Goal: Communication & Community: Answer question/provide support

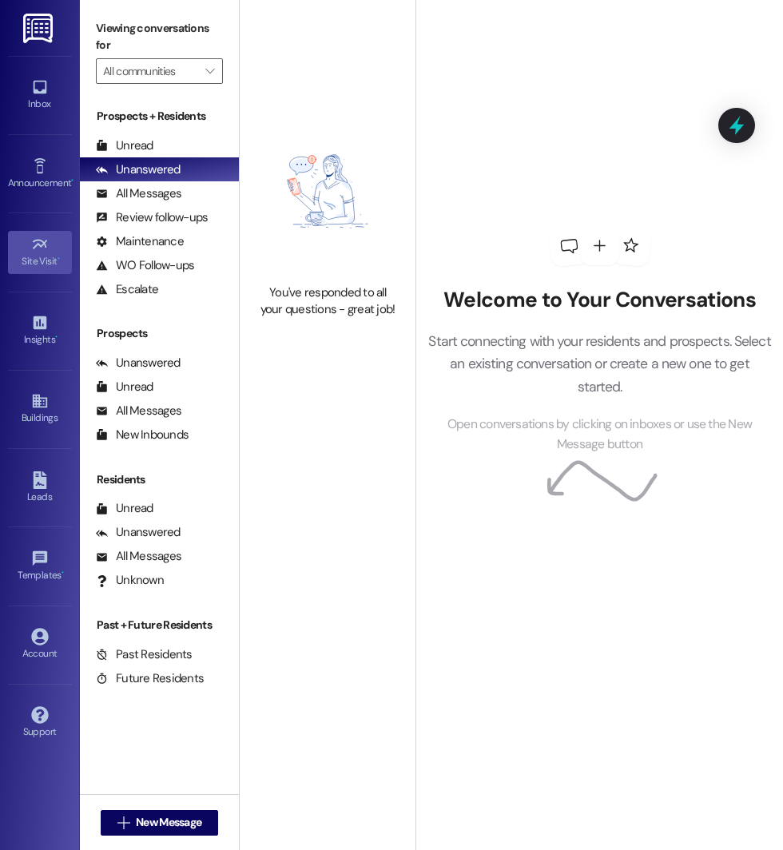
click at [34, 258] on div "Site Visit •" at bounding box center [40, 261] width 80 height 16
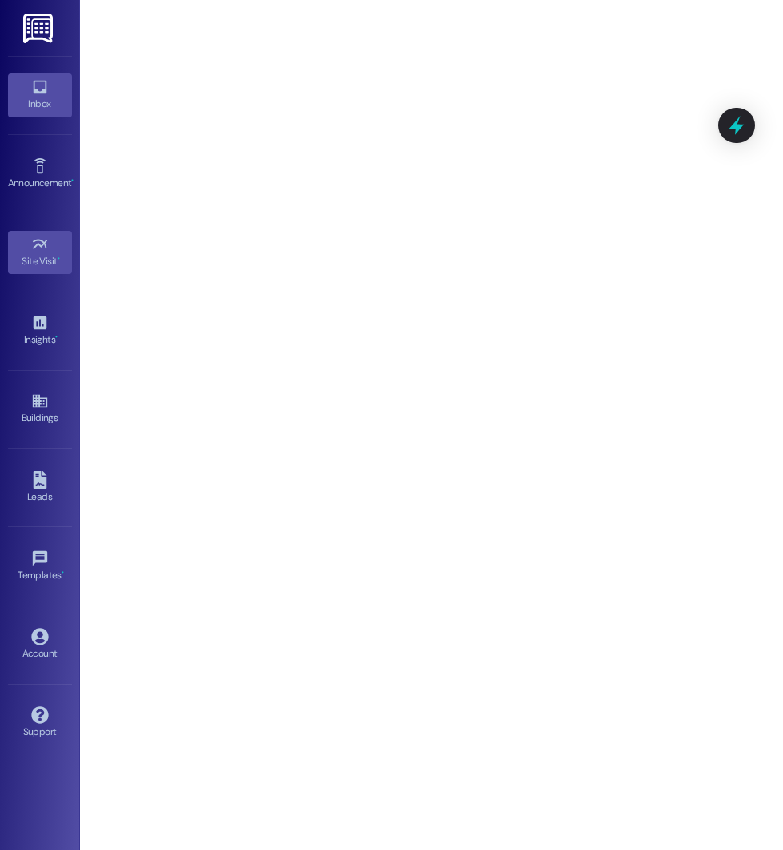
click at [50, 94] on link "Inbox" at bounding box center [40, 94] width 64 height 43
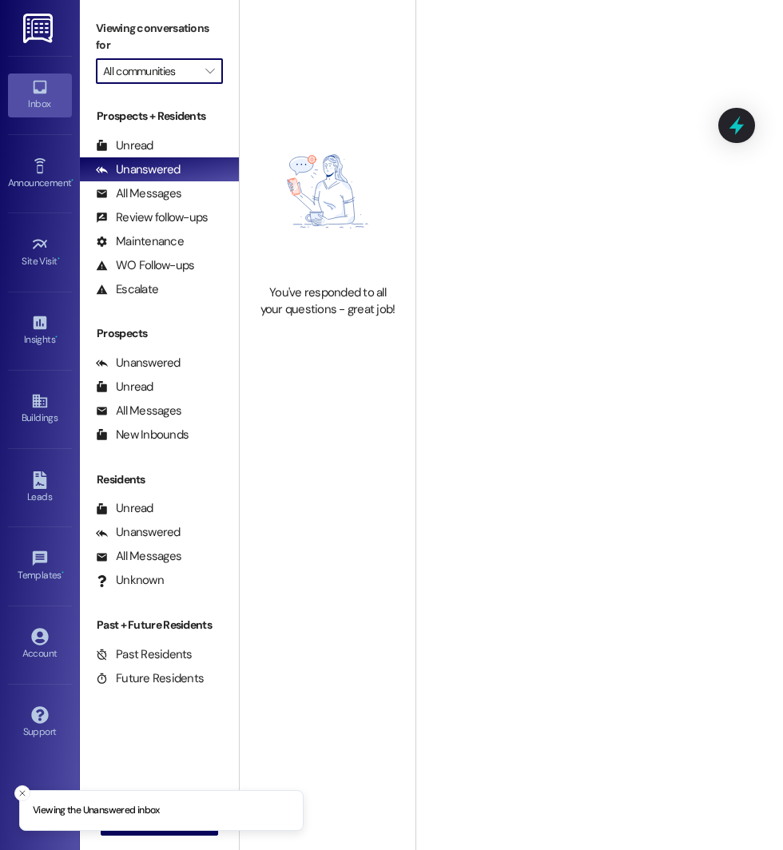
click at [164, 64] on input "All communities" at bounding box center [150, 71] width 94 height 26
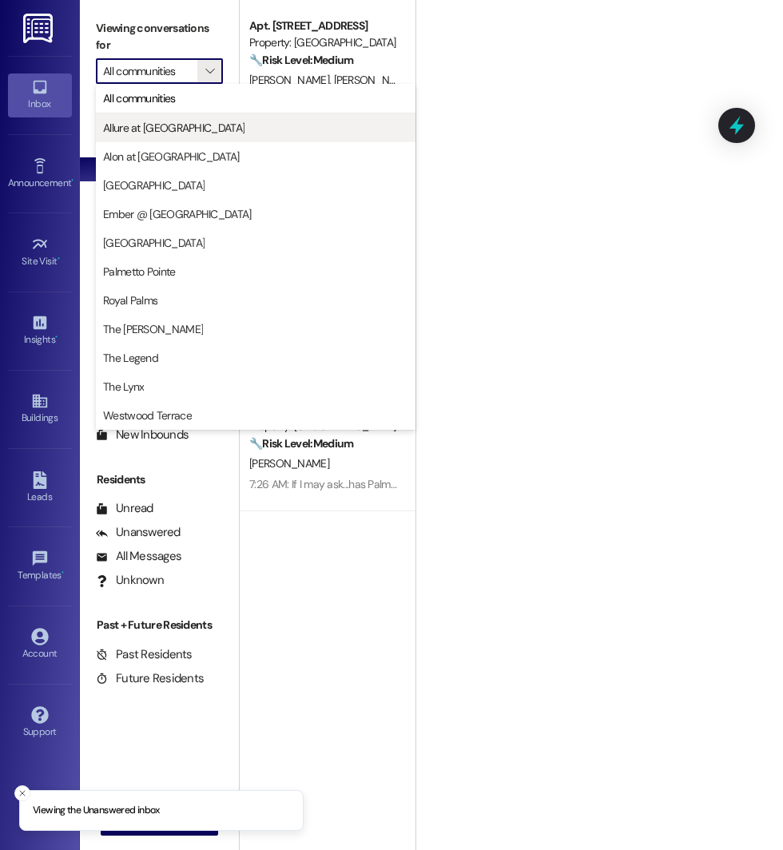
click at [174, 133] on span "Allure at Shavano" at bounding box center [173, 128] width 141 height 16
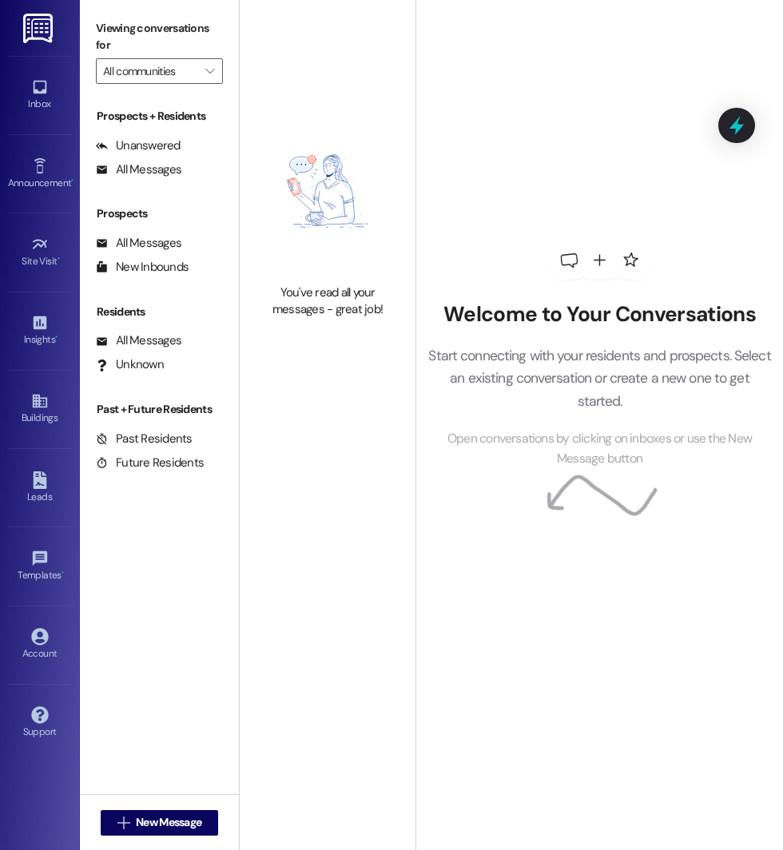
type input "Allure at Shavano"
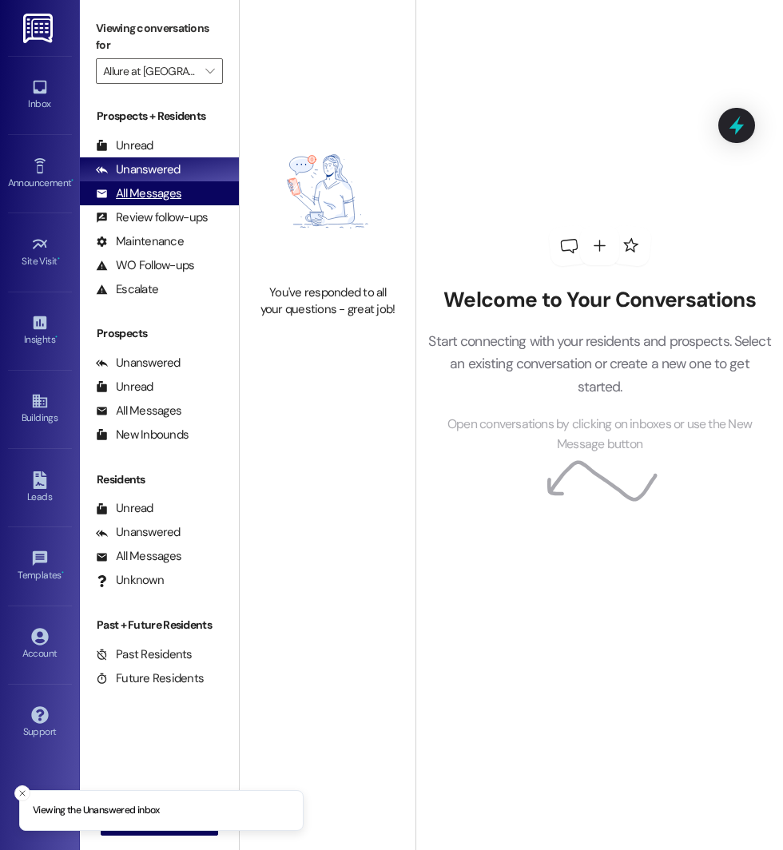
click at [147, 193] on div "All Messages" at bounding box center [138, 193] width 85 height 17
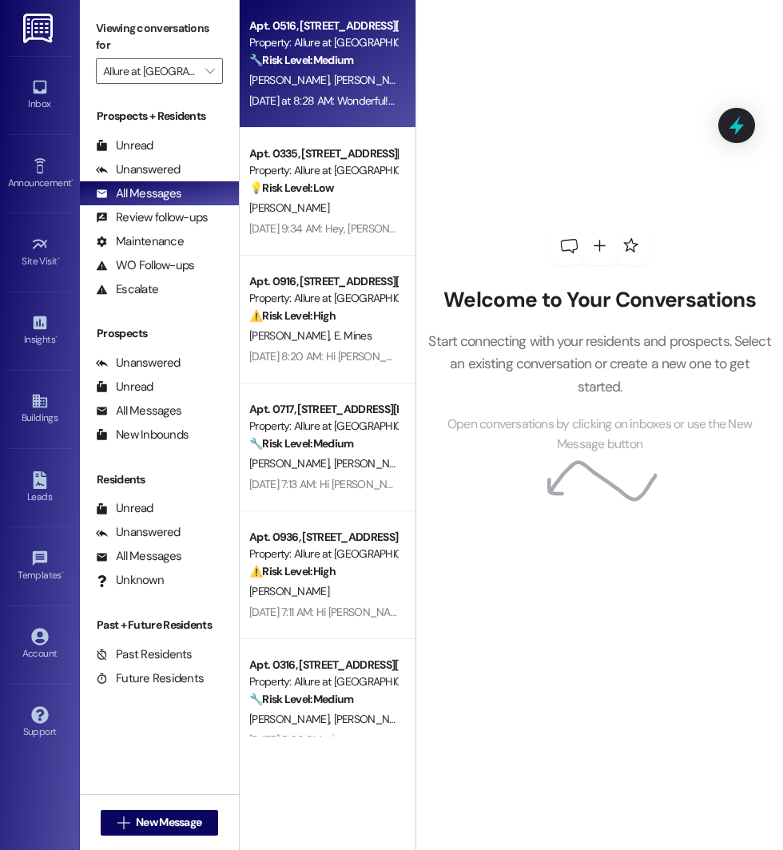
click at [334, 87] on span "T. Picacio" at bounding box center [374, 80] width 80 height 14
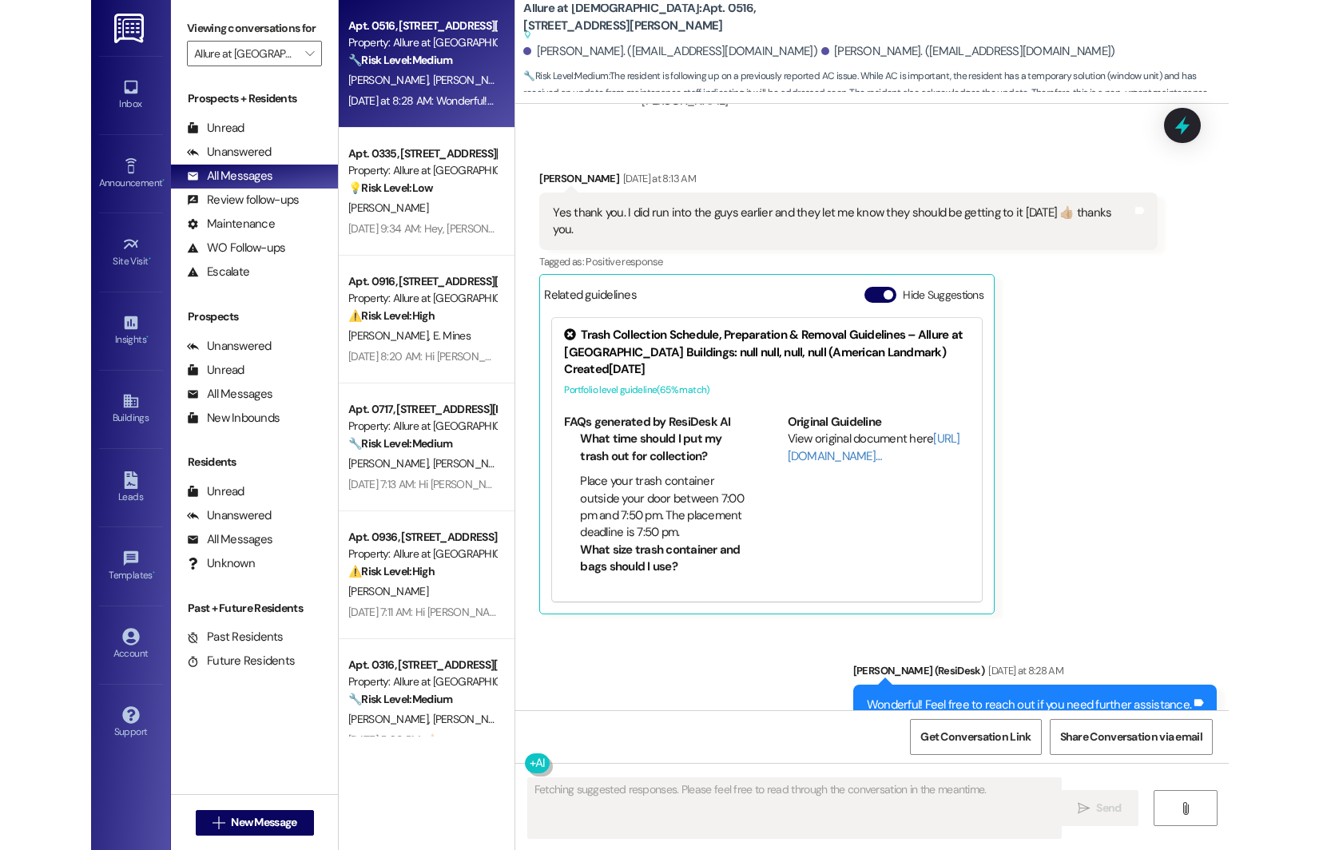
scroll to position [1113, 0]
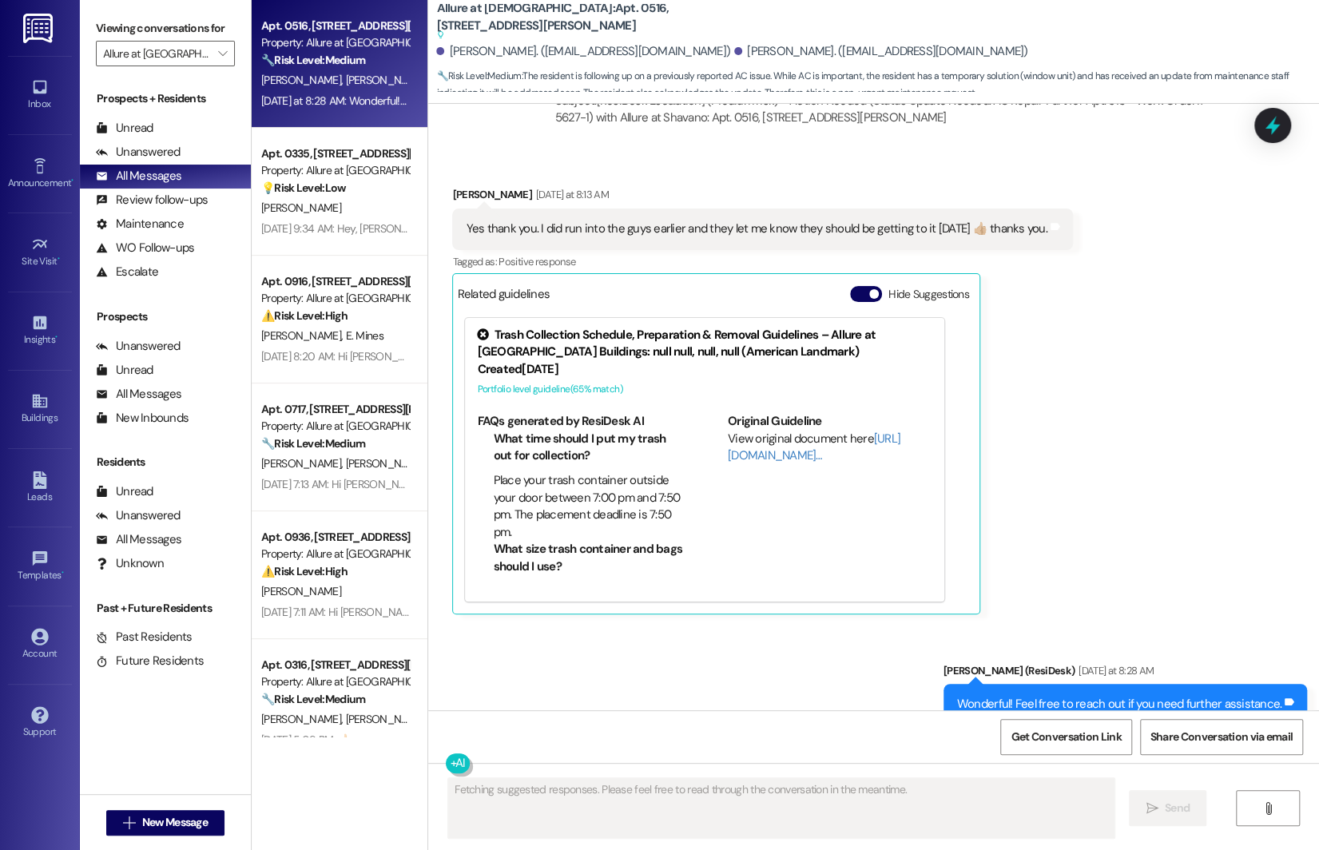
click at [867, 278] on div "Related guidelines Hide Suggestions" at bounding box center [716, 293] width 518 height 31
click at [869, 289] on span "button" at bounding box center [874, 294] width 10 height 10
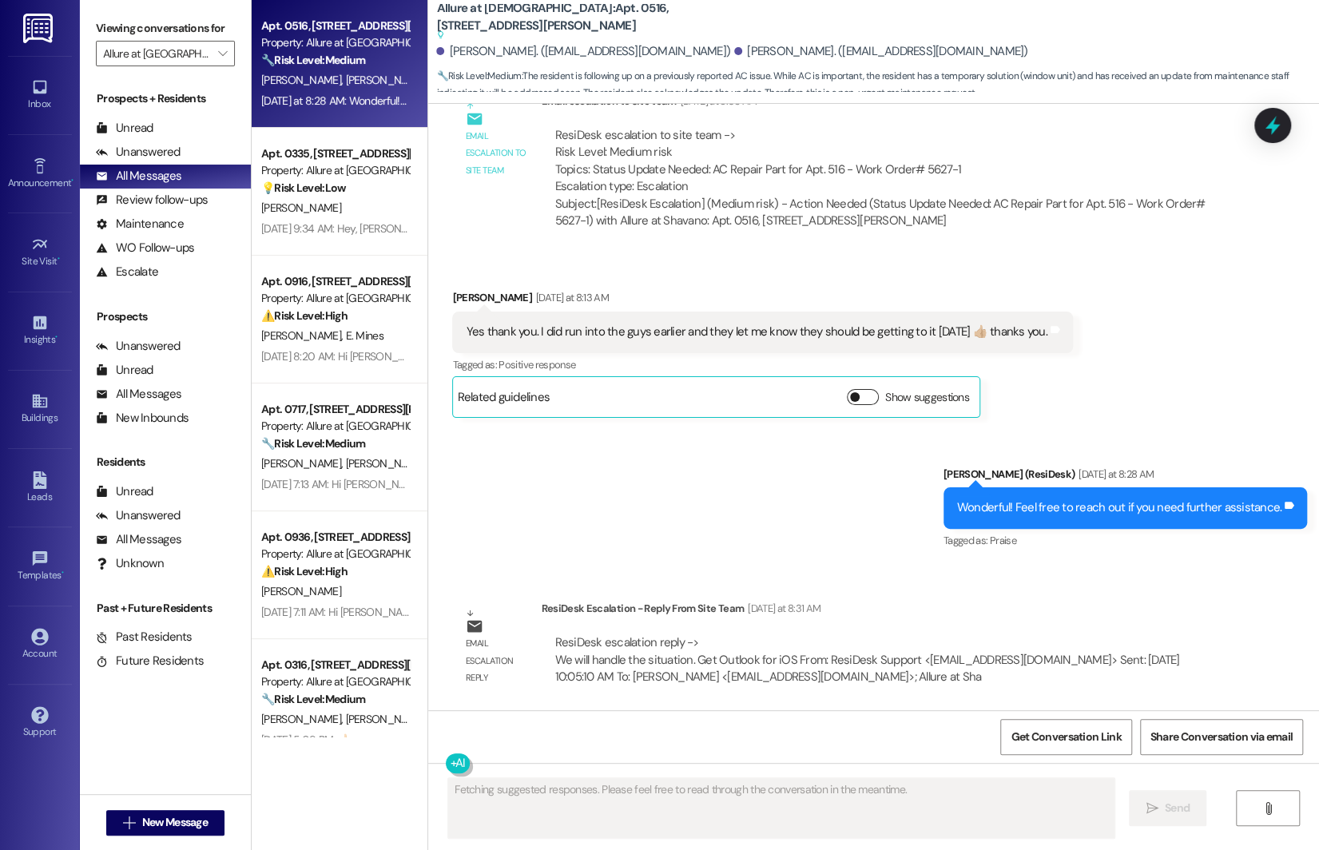
scroll to position [974, 0]
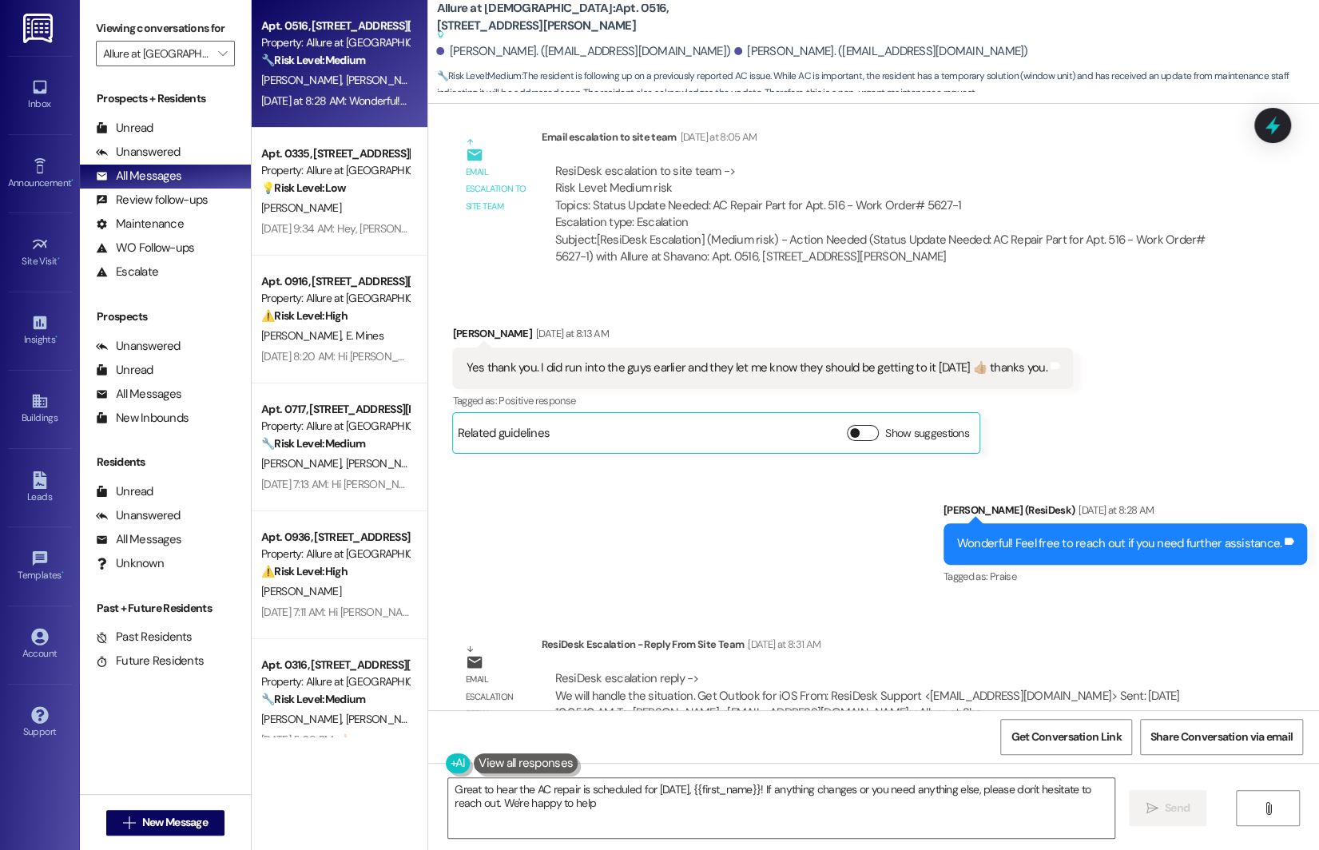
type textarea "Great to hear the AC repair is scheduled for tomorrow, {{first_name}}! If anyth…"
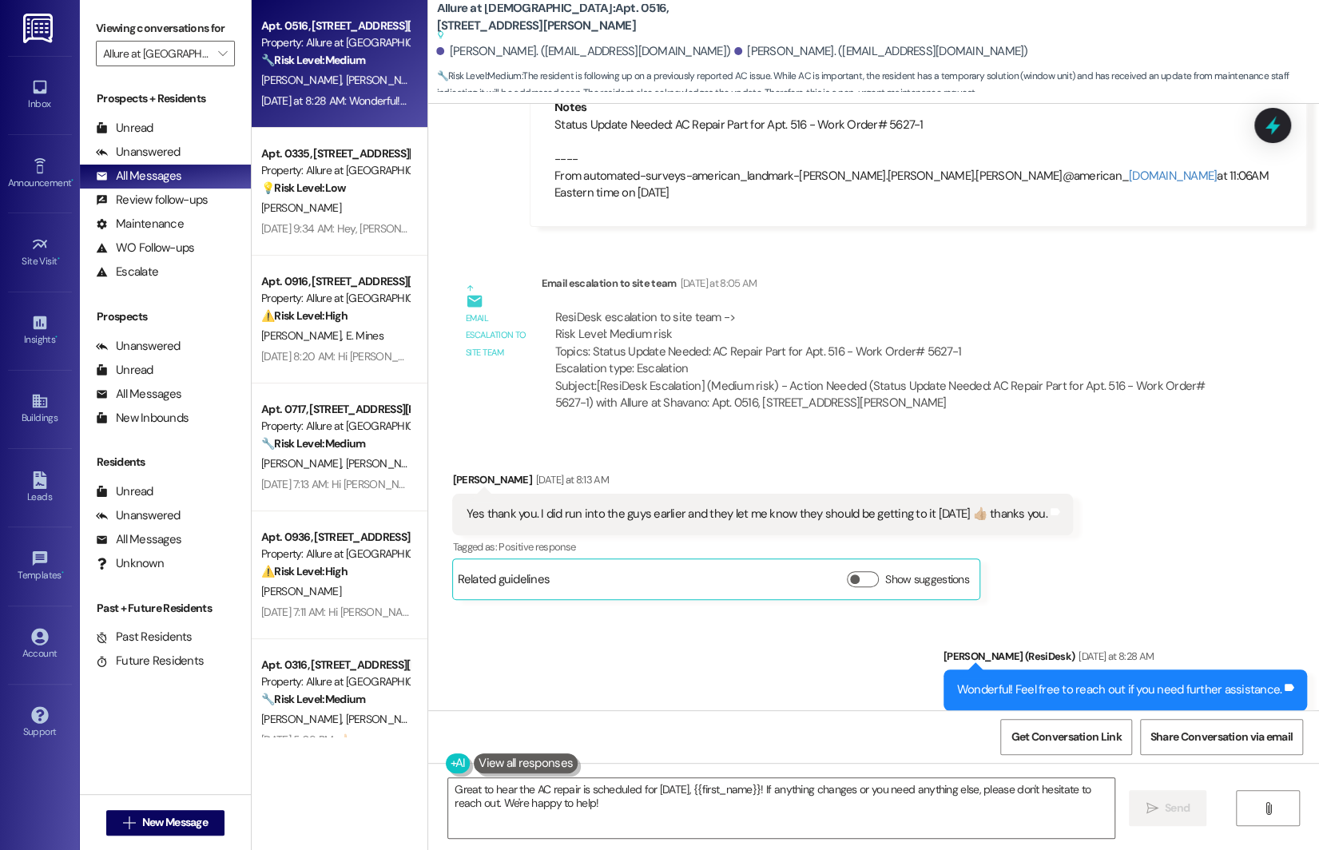
scroll to position [847, 0]
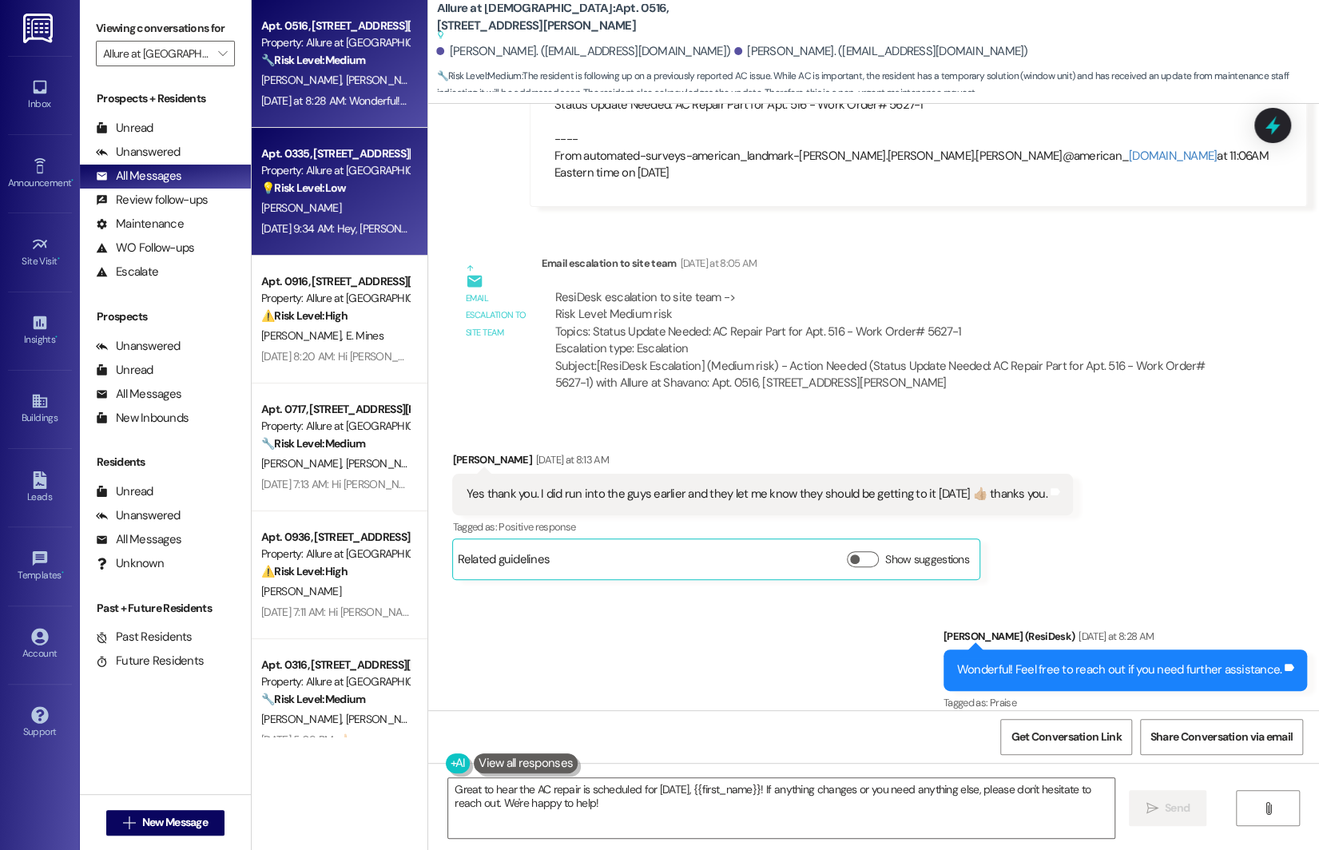
click at [331, 216] on div "A. Alazizi" at bounding box center [335, 208] width 151 height 20
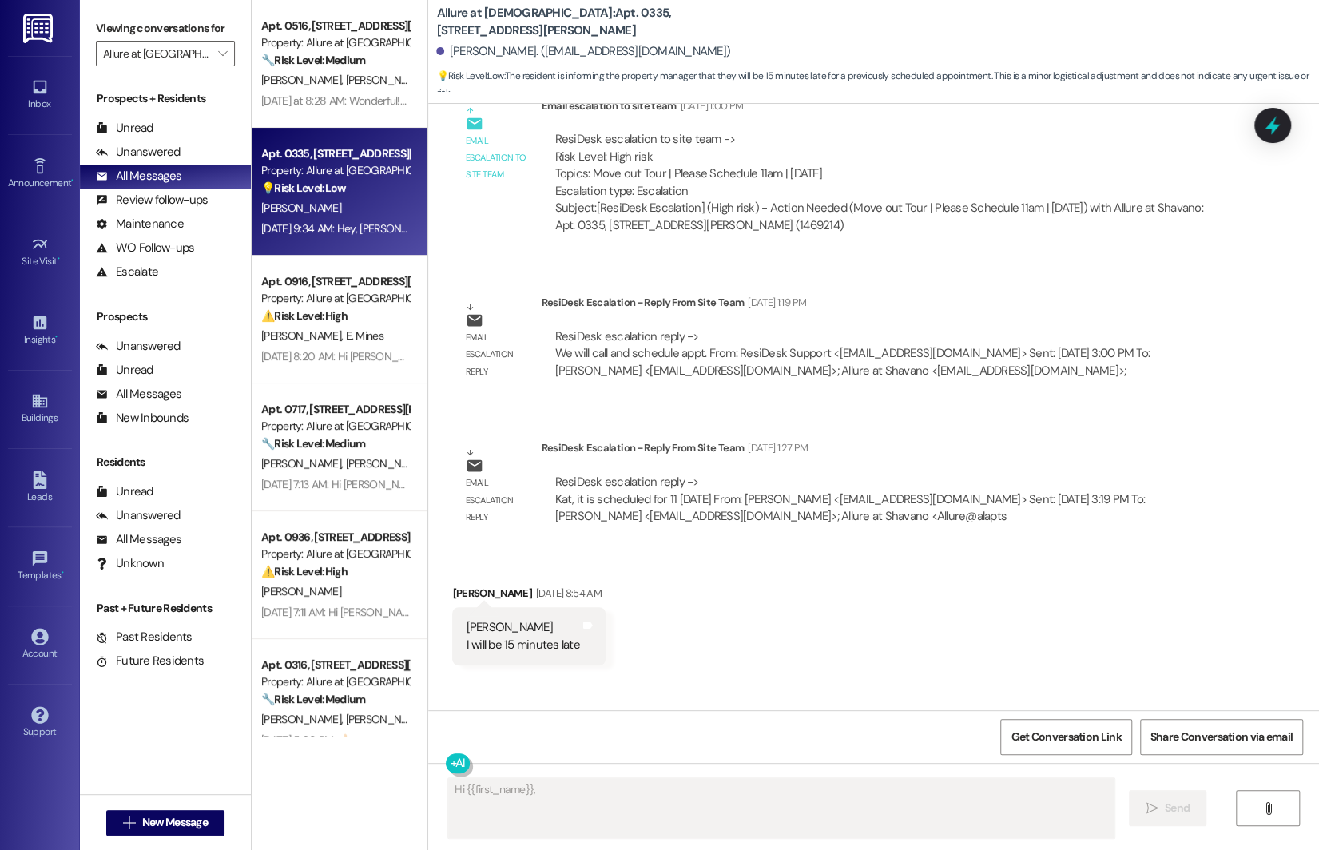
scroll to position [2253, 0]
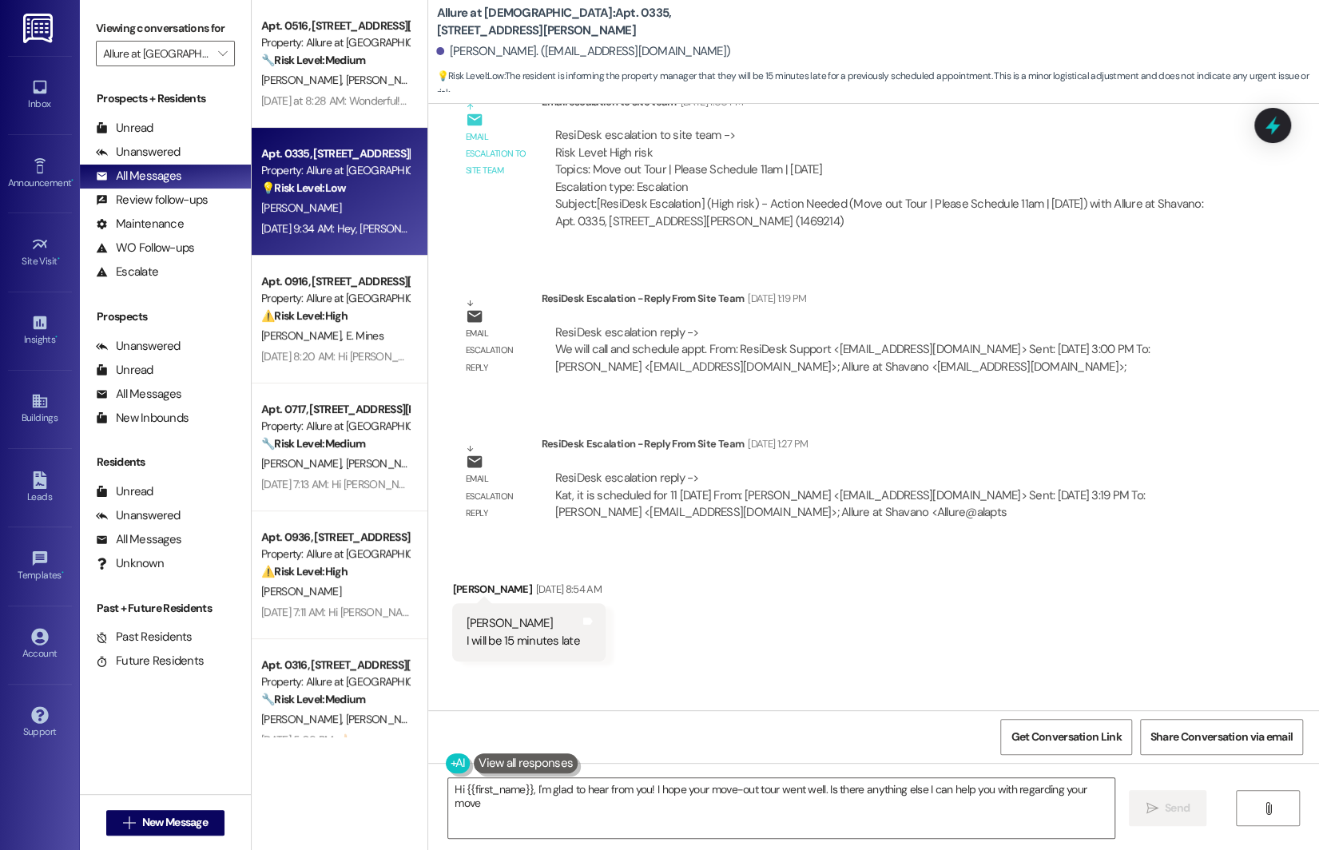
type textarea "Hi {{first_name}}, I'm glad to hear from you! I hope your move-out tour went we…"
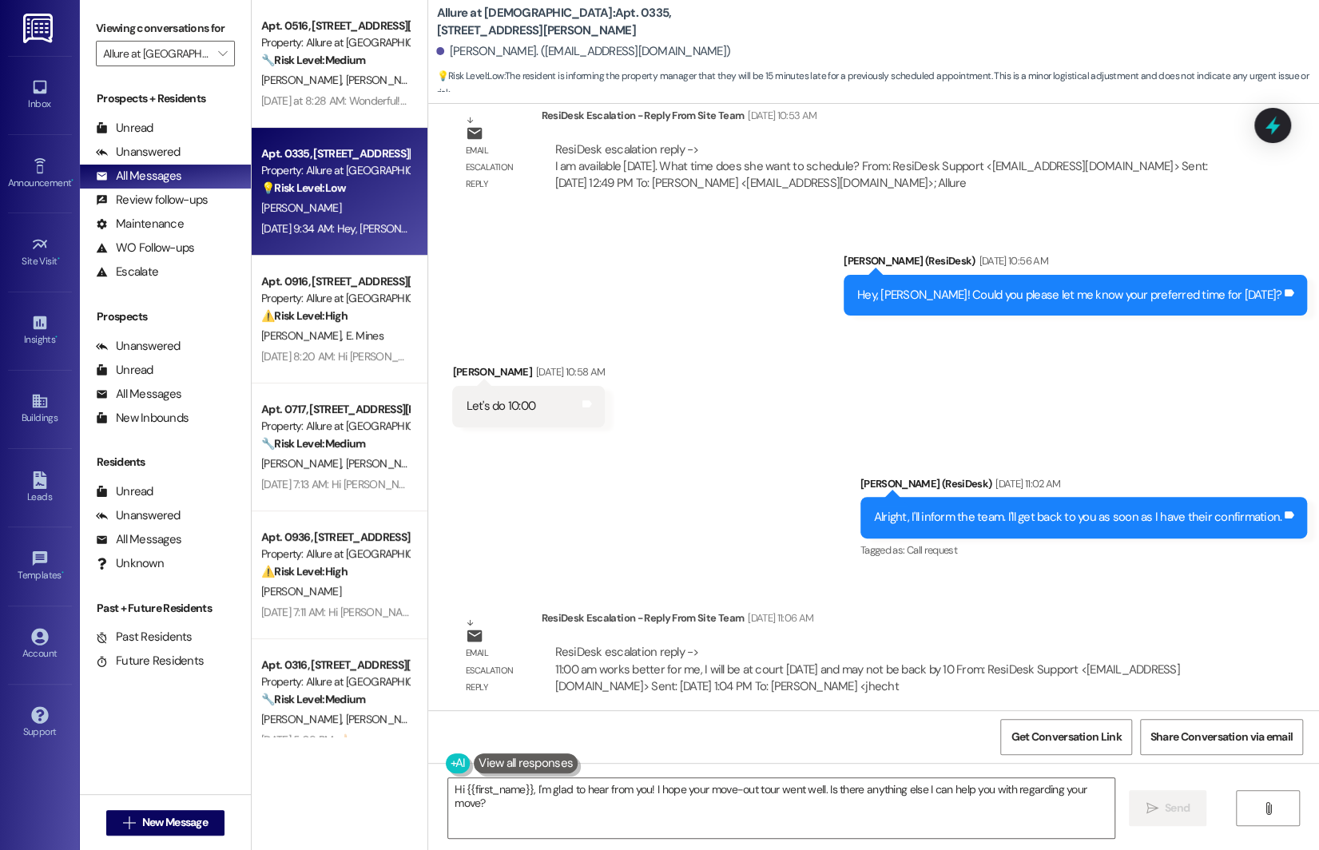
scroll to position [1036, 0]
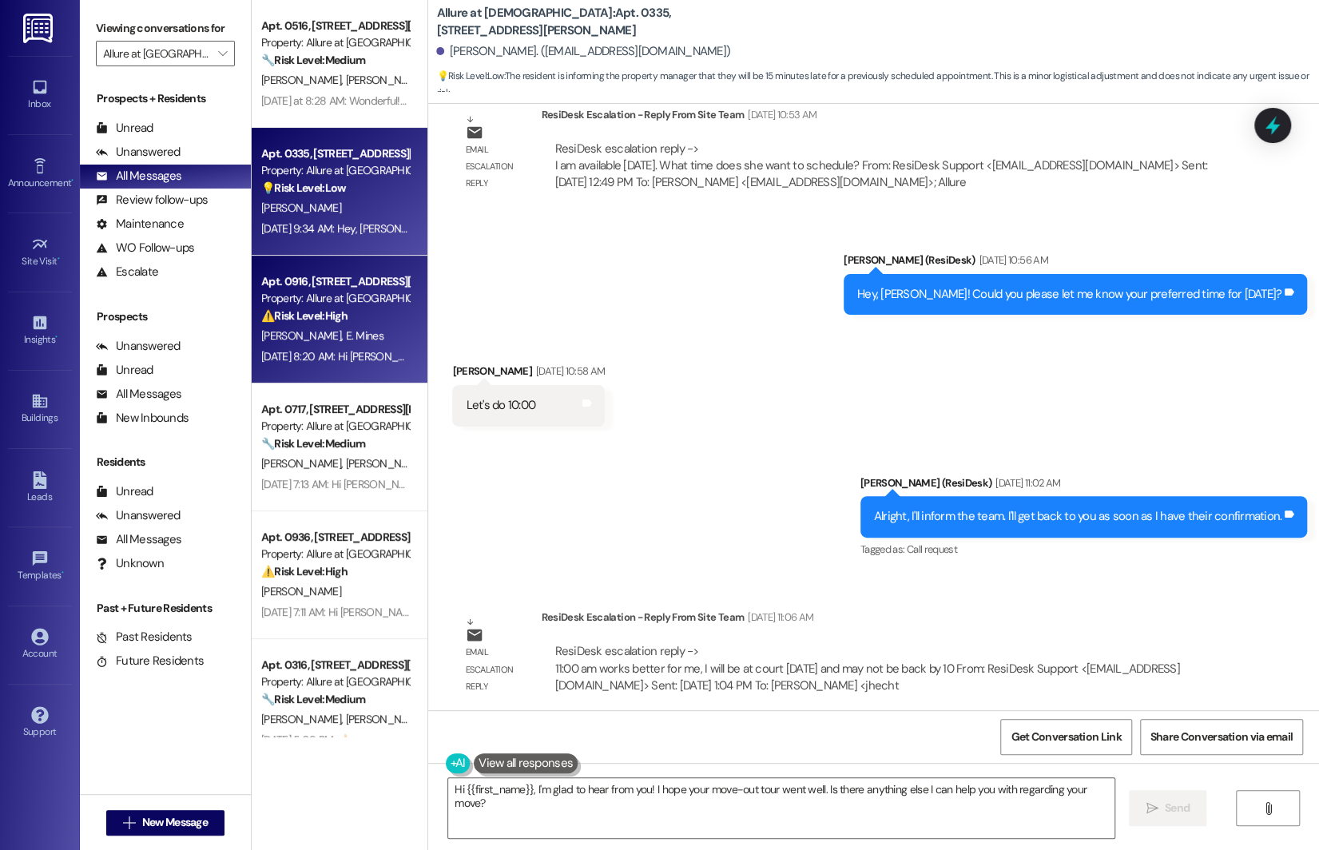
click at [321, 367] on div "Apt. 0916, 4601 De Zavala Rd Property: Allure at Shavano ⚠️ Risk Level: High Th…" at bounding box center [340, 320] width 176 height 128
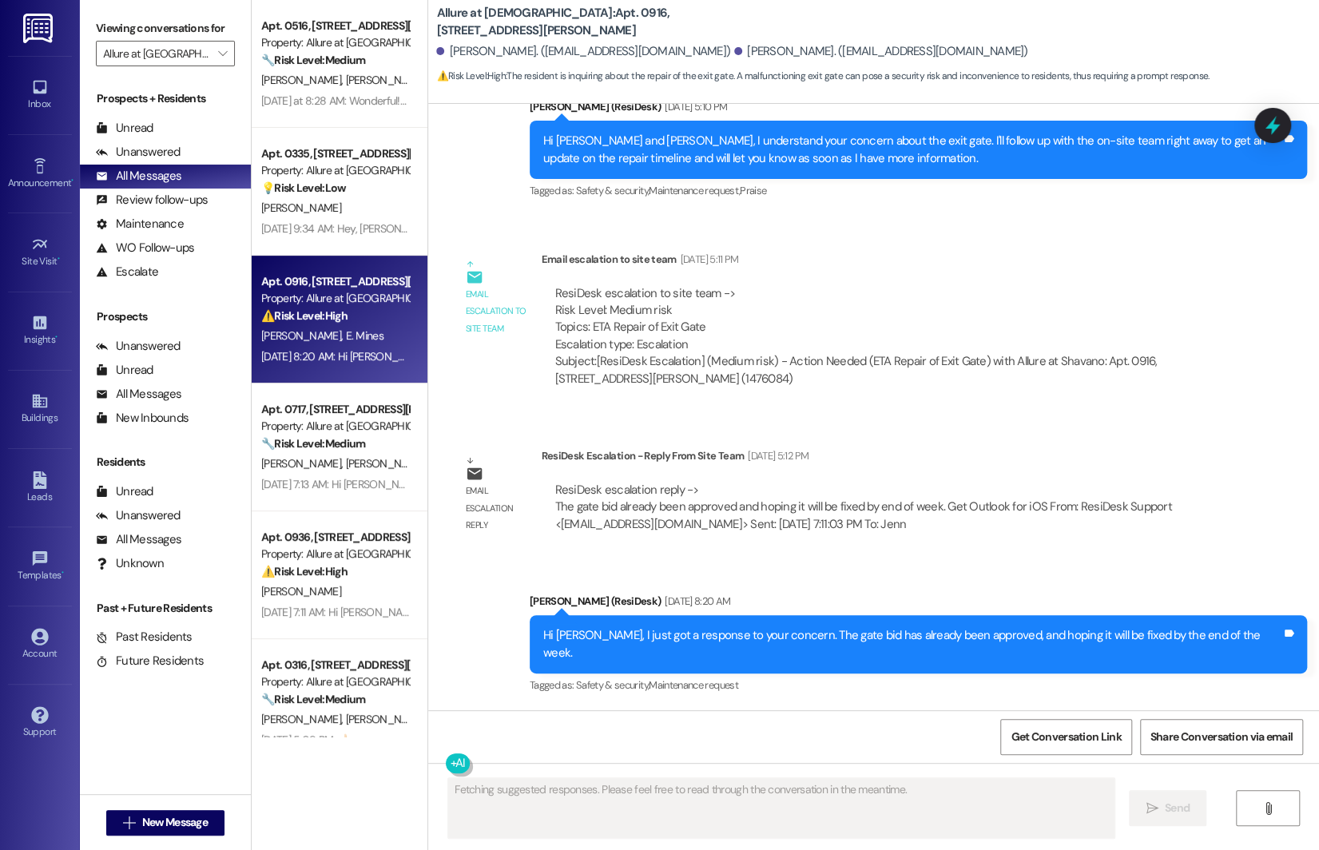
scroll to position [613, 0]
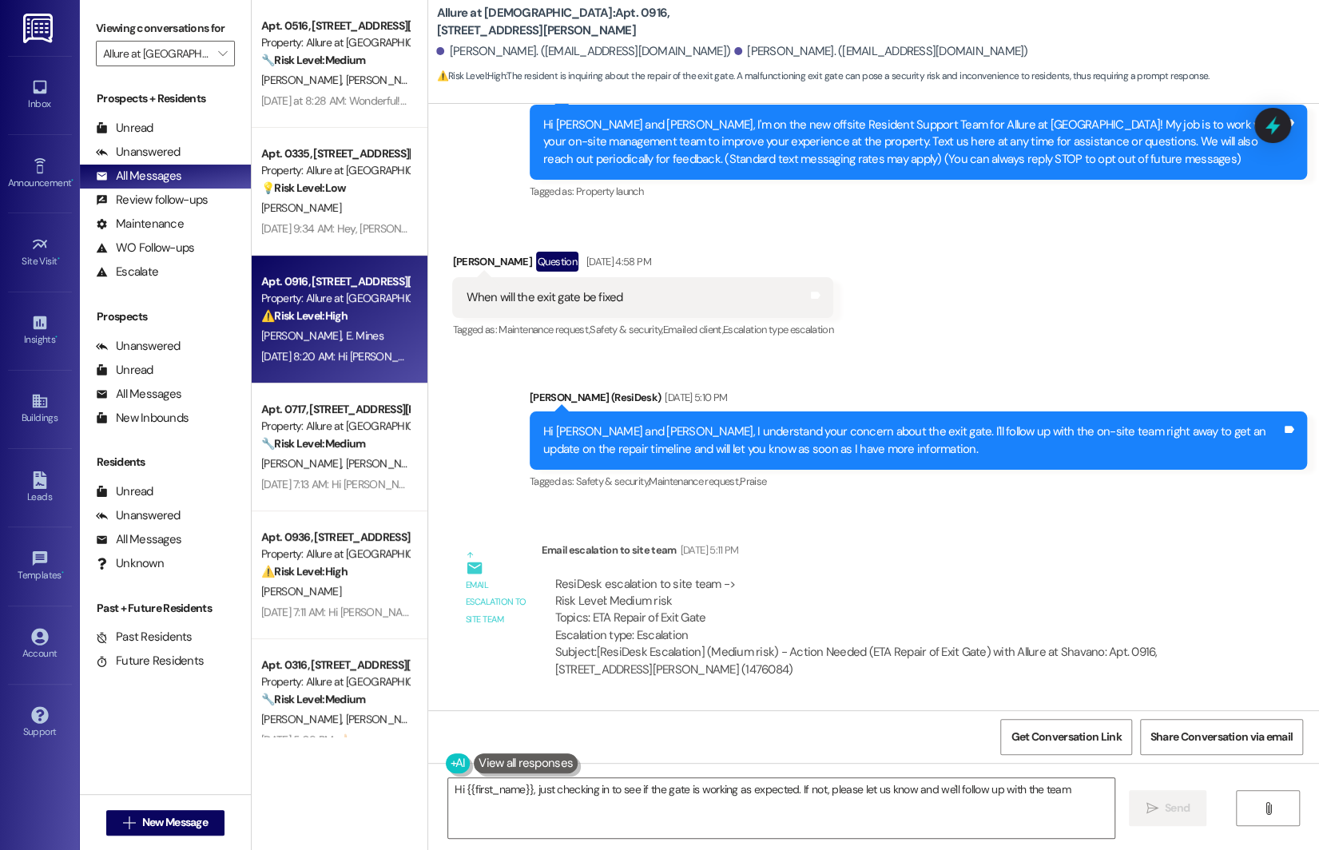
type textarea "Hi {{first_name}}, just checking in to see if the gate is working as expected. …"
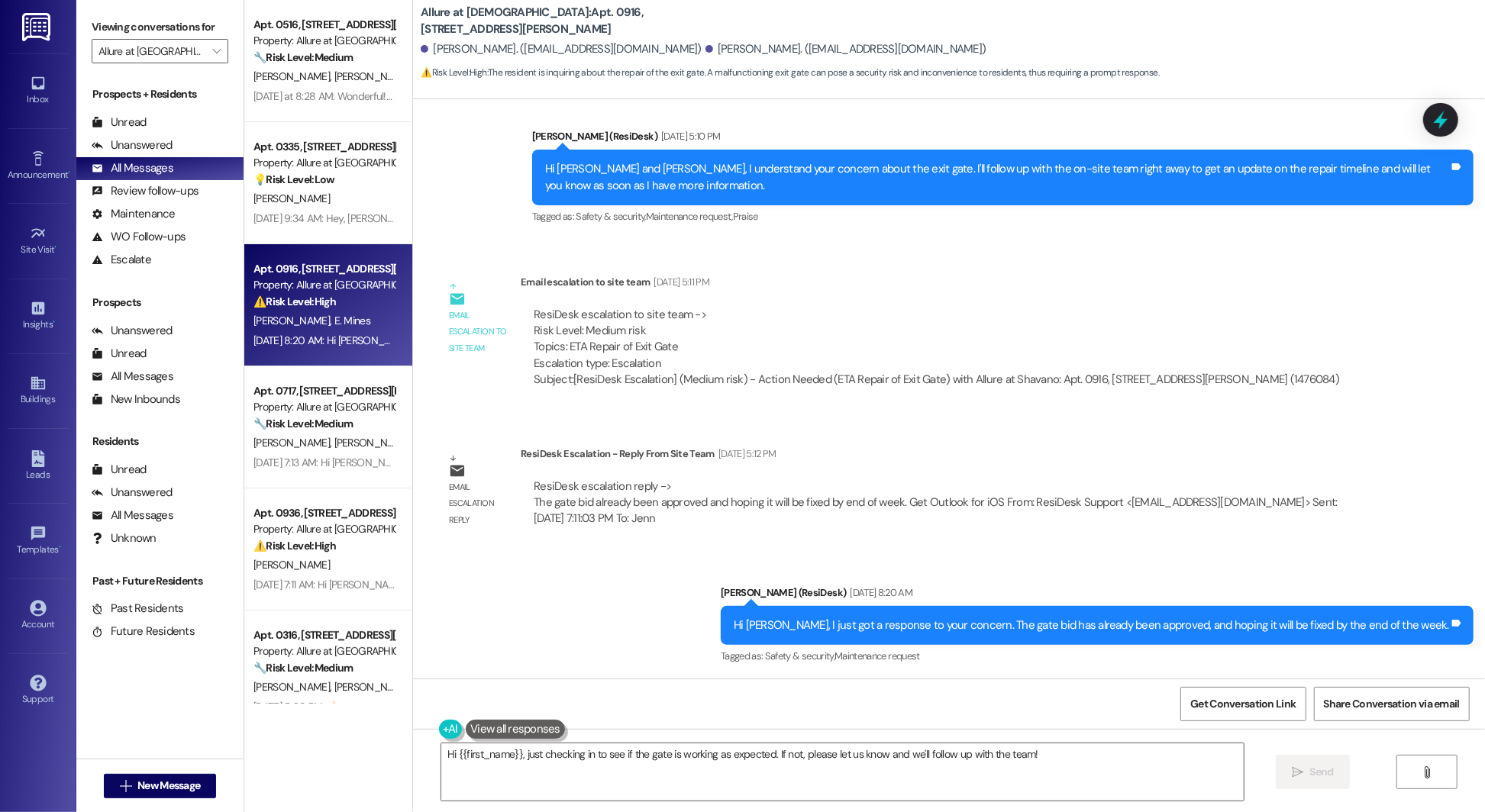
scroll to position [569, 0]
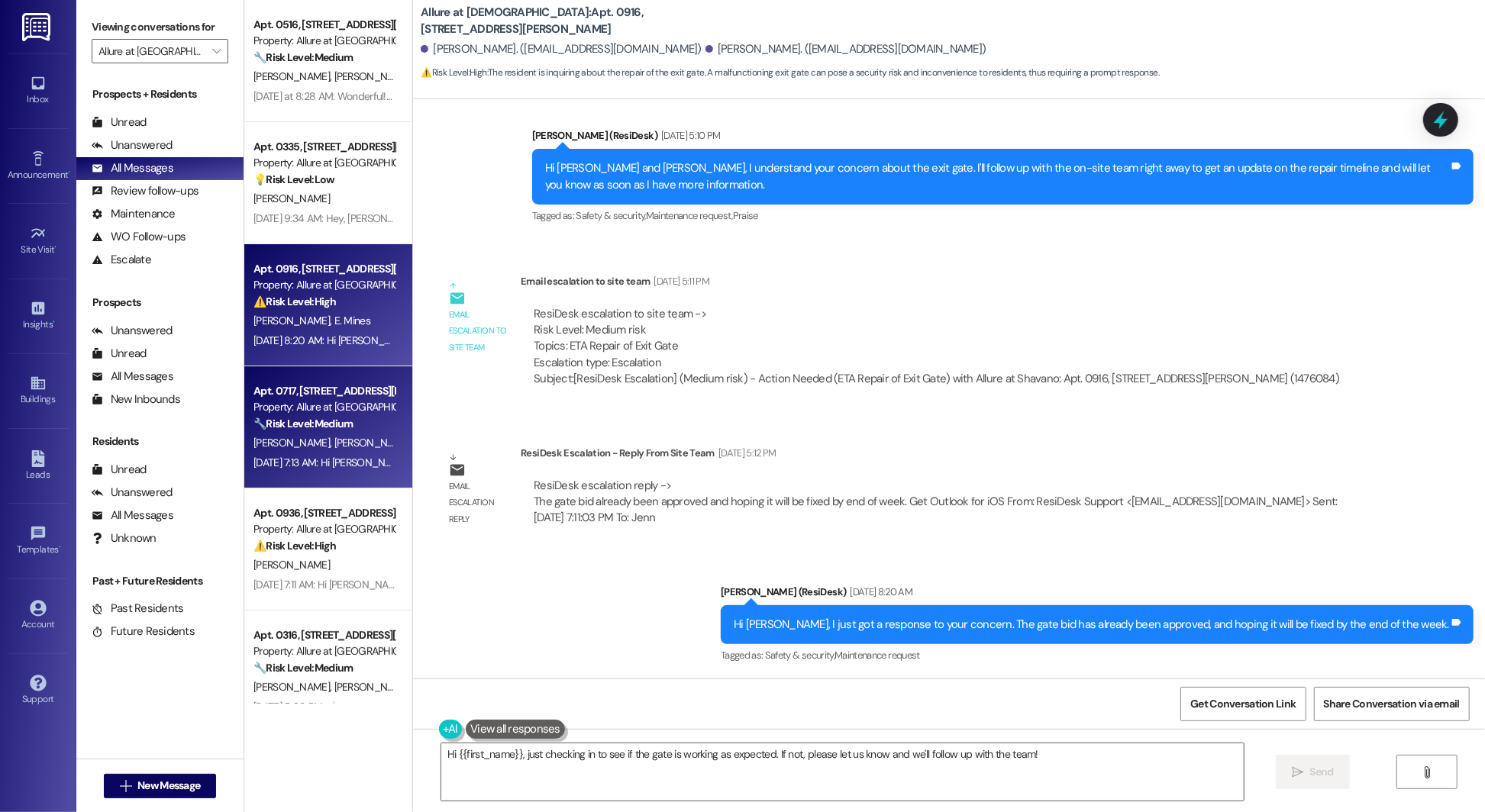
click at [298, 427] on strong "🔧 Risk Level: Medium" at bounding box center [303, 423] width 99 height 13
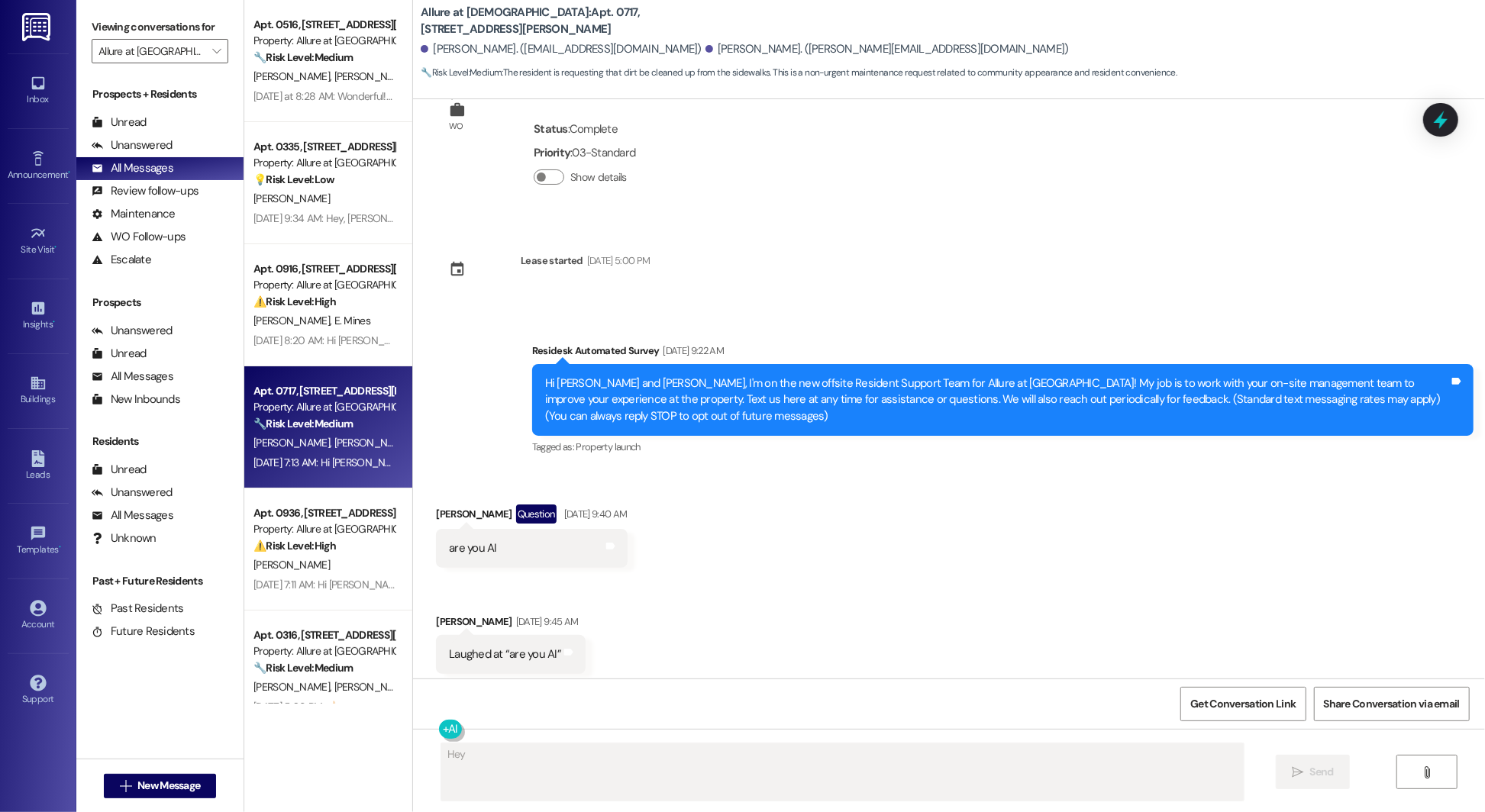
scroll to position [0, 0]
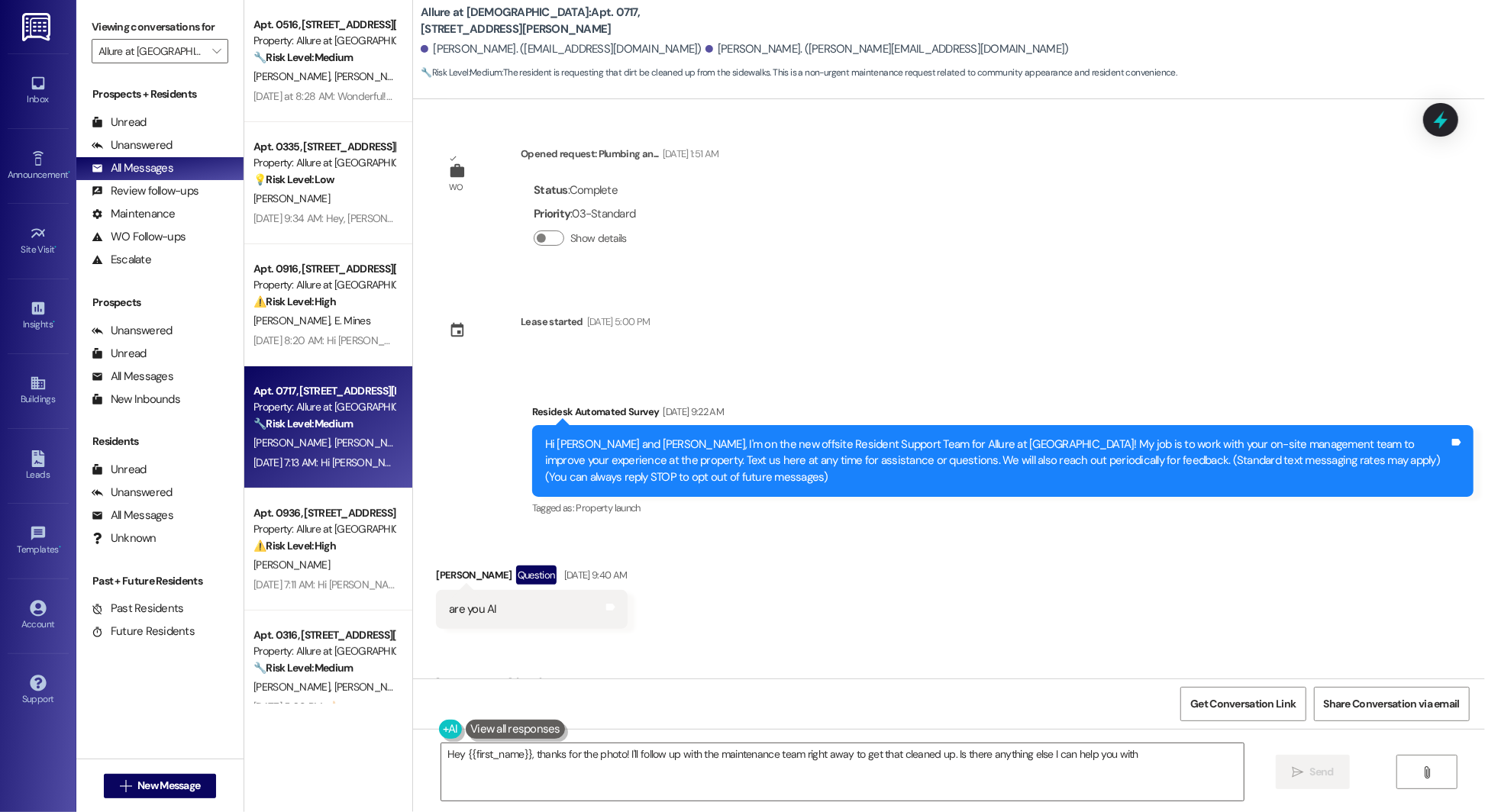
type textarea "Hey {{first_name}}, thanks for the photo! I'll follow up with the maintenance t…"
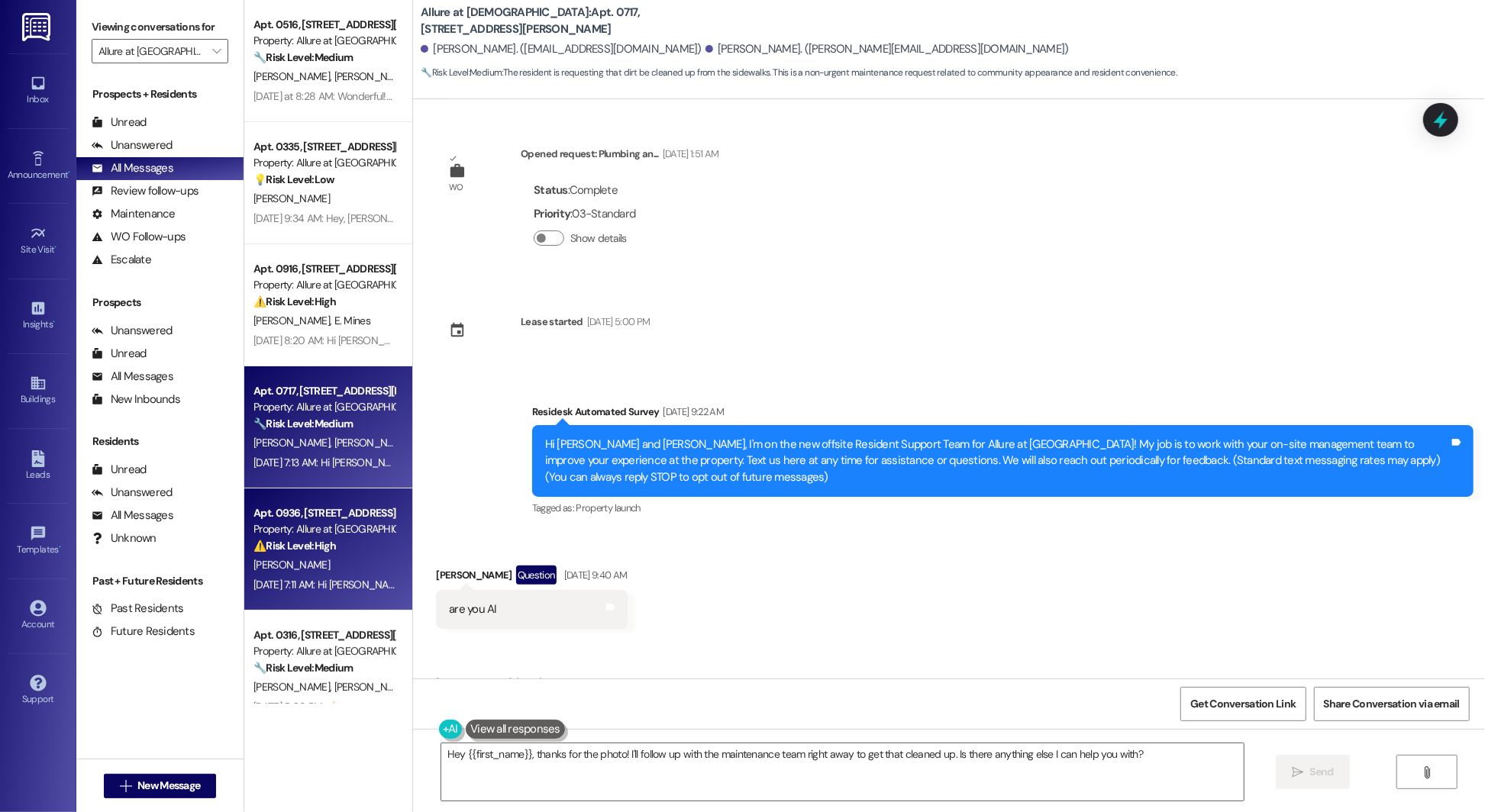
click at [317, 529] on div "Property: Allure at Shavano" at bounding box center [324, 529] width 141 height 16
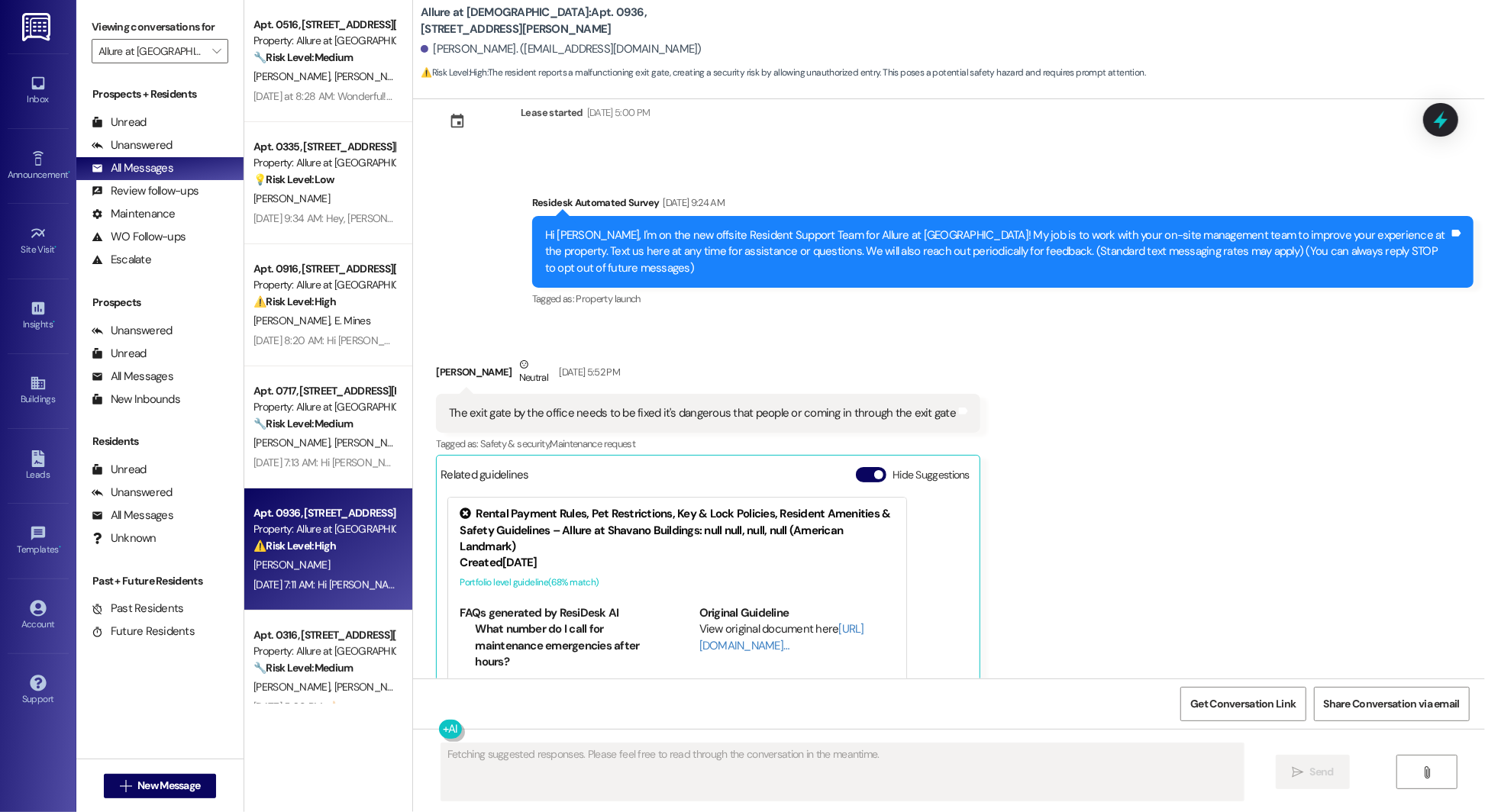
scroll to position [227, 0]
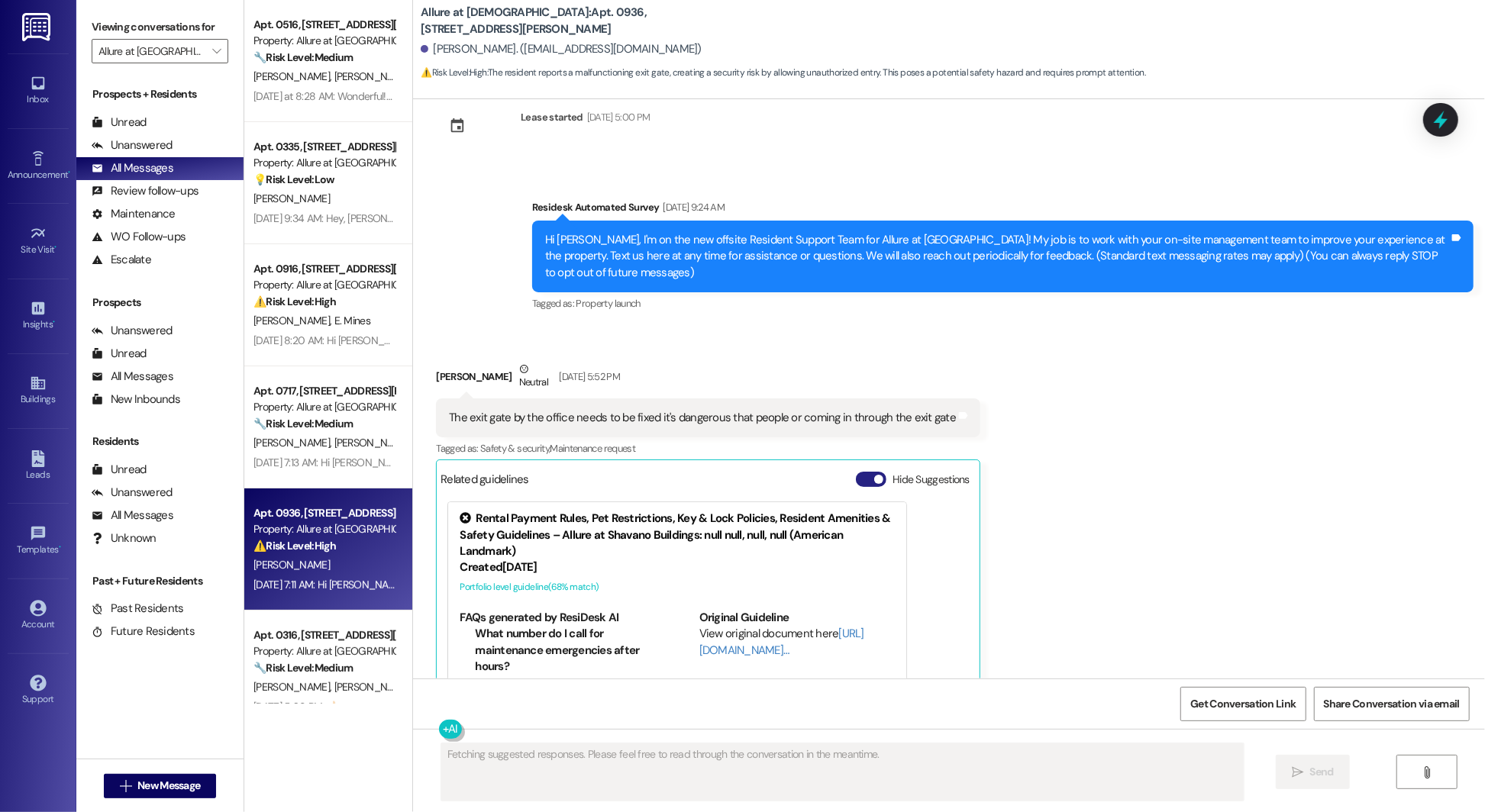
click at [855, 472] on button "Hide Suggestions" at bounding box center [871, 480] width 31 height 15
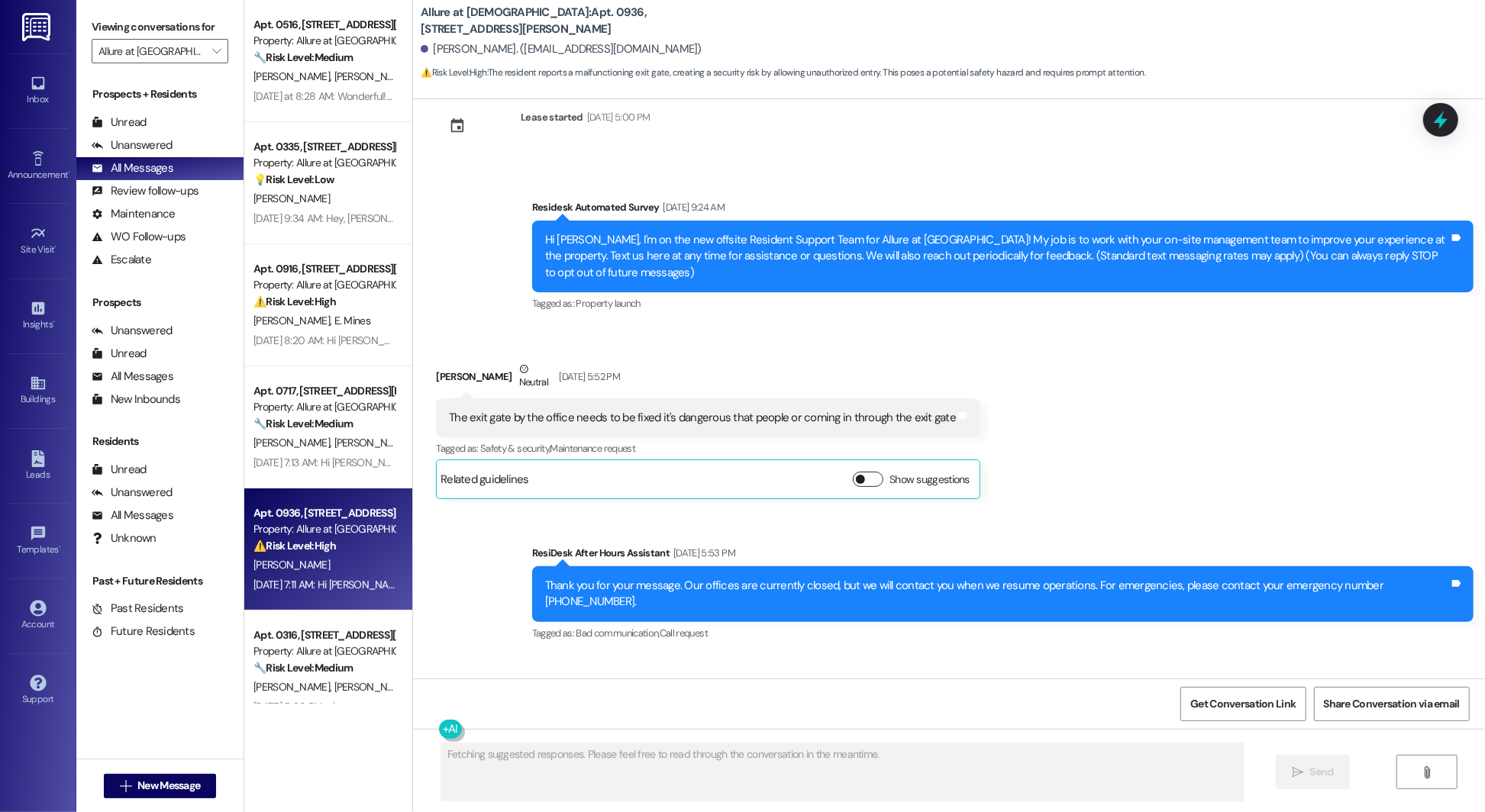
scroll to position [301, 0]
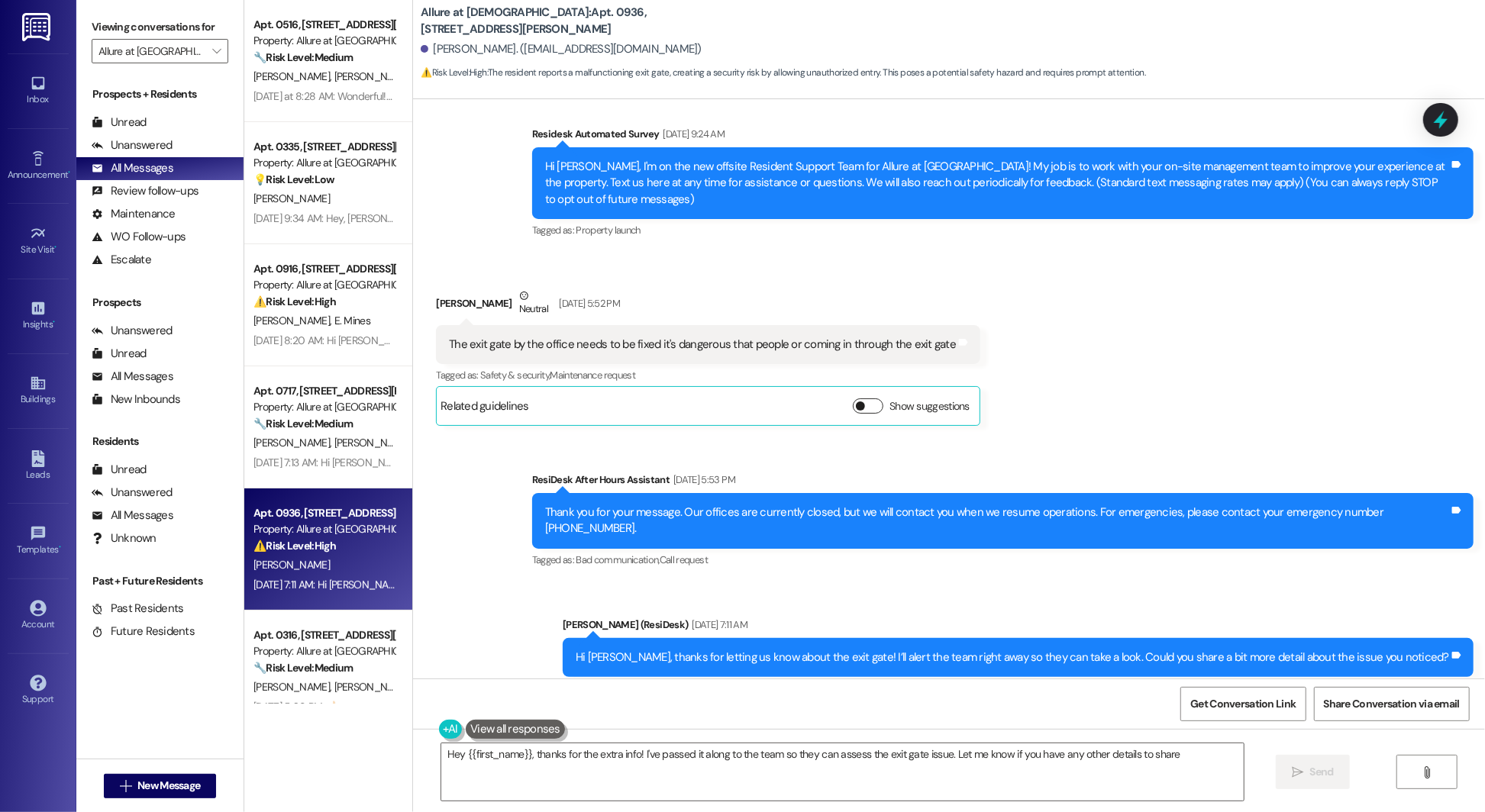
type textarea "Hey {{first_name}}, thanks for the extra info! I've passed it along to the team…"
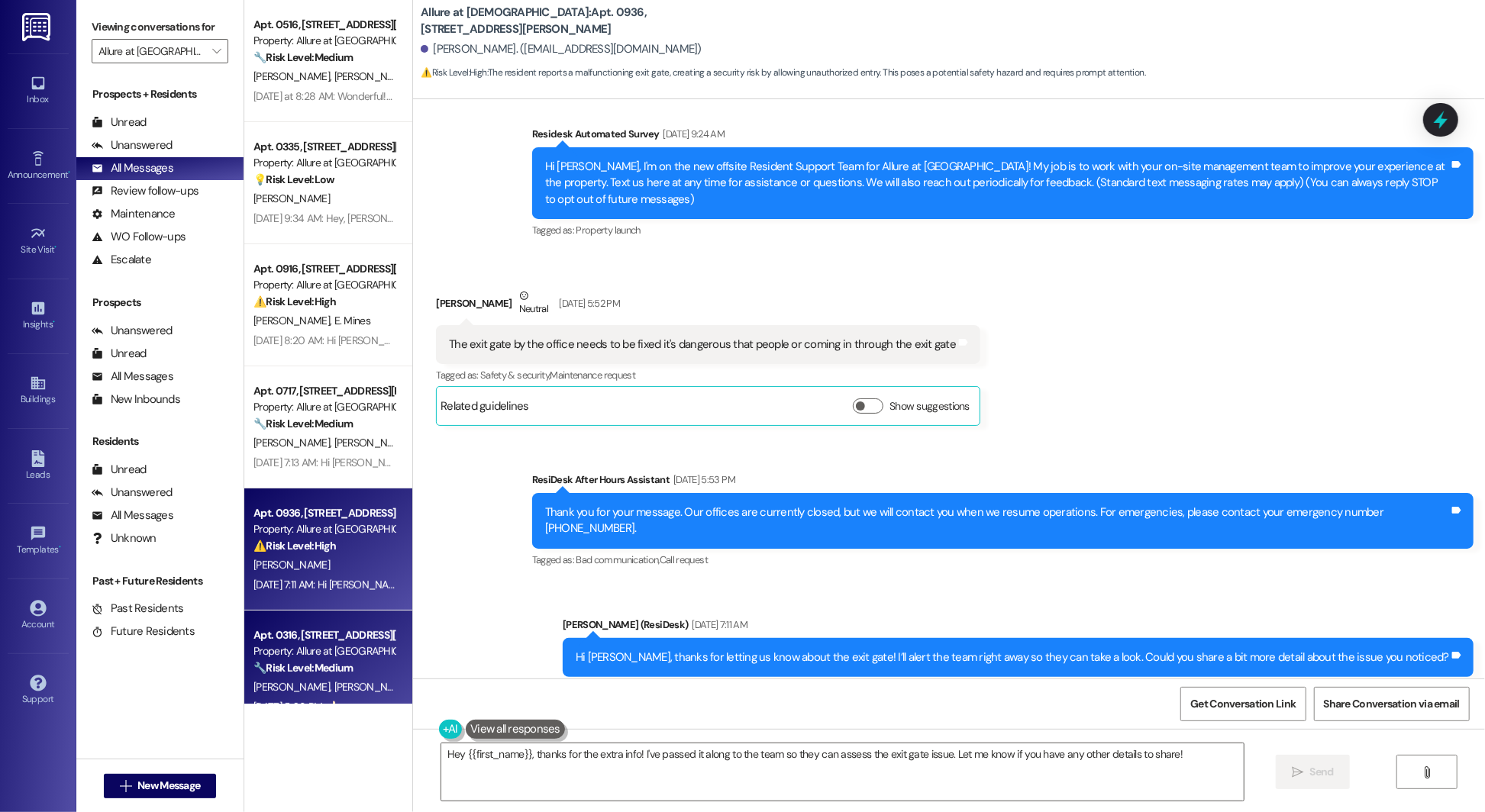
scroll to position [354, 0]
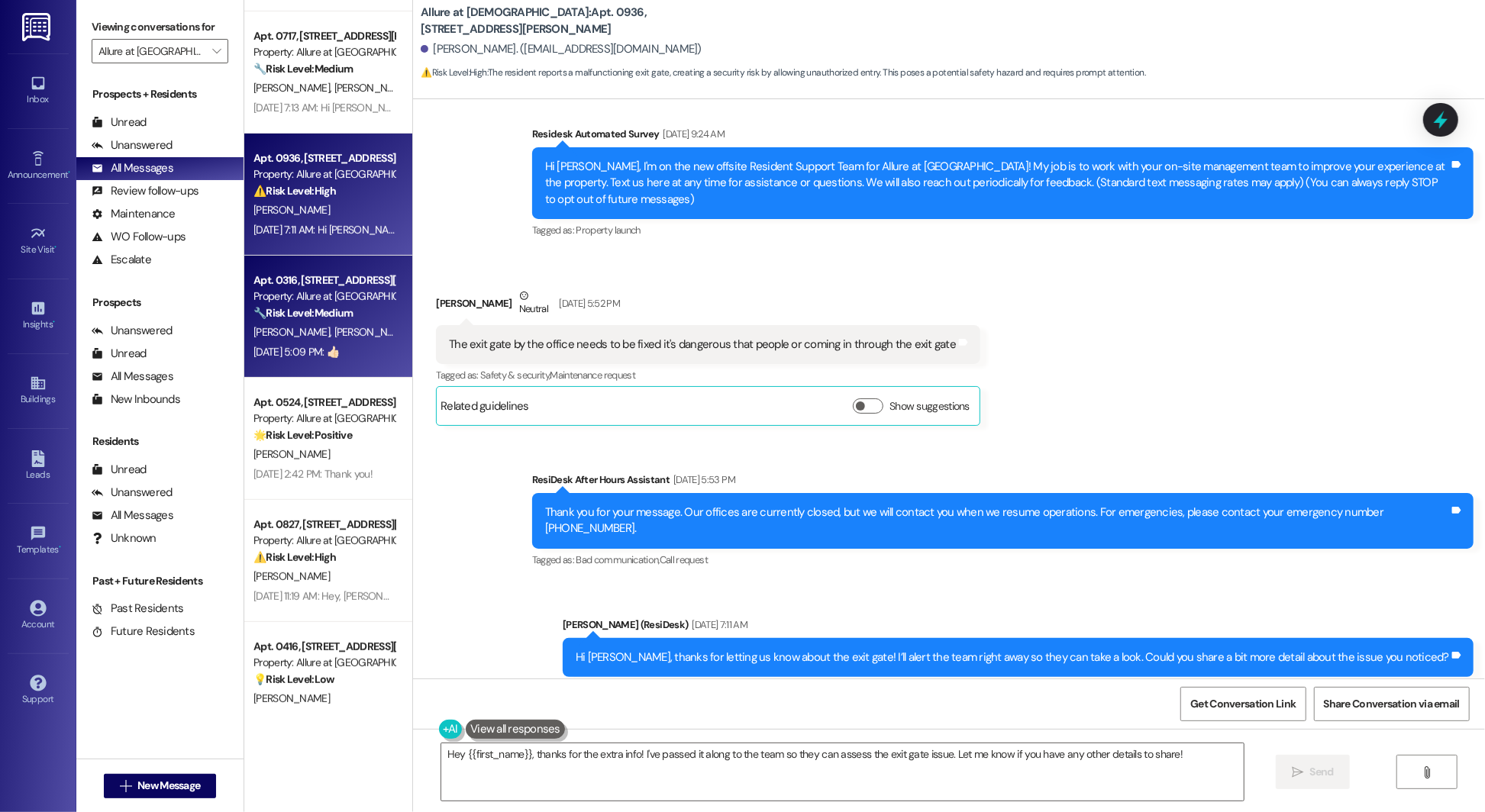
click at [294, 316] on strong "🔧 Risk Level: Medium" at bounding box center [303, 312] width 99 height 13
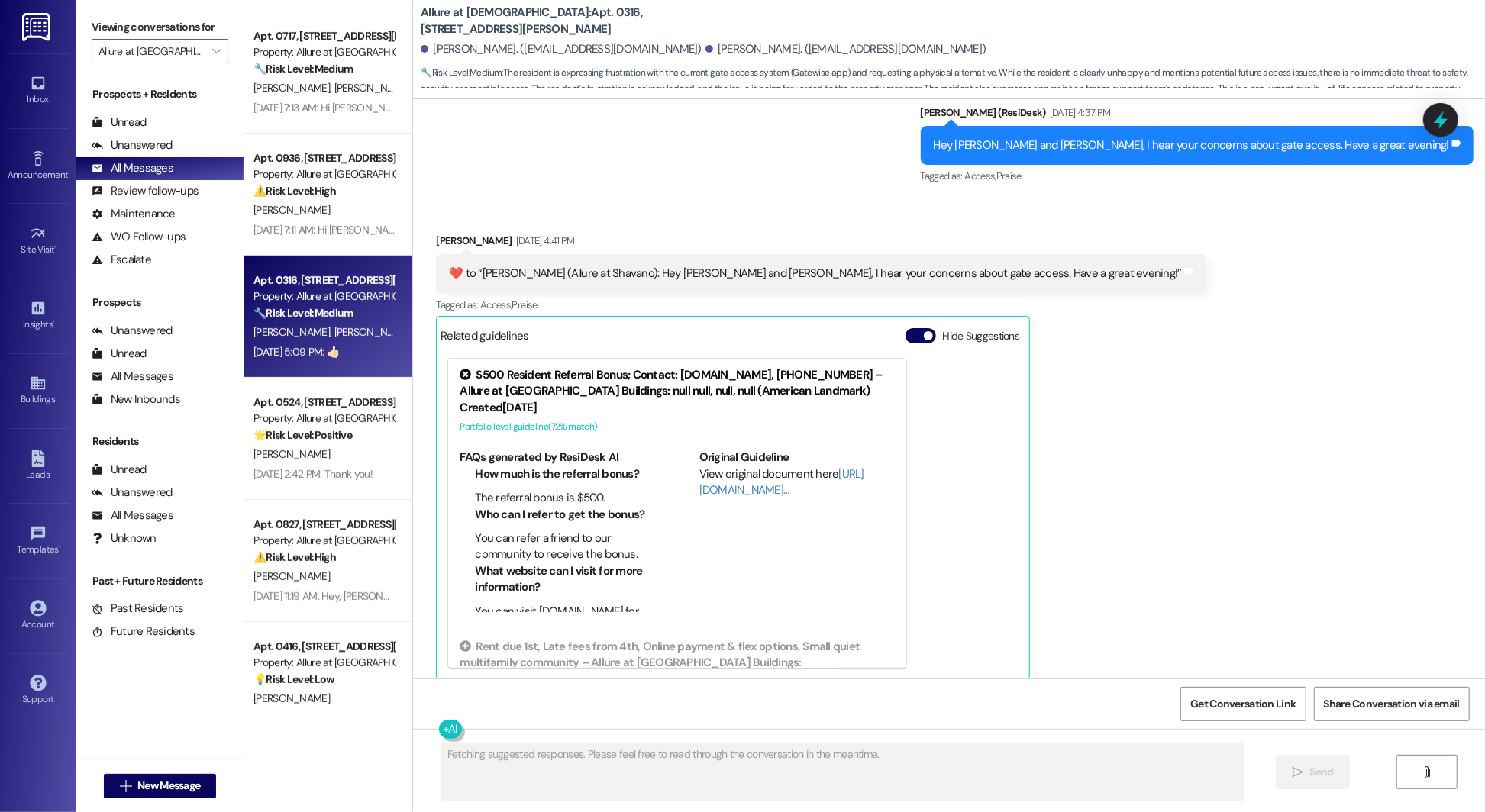
scroll to position [1853, 0]
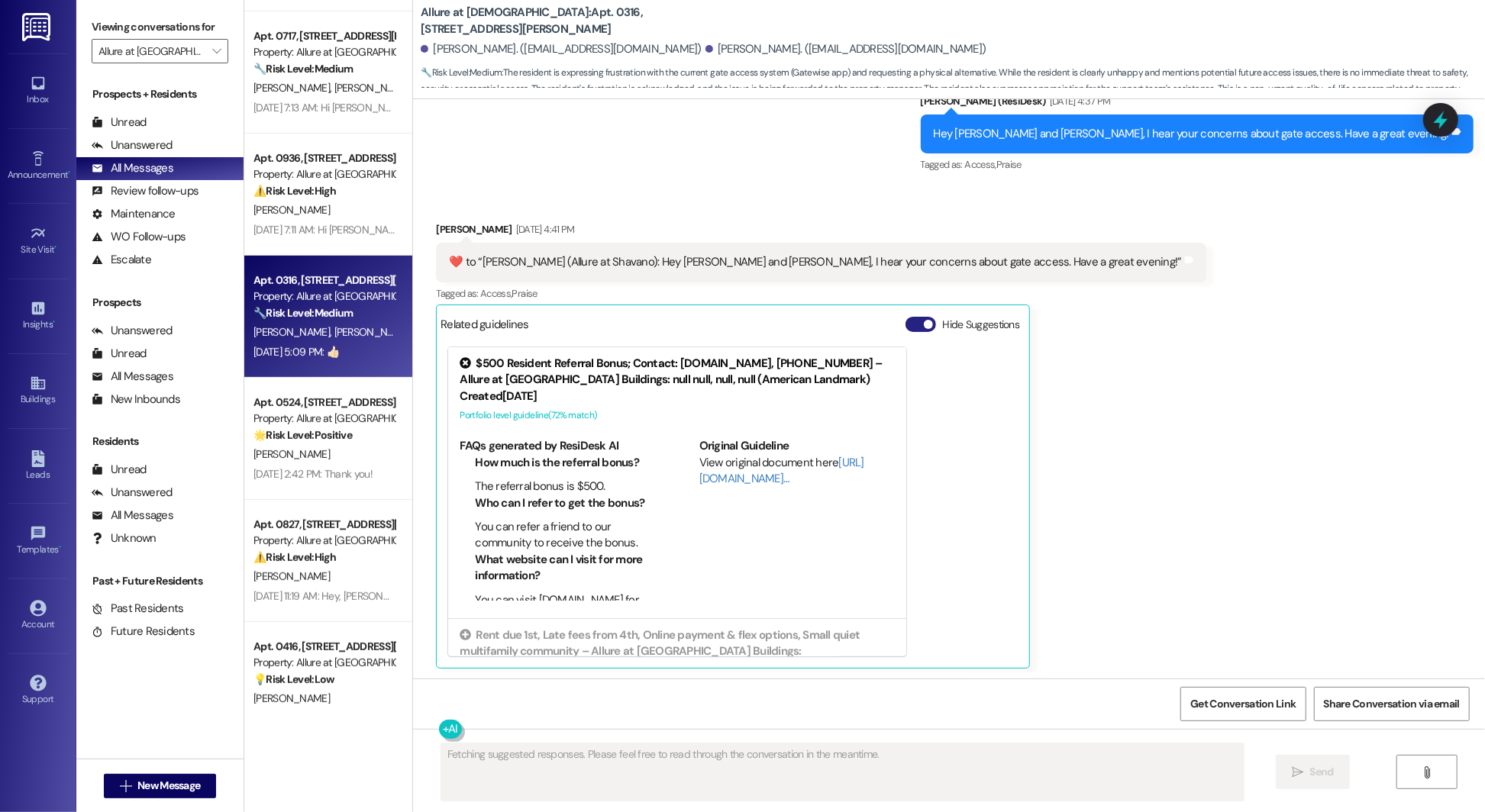
click at [913, 316] on button "Hide Suggestions" at bounding box center [920, 324] width 31 height 15
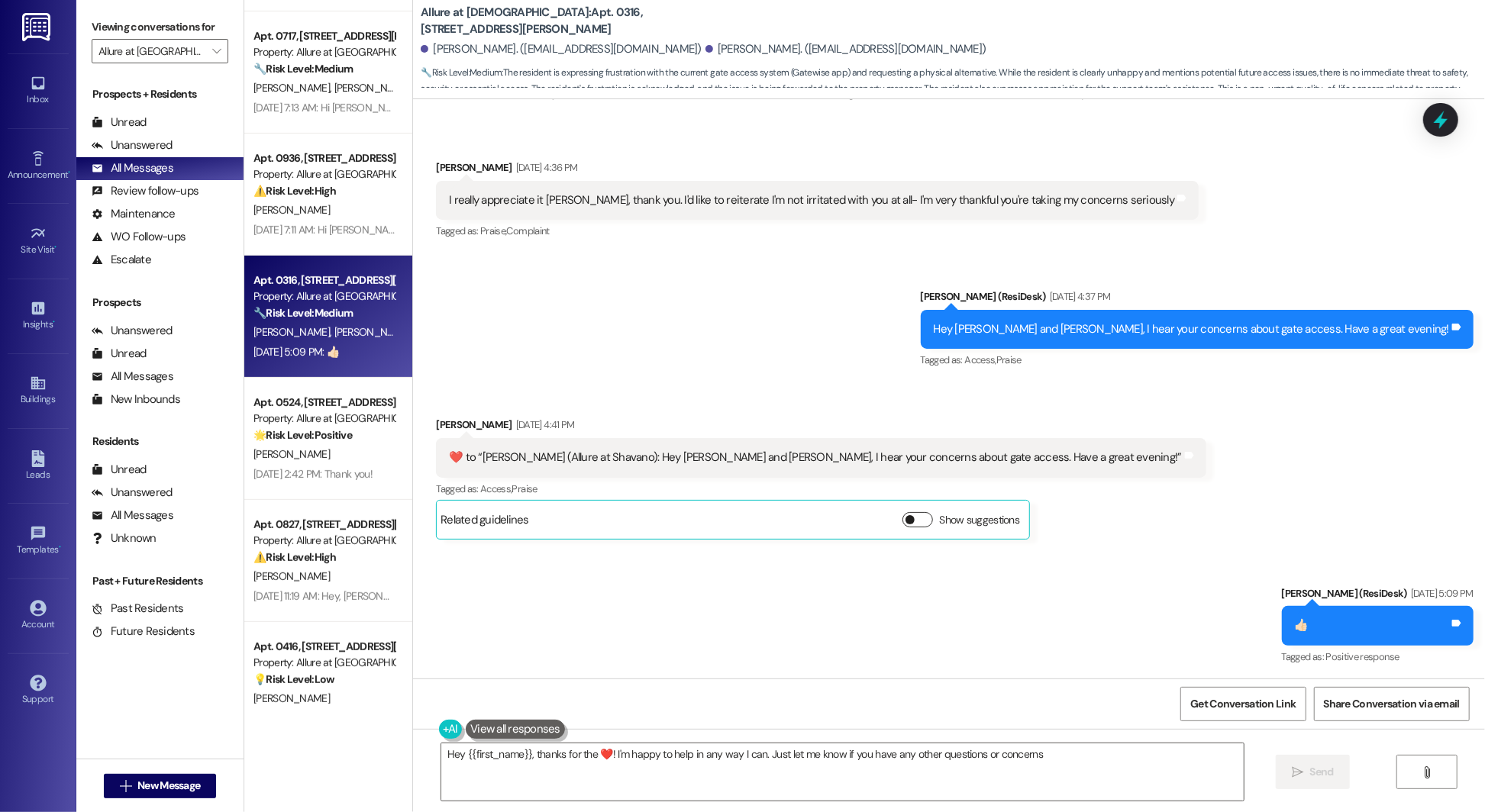
type textarea "Hey {{first_name}}, thanks for the ❤️! I'm happy to help in any way I can. Just…"
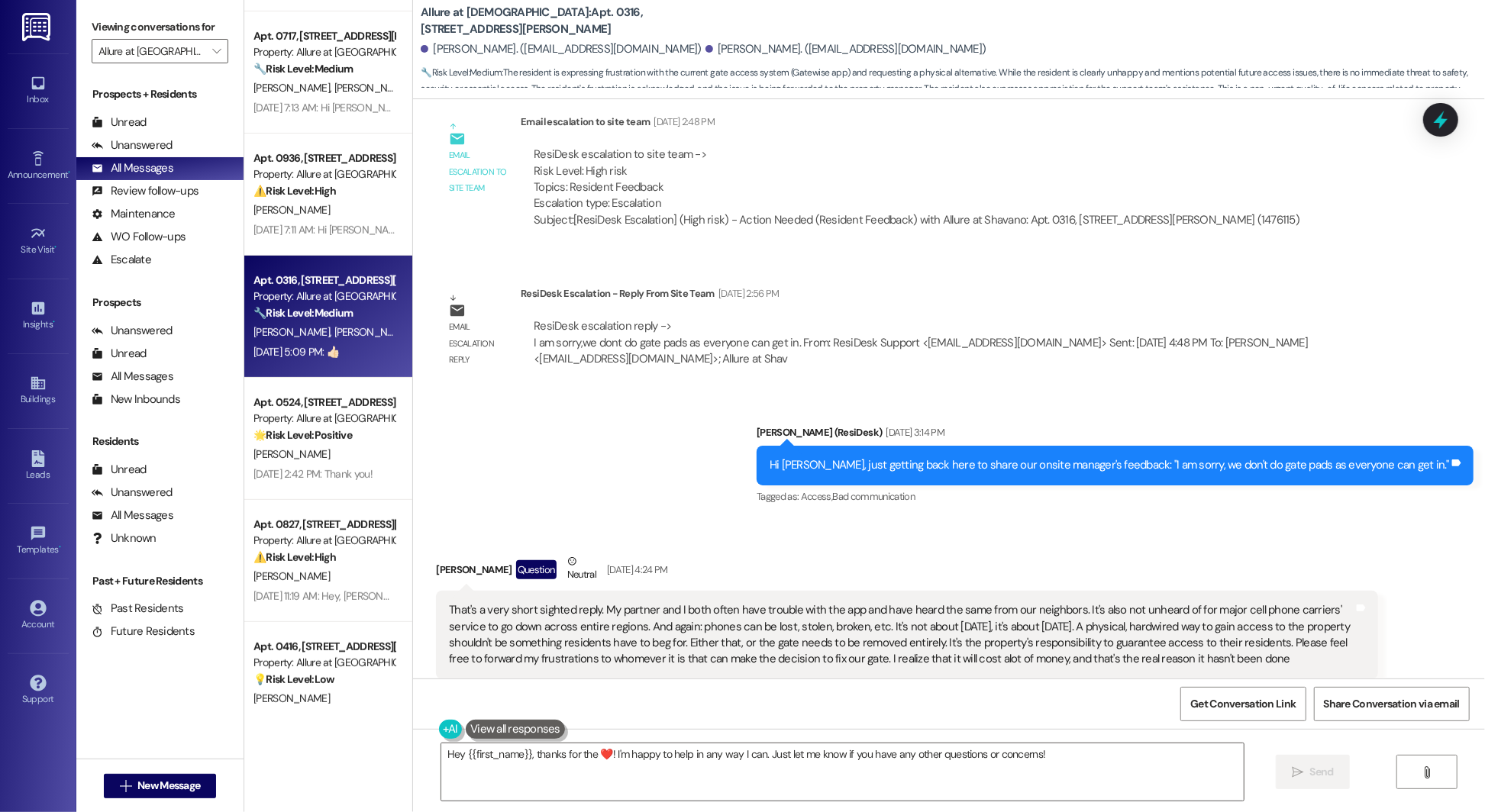
scroll to position [0, 0]
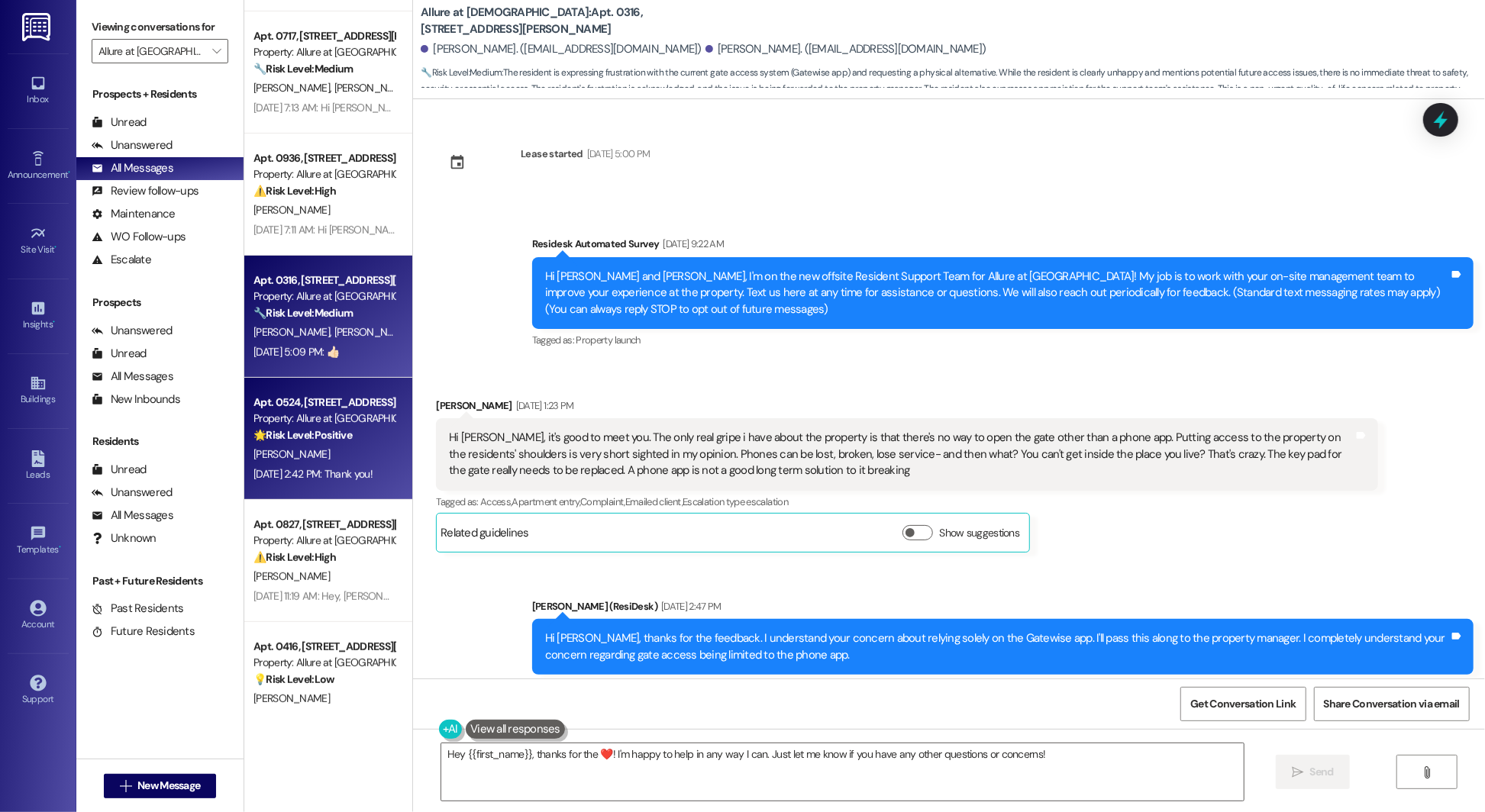
click at [283, 466] on div "Sep 15, 2025 at 2:42 PM: Thank you! Sep 15, 2025 at 2:42 PM: Thank you!" at bounding box center [324, 474] width 144 height 19
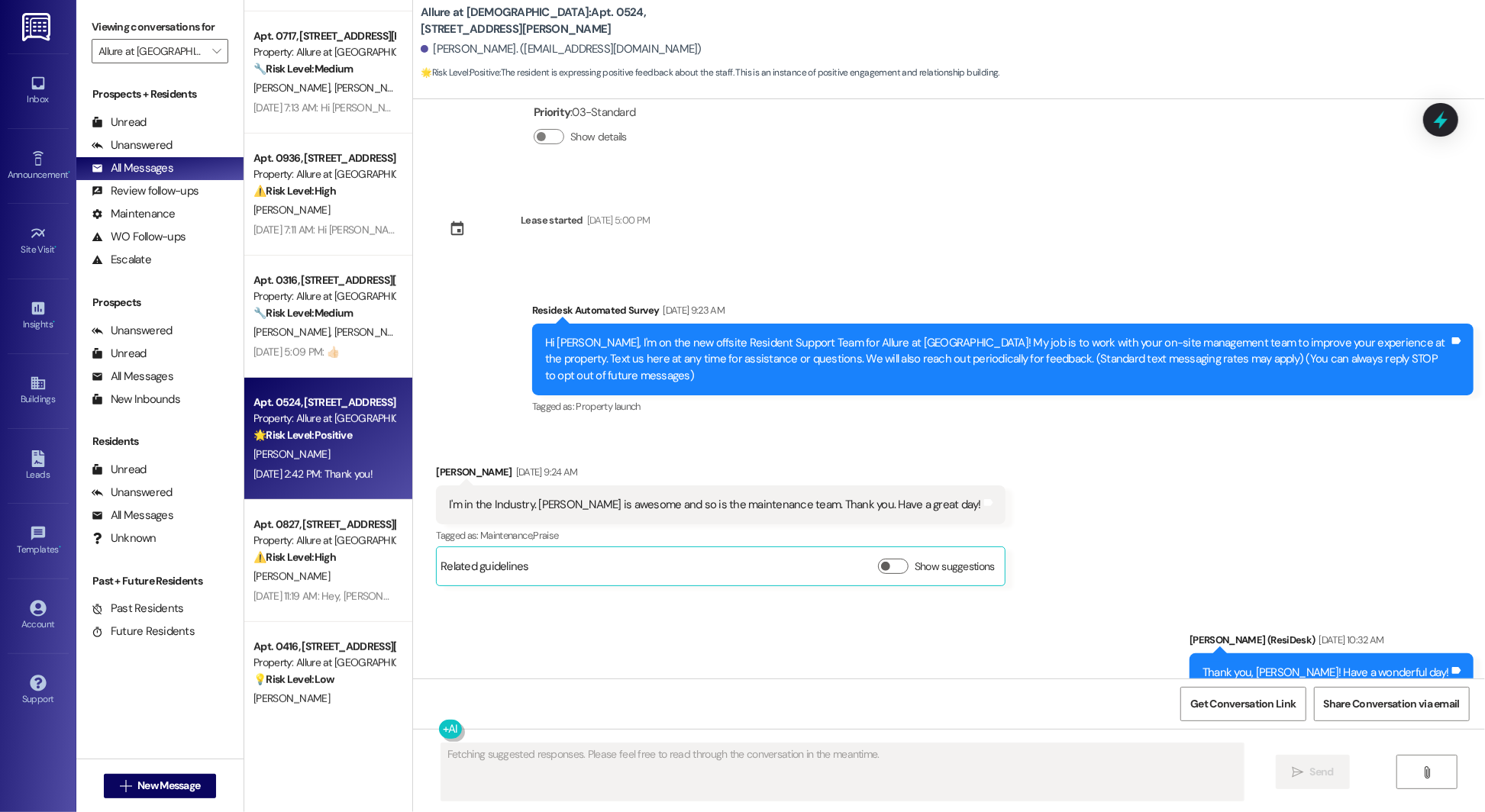
scroll to position [80, 0]
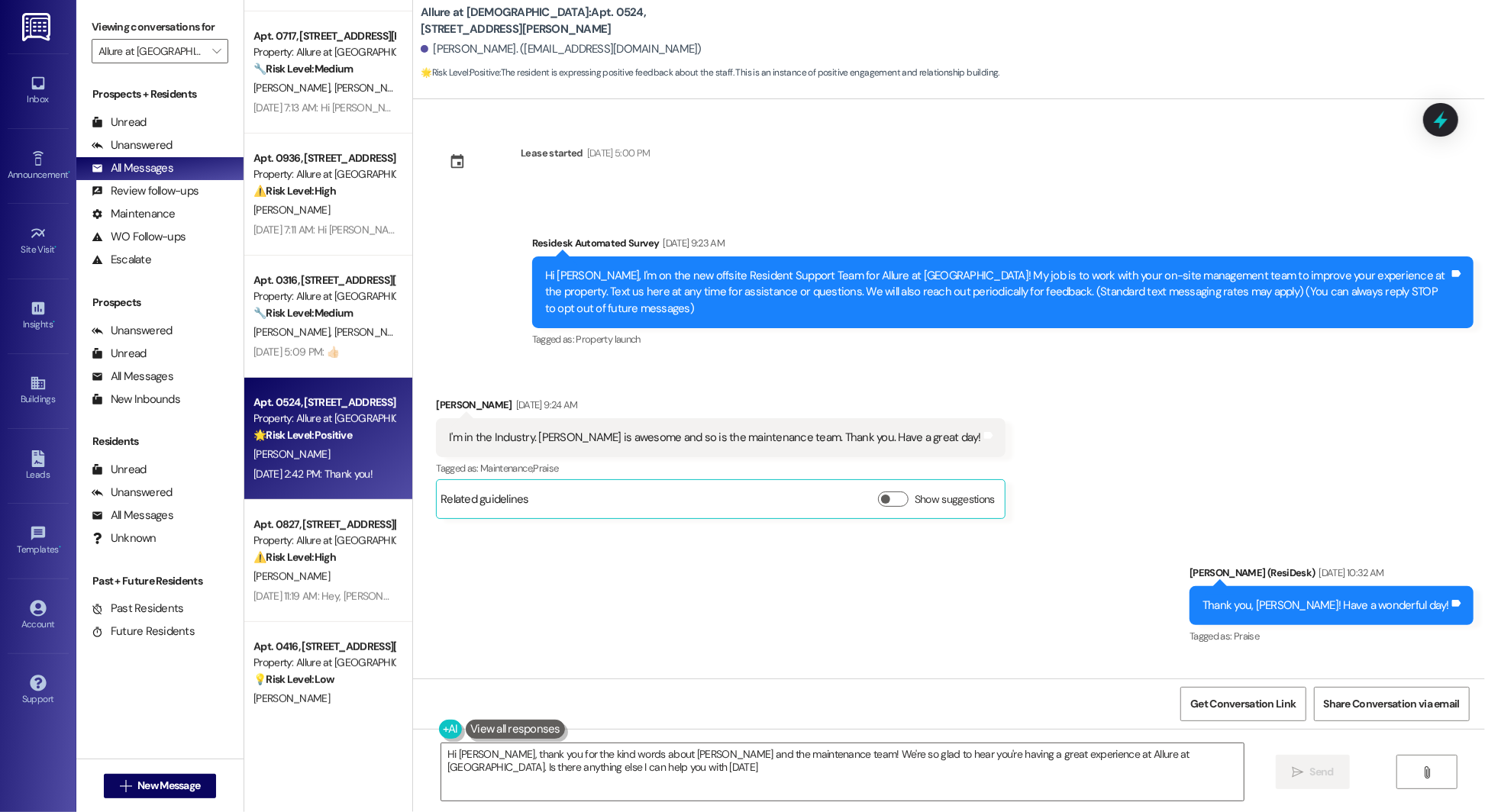
type textarea "Hi Melissa, thank you for the kind words about Katherine and the maintenance te…"
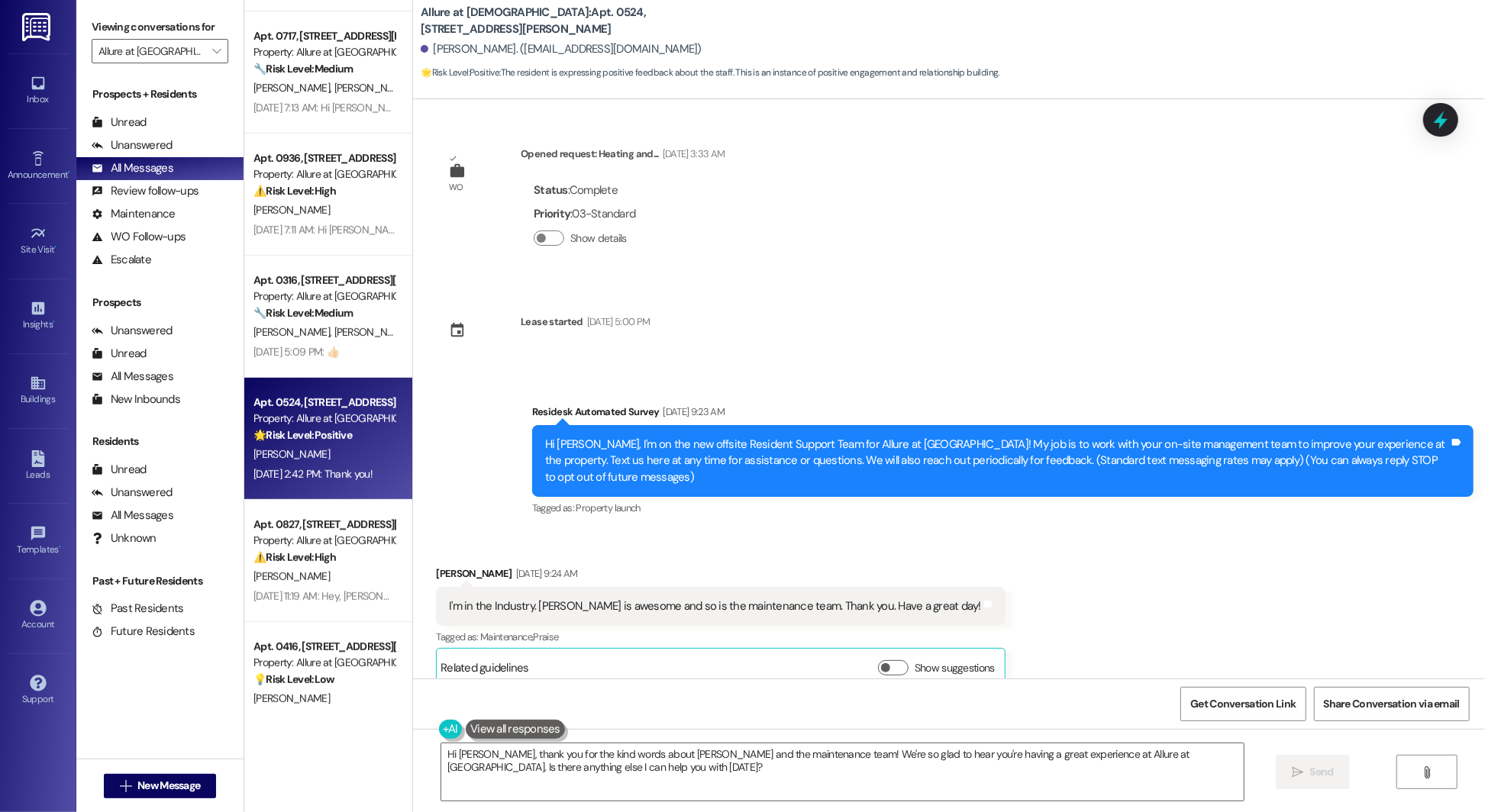
scroll to position [368, 0]
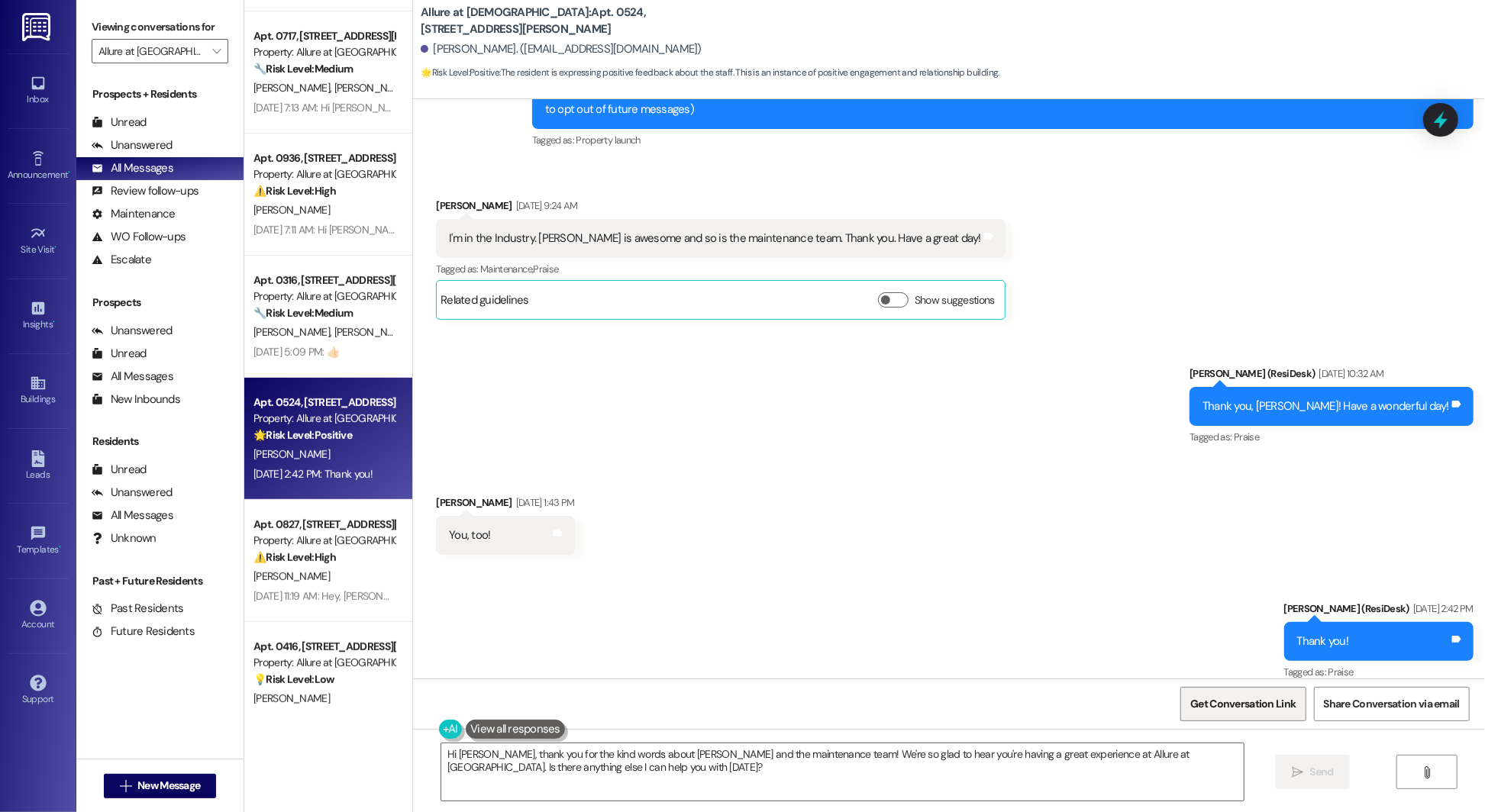
click at [1173, 705] on span "Get Conversation Link" at bounding box center [1242, 703] width 105 height 16
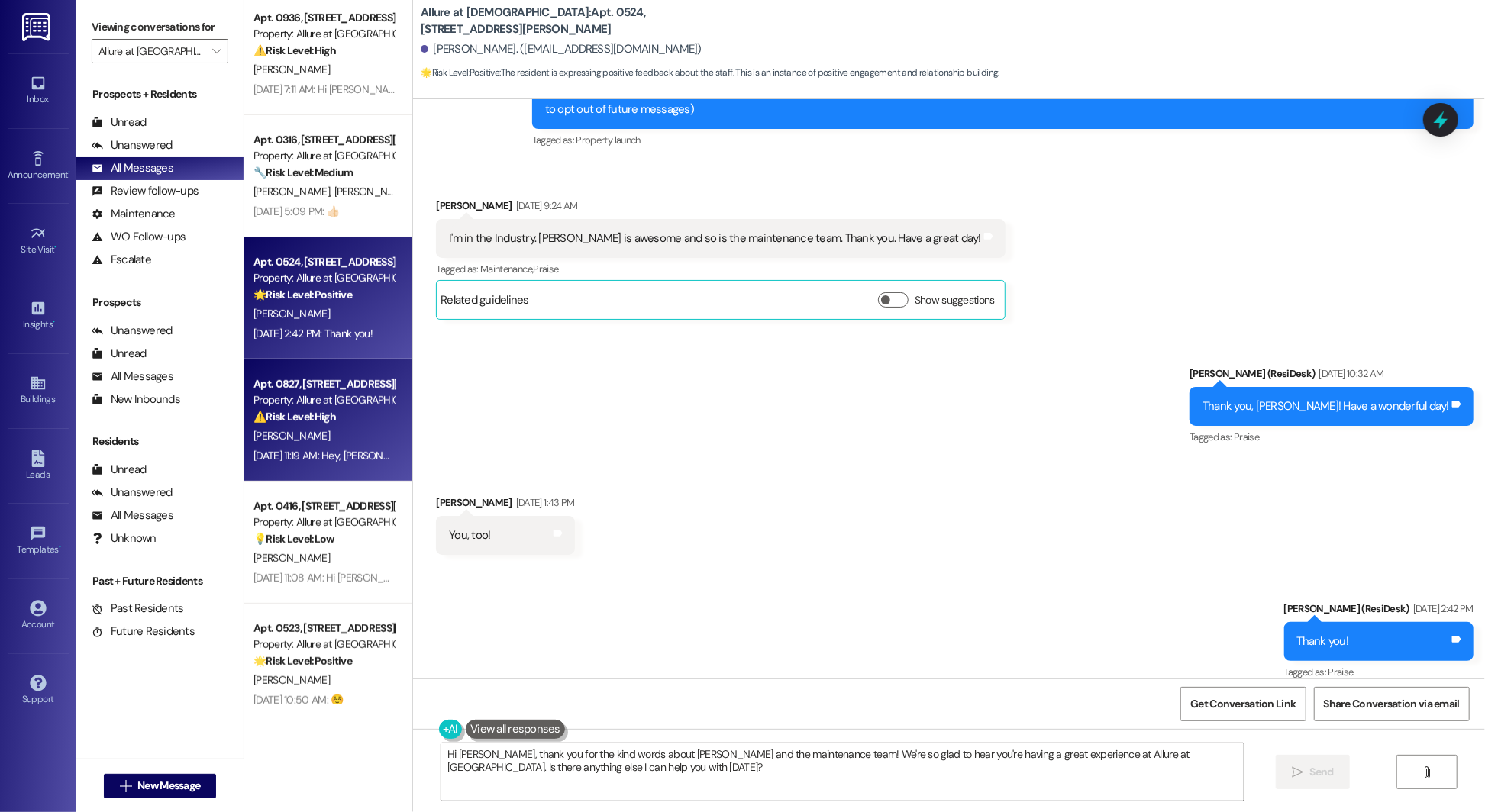
scroll to position [520, 0]
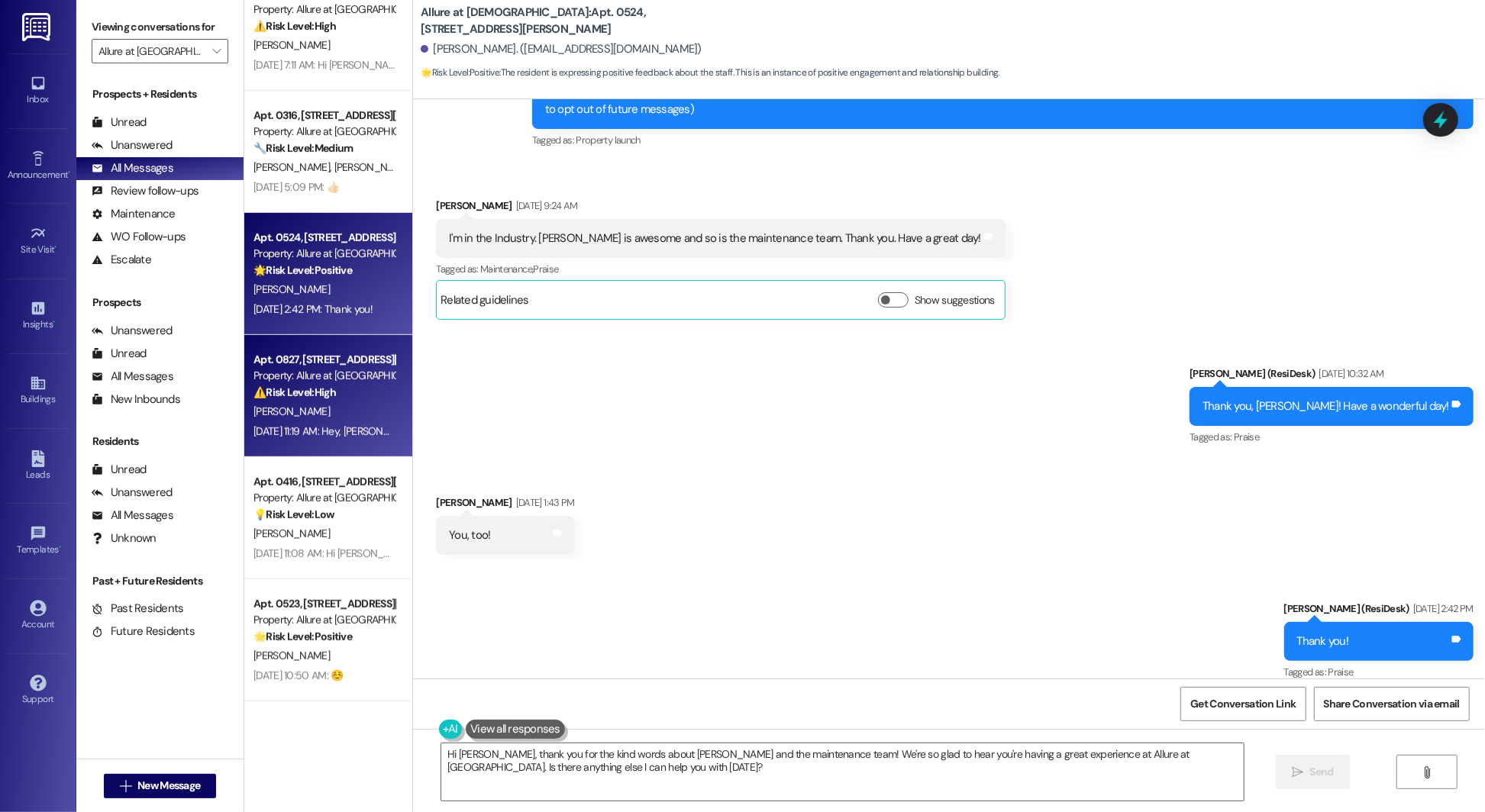
click at [299, 404] on div "L. Perez" at bounding box center [324, 412] width 144 height 19
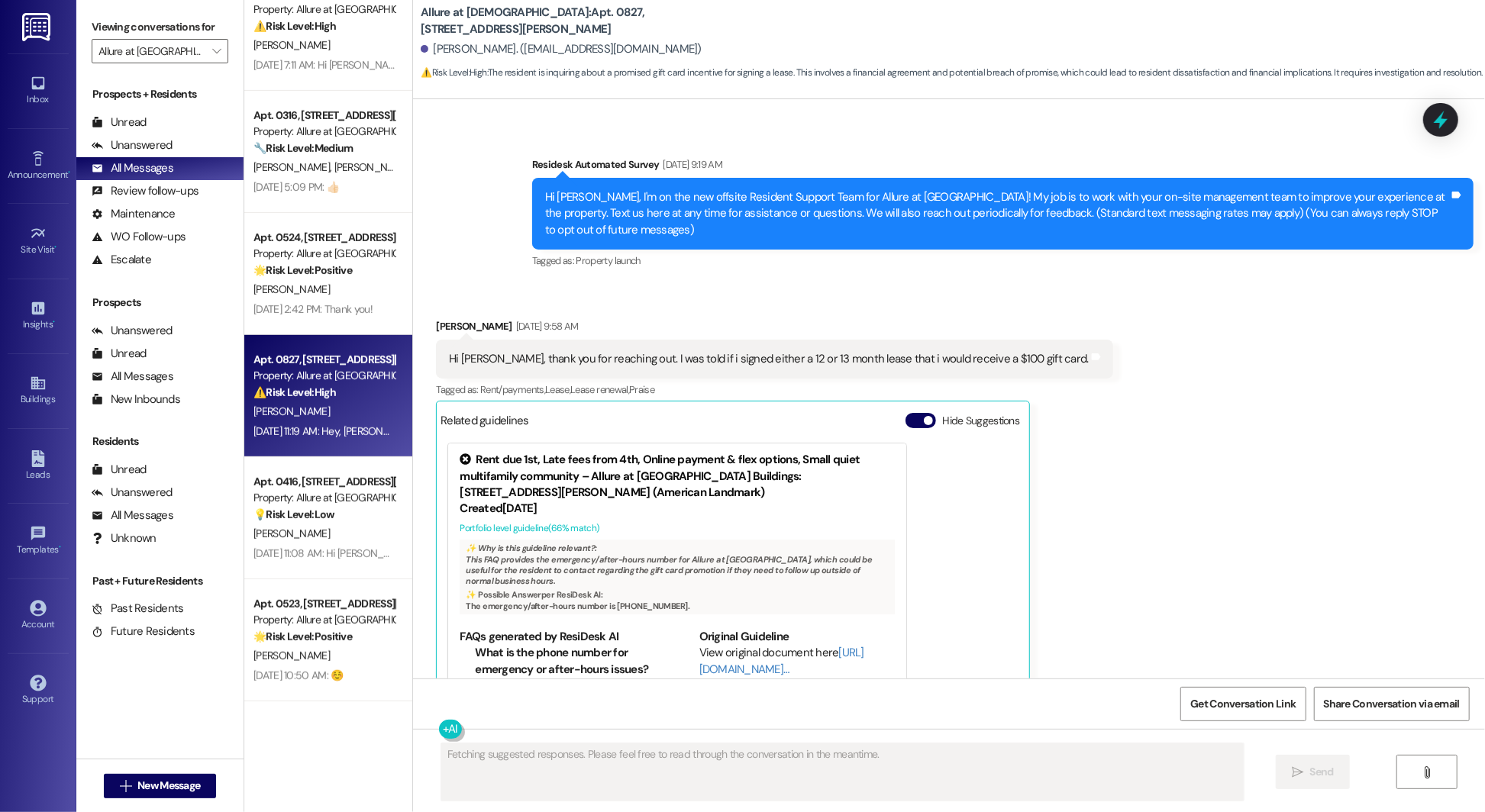
scroll to position [239, 0]
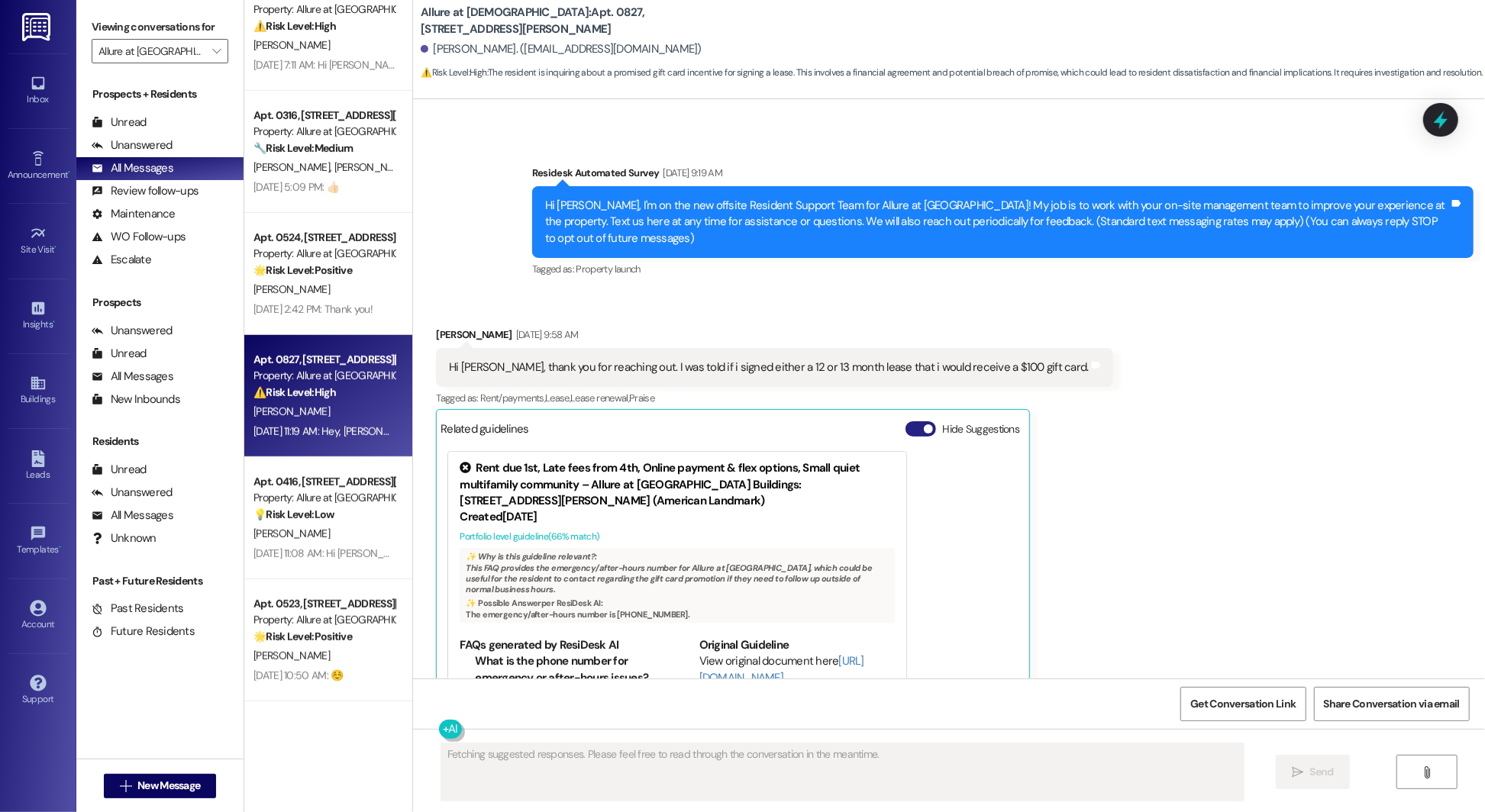
click at [923, 424] on span "button" at bounding box center [928, 429] width 10 height 10
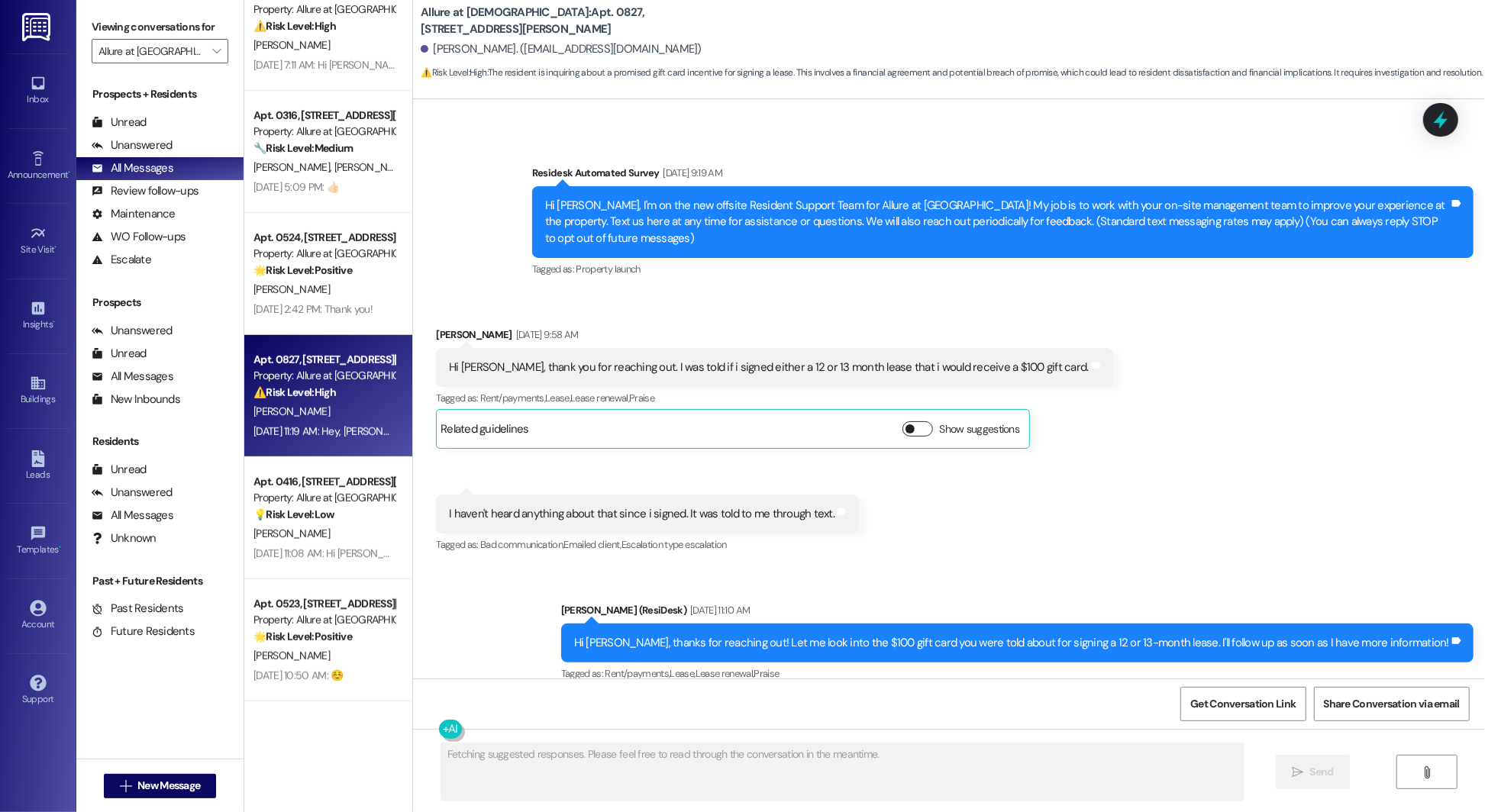
scroll to position [809, 0]
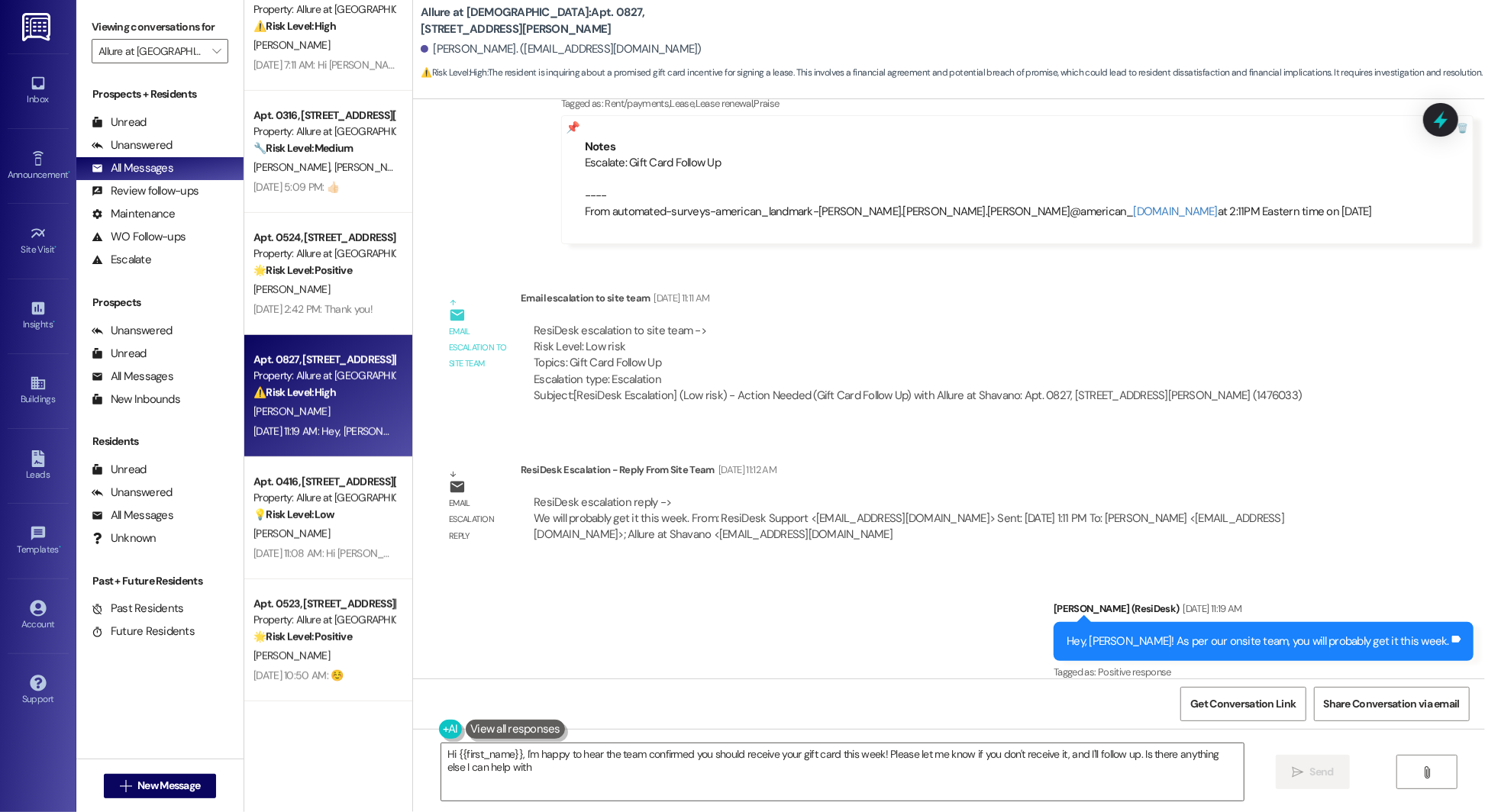
type textarea "Hi {{first_name}}, I'm happy to hear the team confirmed you should receive your…"
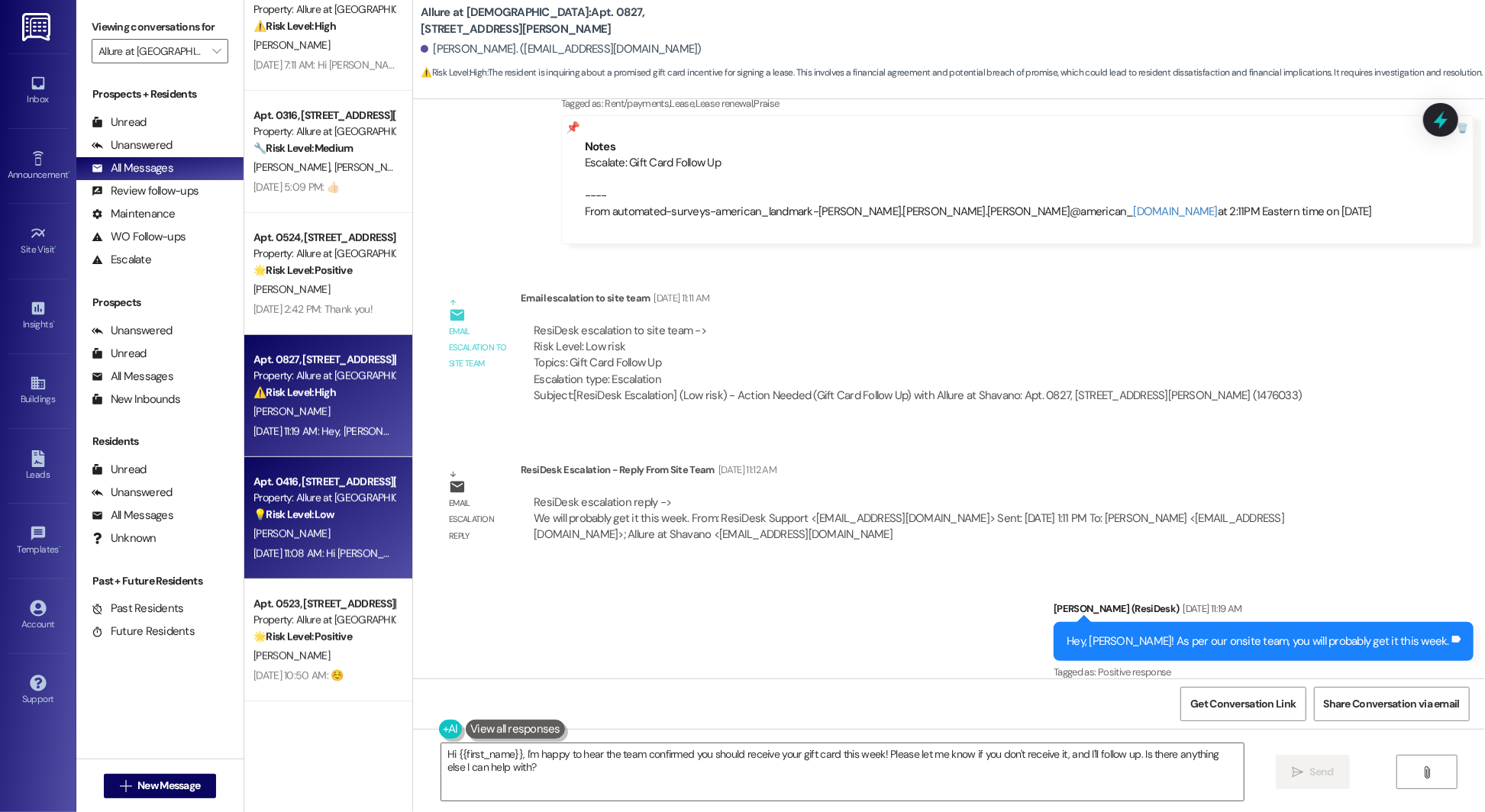
click at [328, 528] on div "G. Harris" at bounding box center [324, 534] width 144 height 19
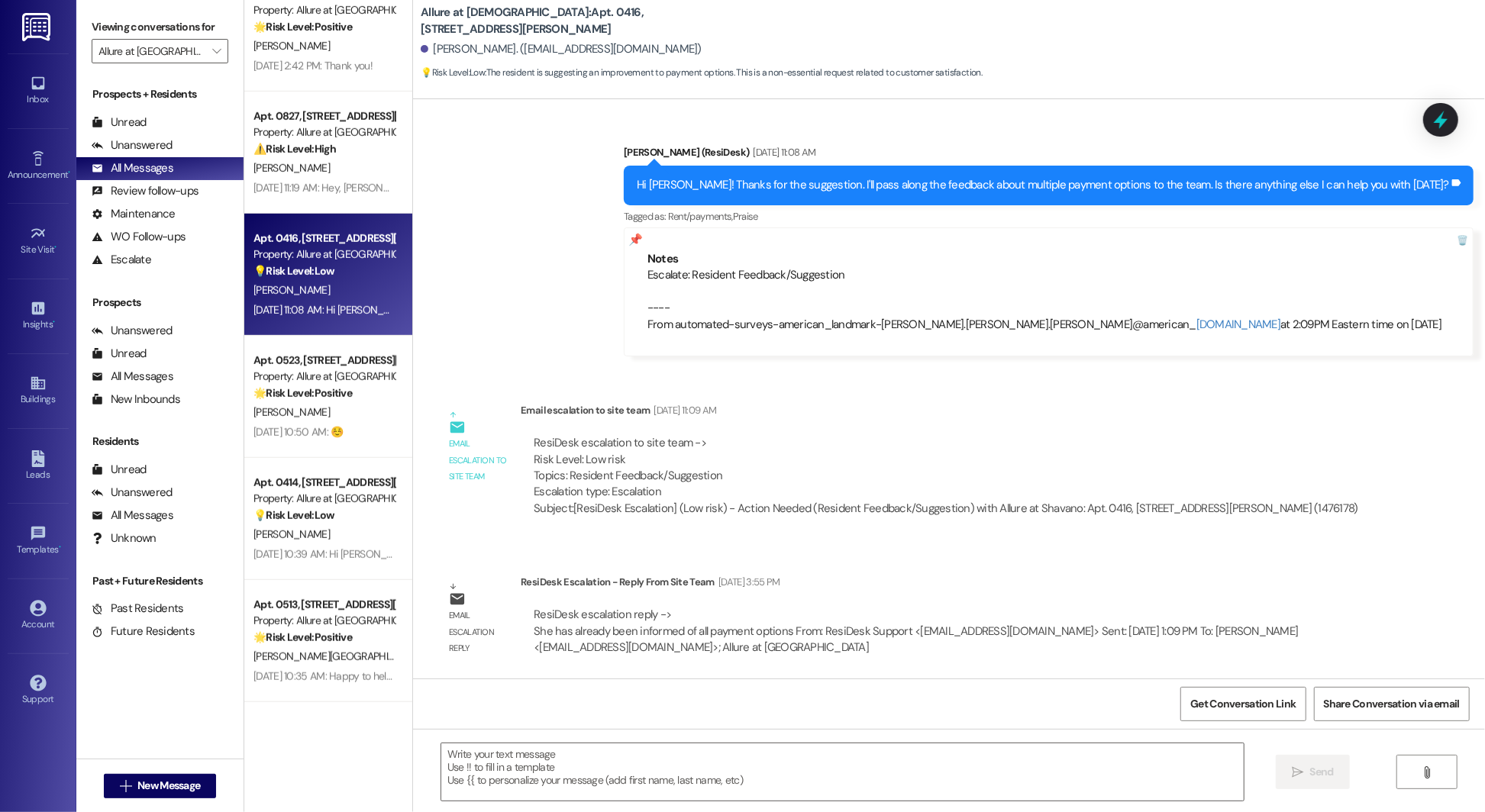
scroll to position [781, 0]
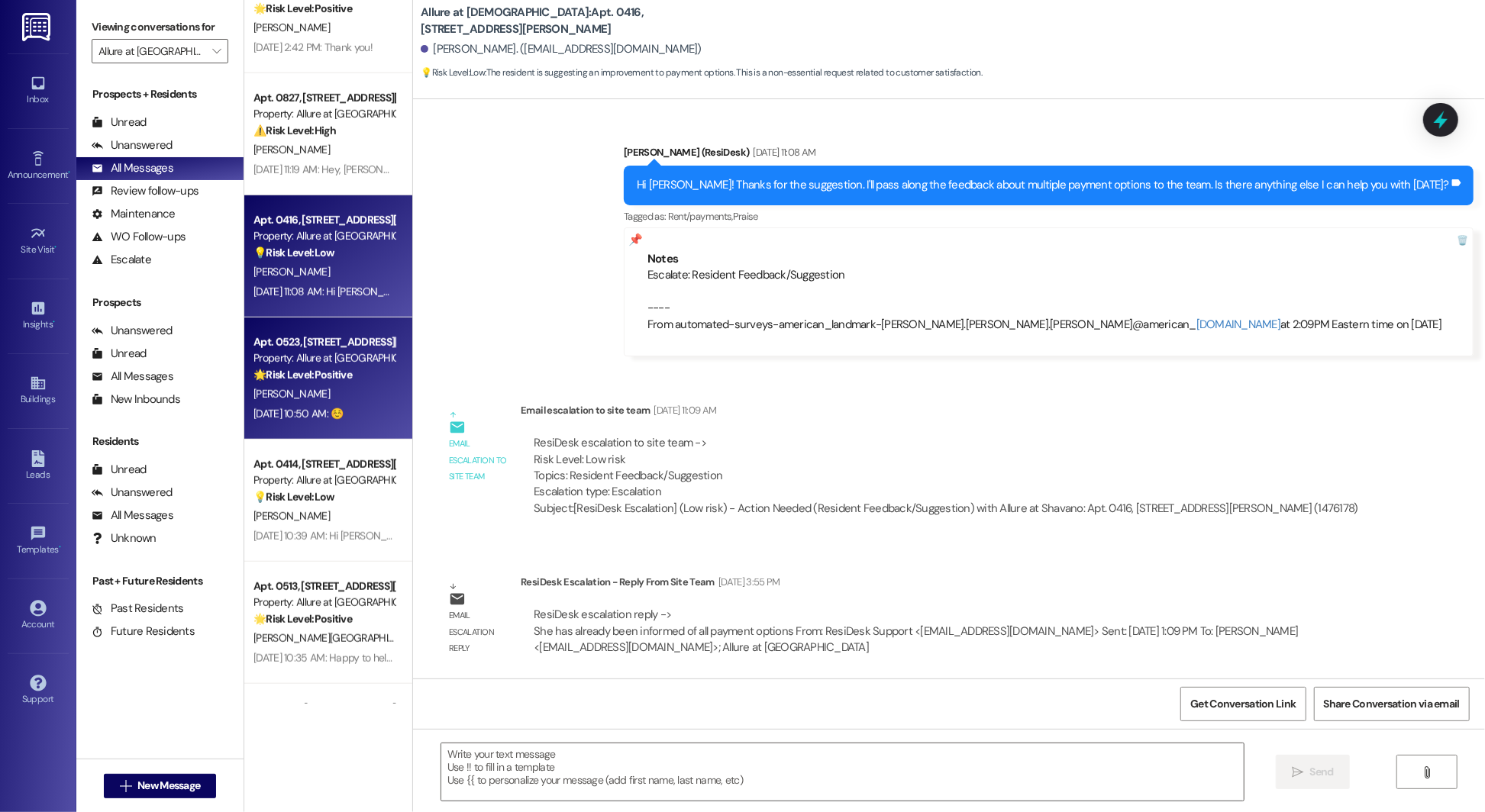
click at [331, 396] on div "T. Latty" at bounding box center [324, 395] width 144 height 19
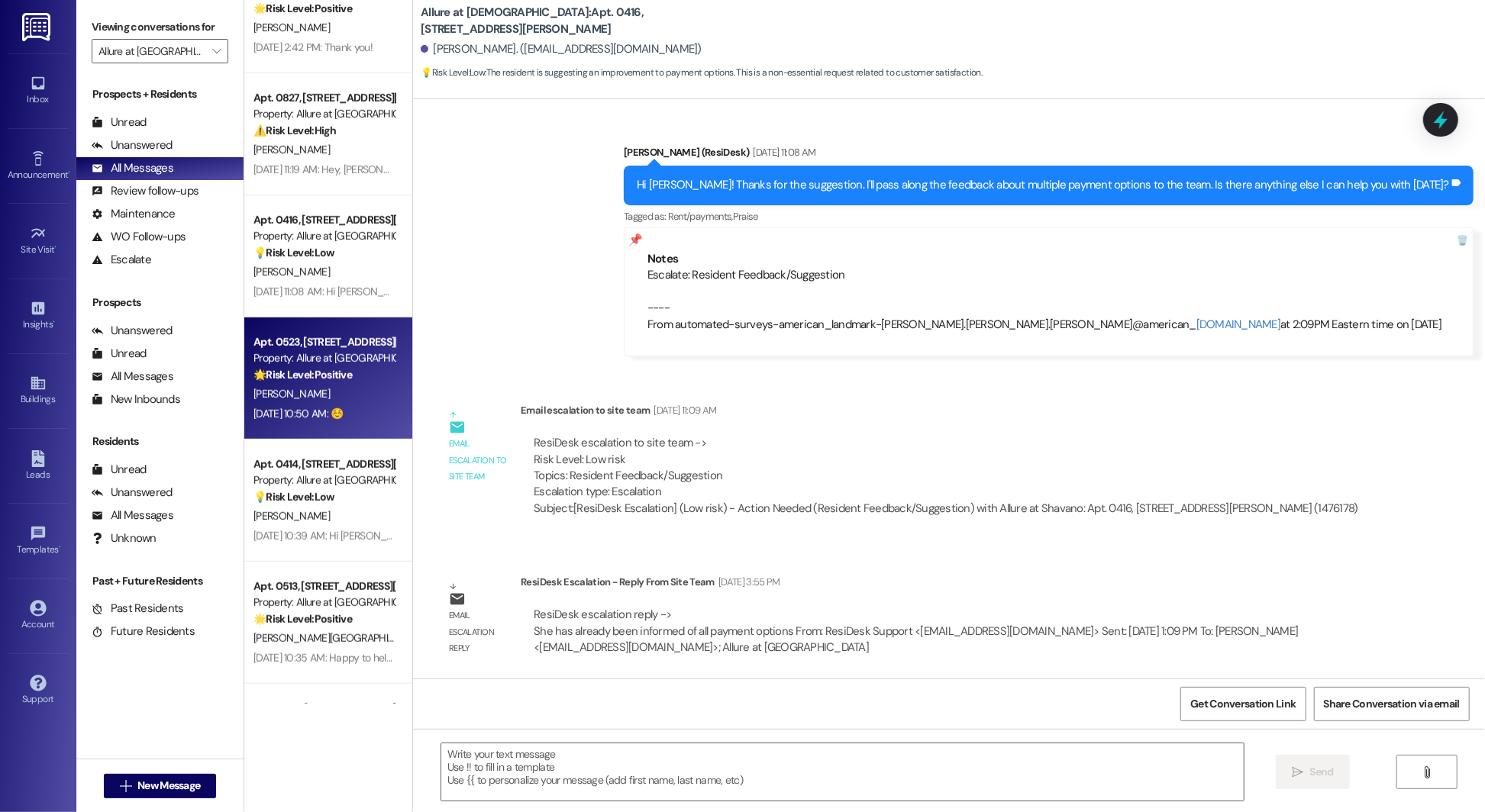
type textarea "Fetching suggested responses. Please feel free to read through the conversation…"
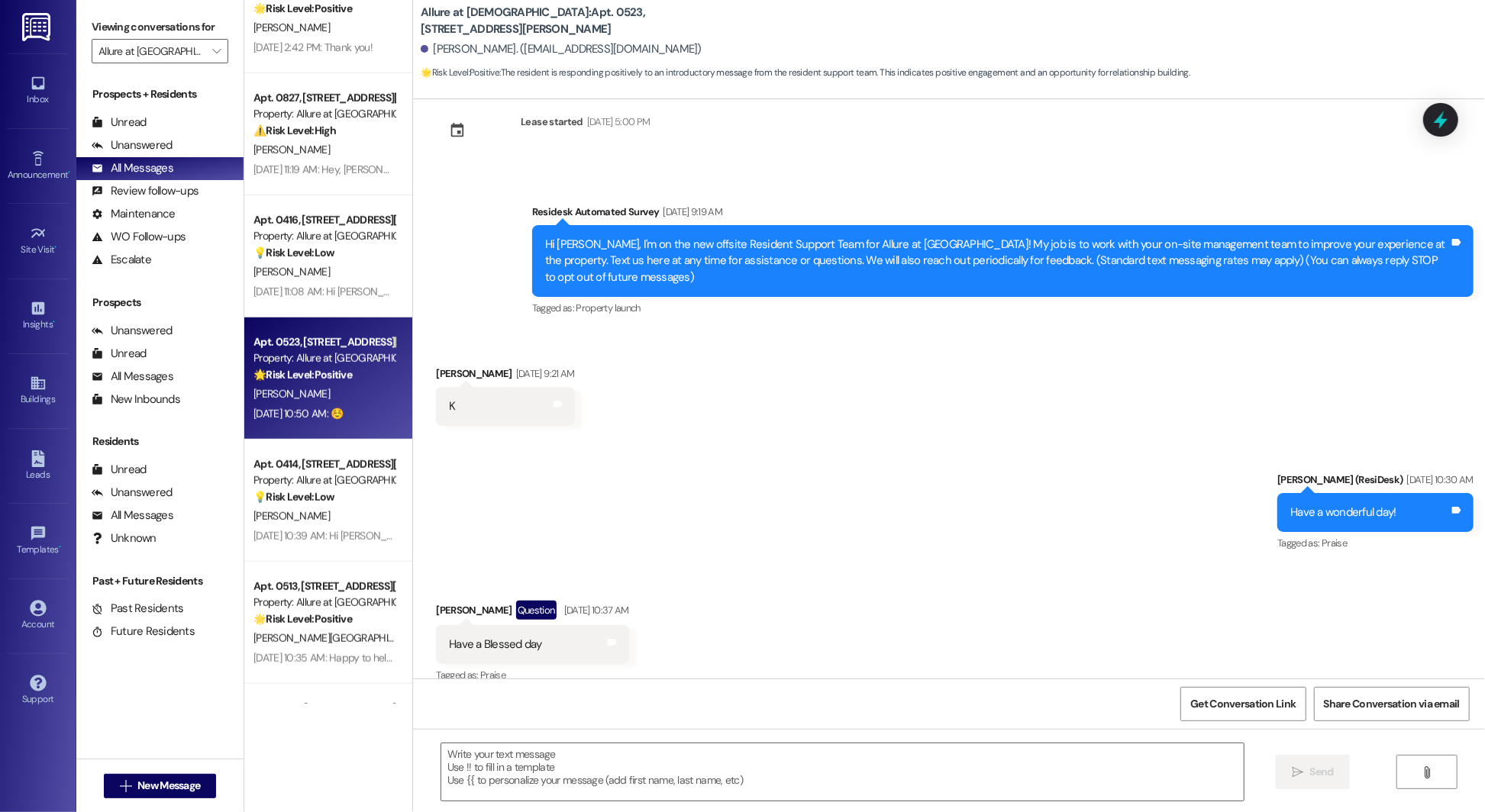
type textarea "Fetching suggested responses. Please feel free to read through the conversation…"
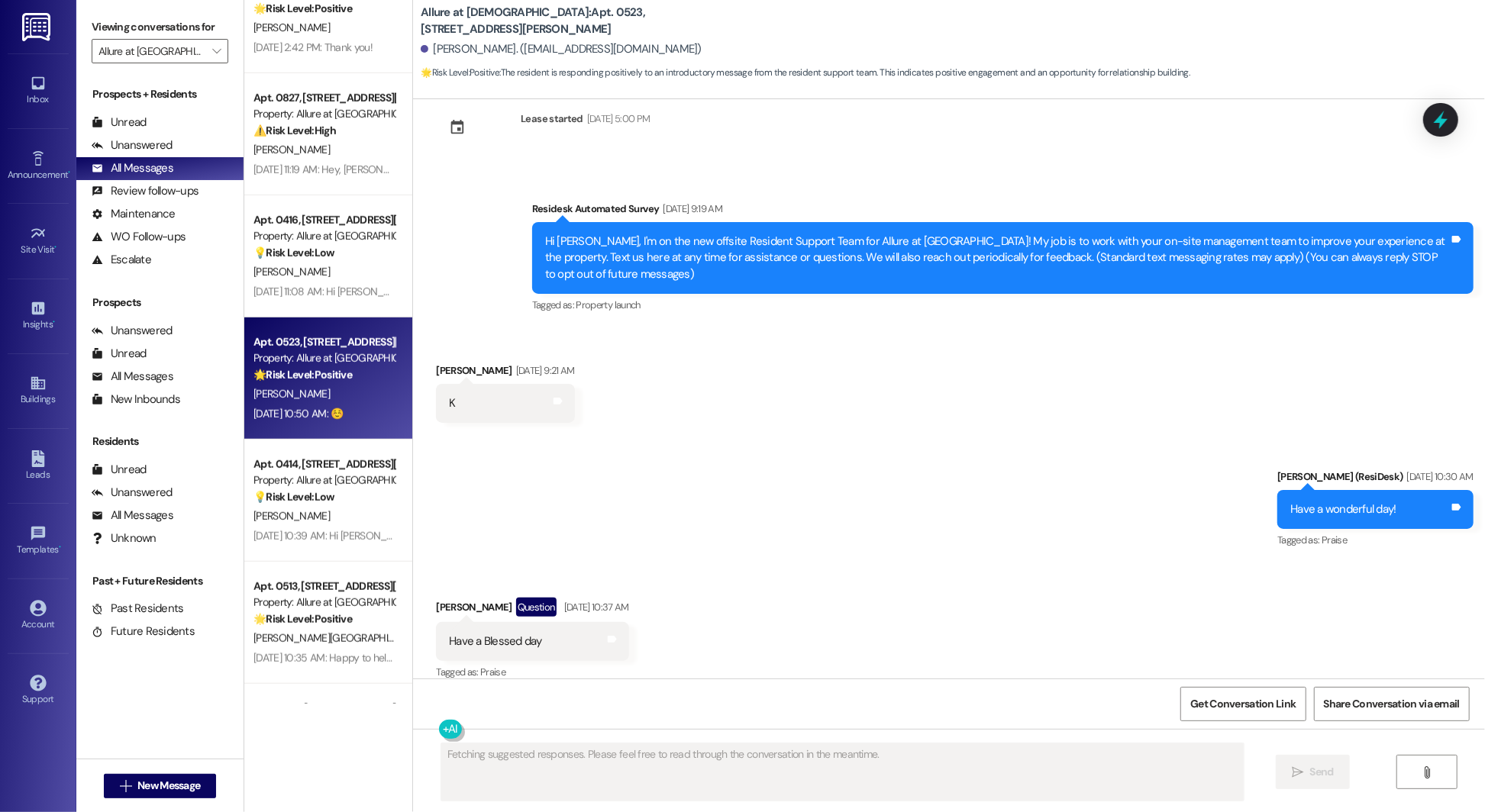
scroll to position [310, 0]
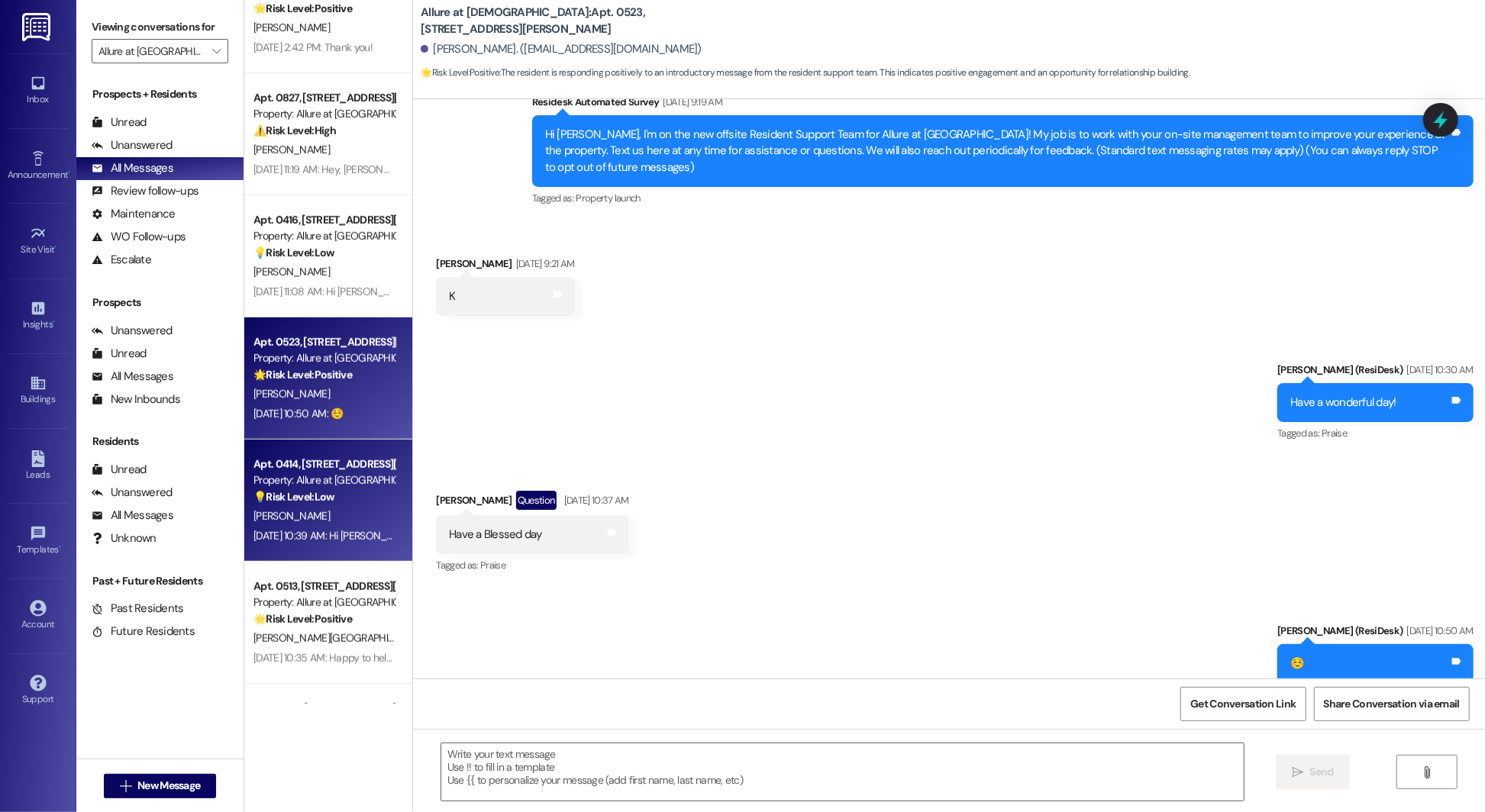
click at [279, 525] on div "Apt. 0414, 4601 De Zavala Rd Property: Allure at Shavano 💡 Risk Level: Low The …" at bounding box center [329, 501] width 168 height 122
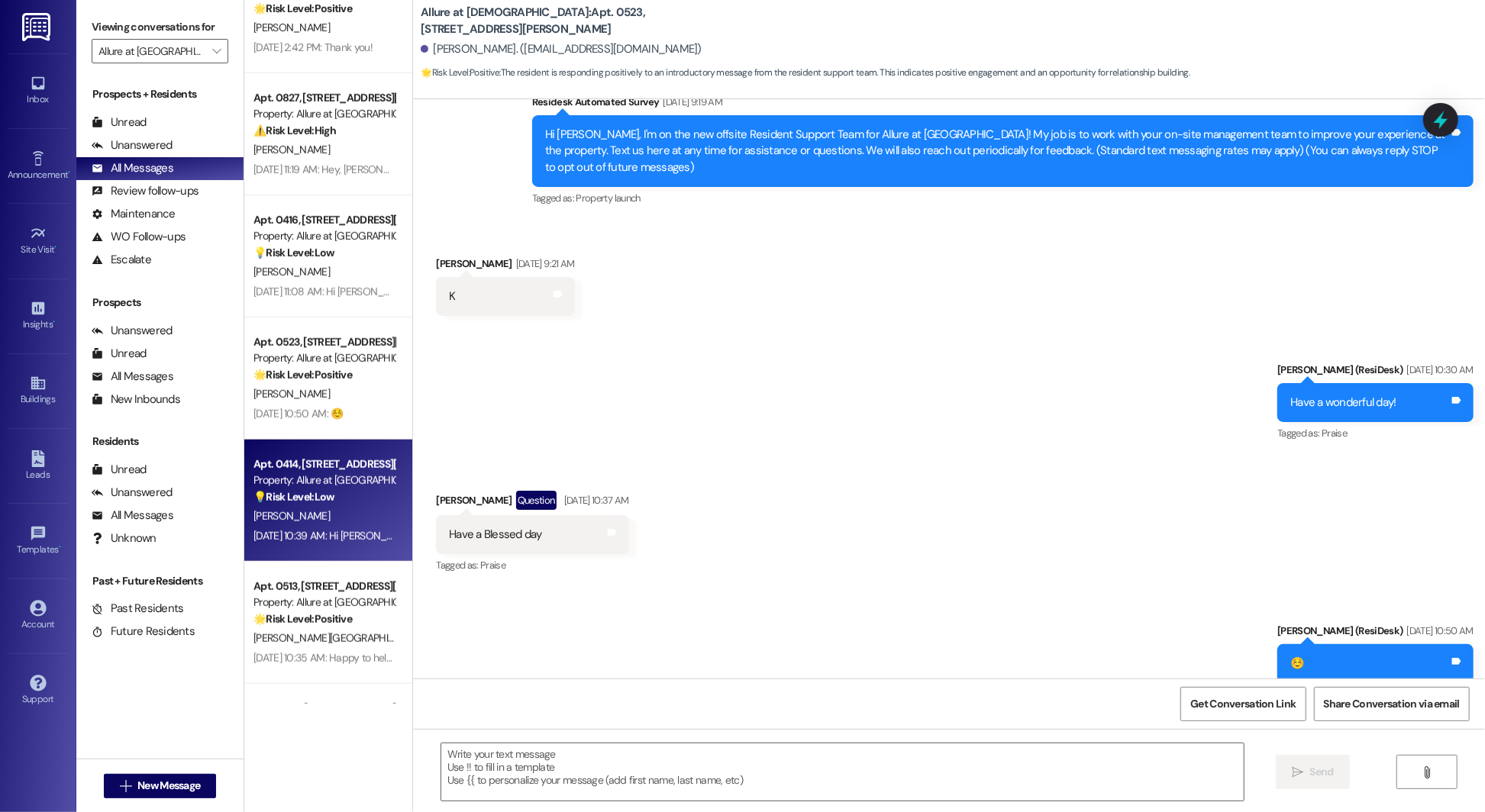
type textarea "Fetching suggested responses. Please feel free to read through the conversation…"
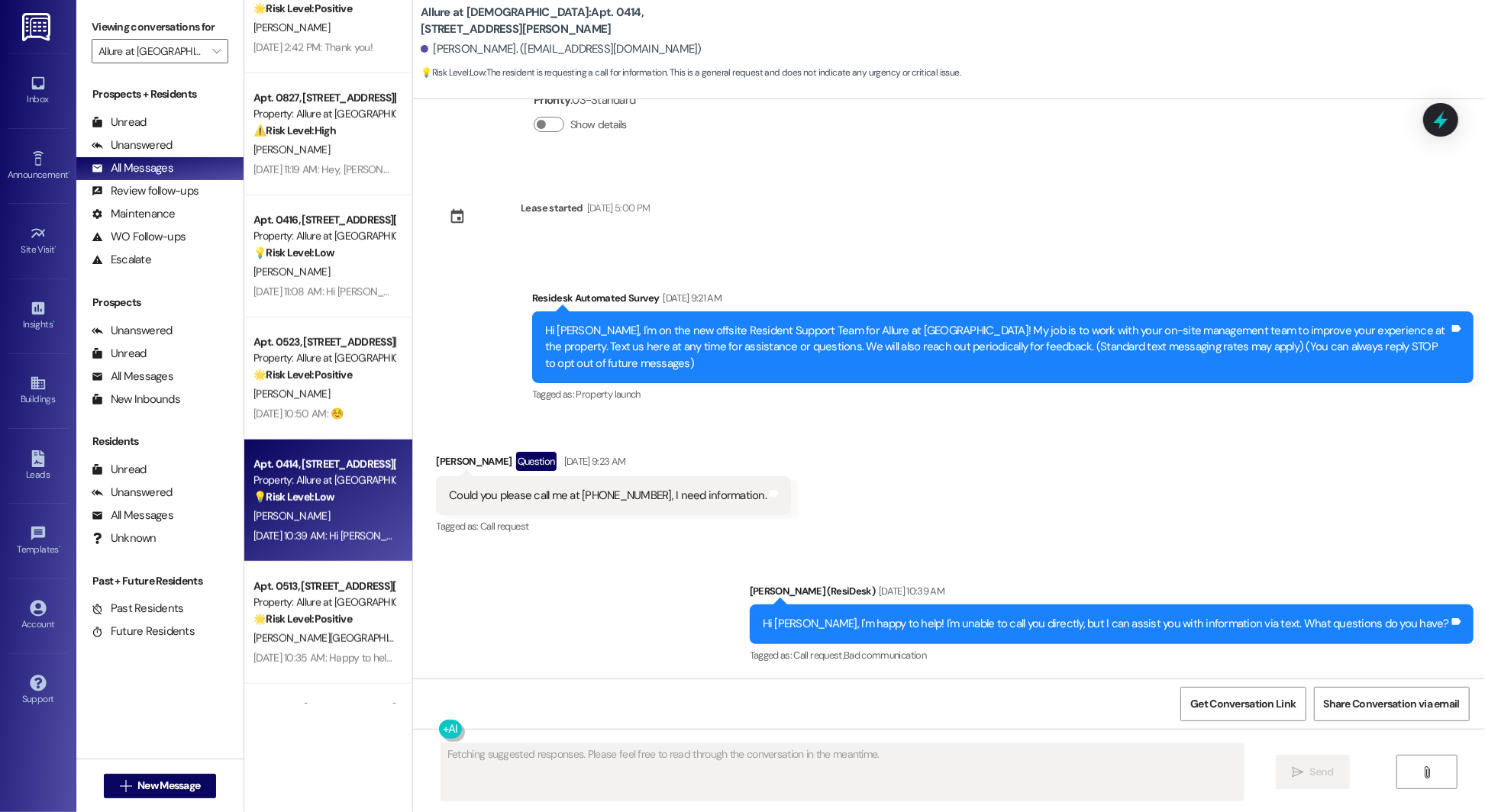
scroll to position [96, 0]
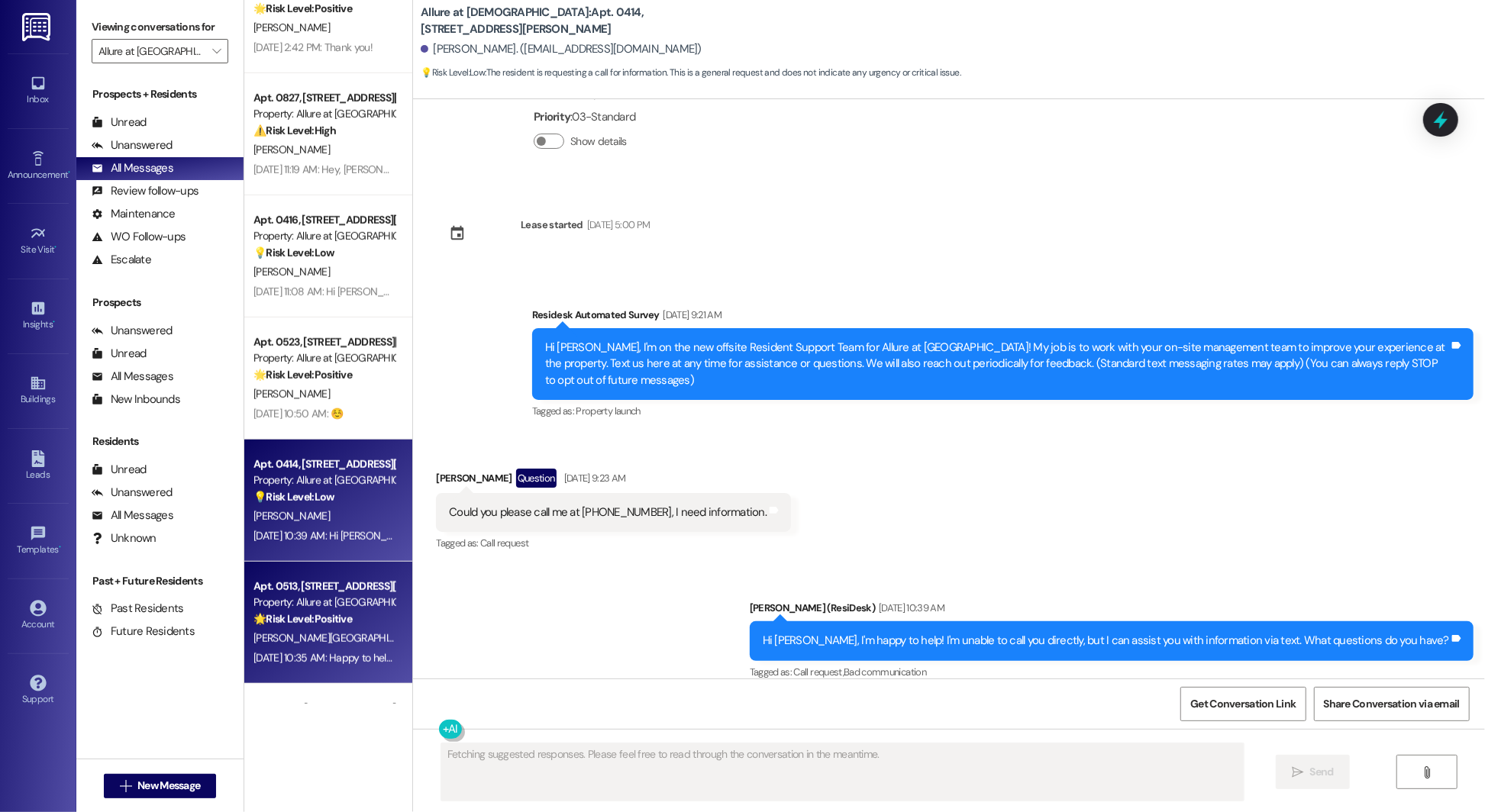
click at [268, 605] on div "Property: Allure at Shavano" at bounding box center [324, 602] width 141 height 16
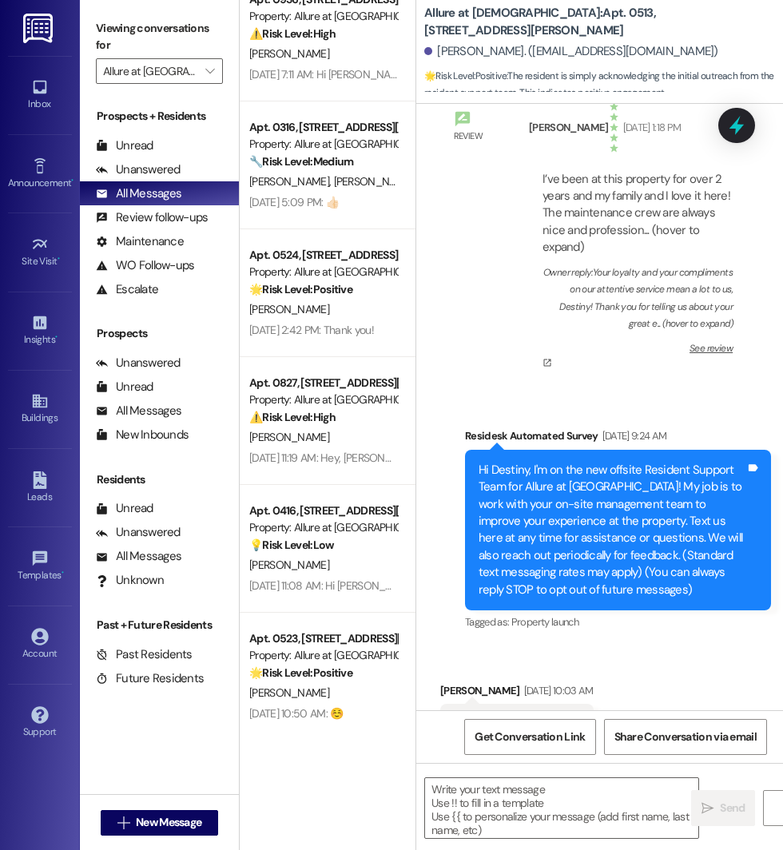
scroll to position [0, 0]
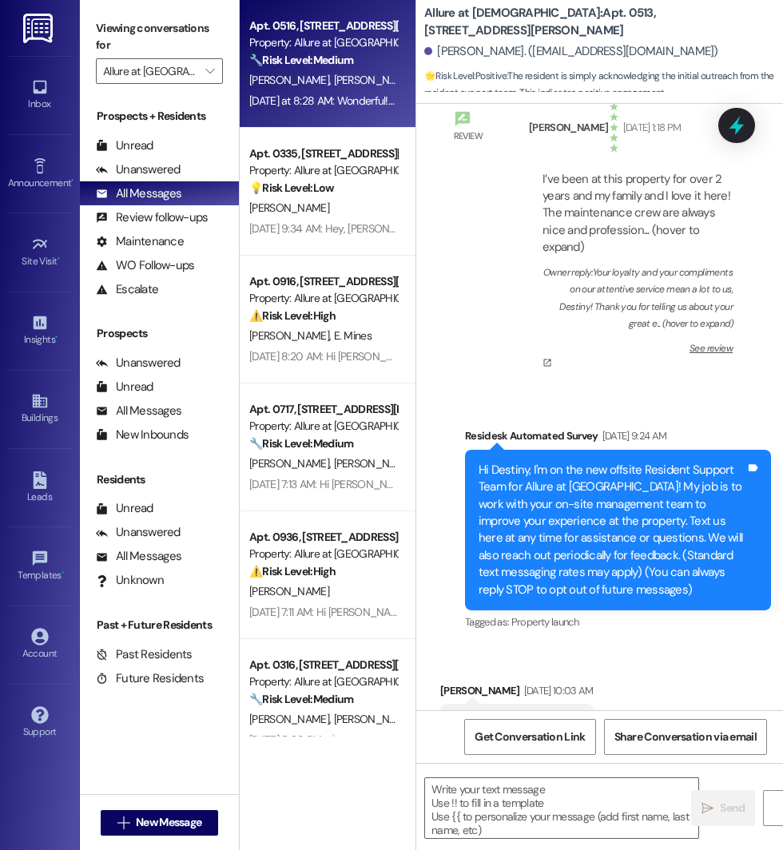
click at [291, 100] on div "Yesterday at 8:28 AM: Wonderful! Feel free to reach out if you need further ass…" at bounding box center [440, 100] width 382 height 14
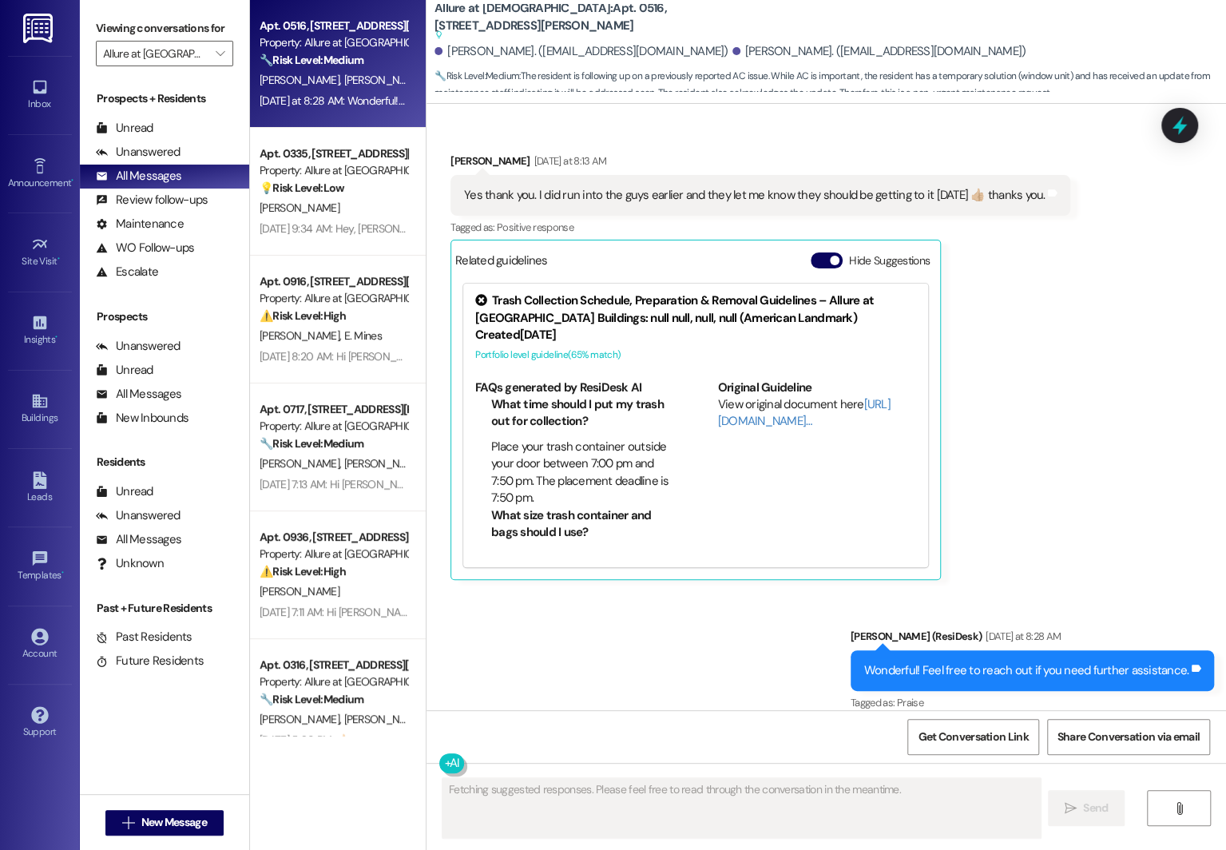
scroll to position [1324, 0]
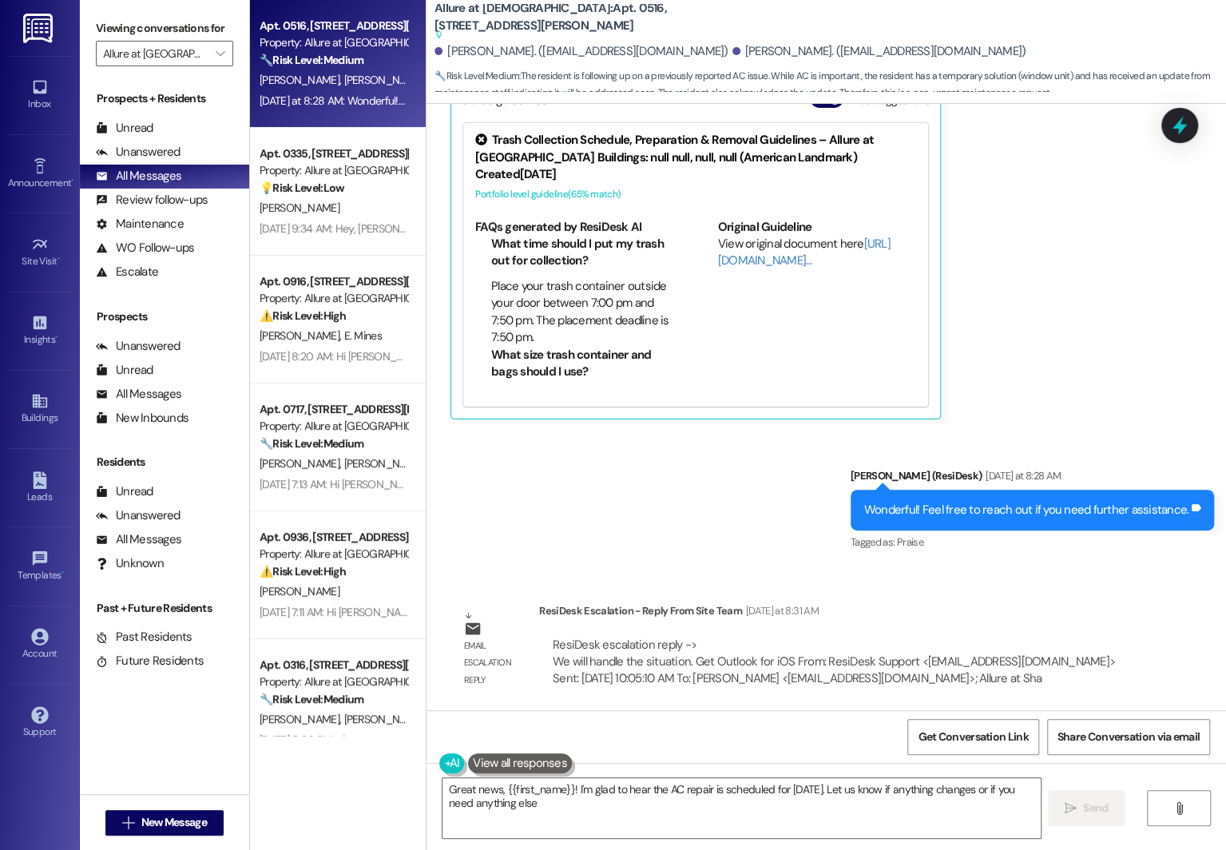
type textarea "Great news, {{first_name}}! I'm glad to hear the AC repair is scheduled for tom…"
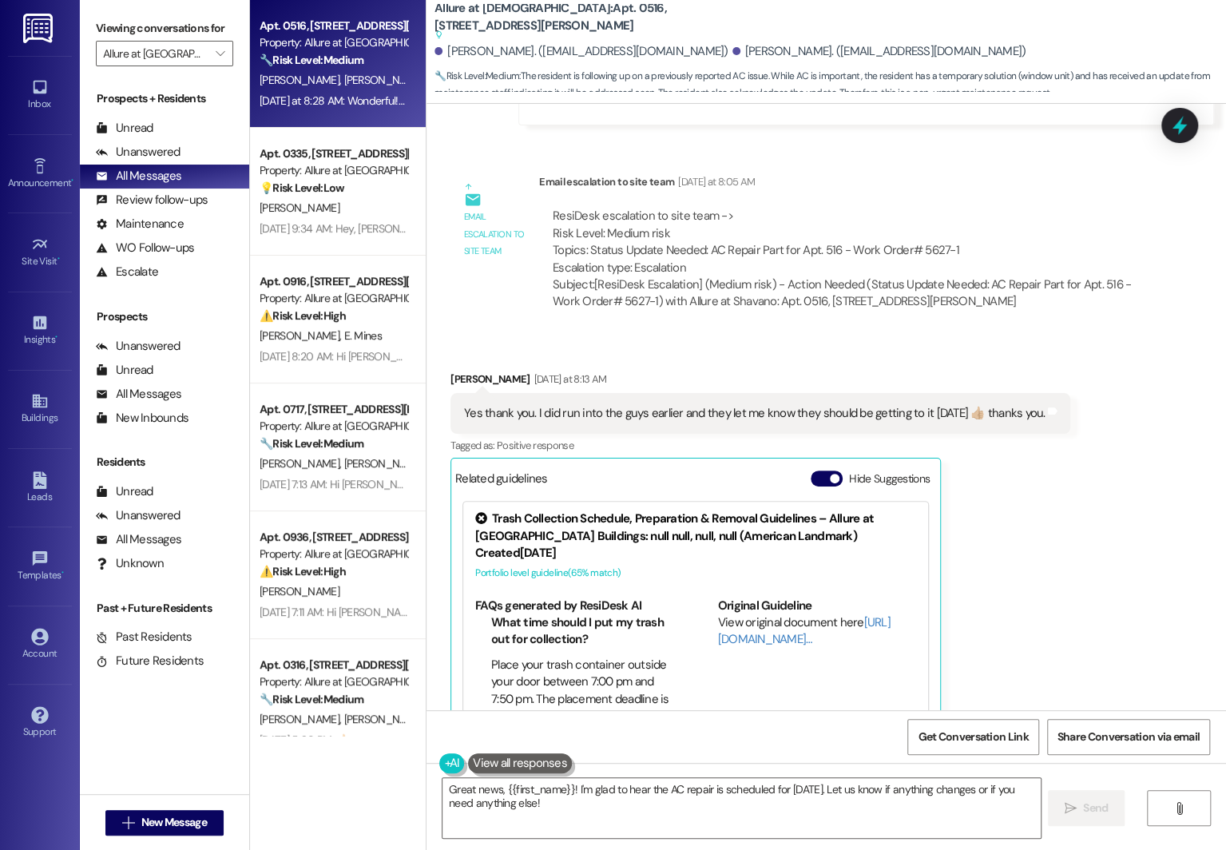
scroll to position [927, 0]
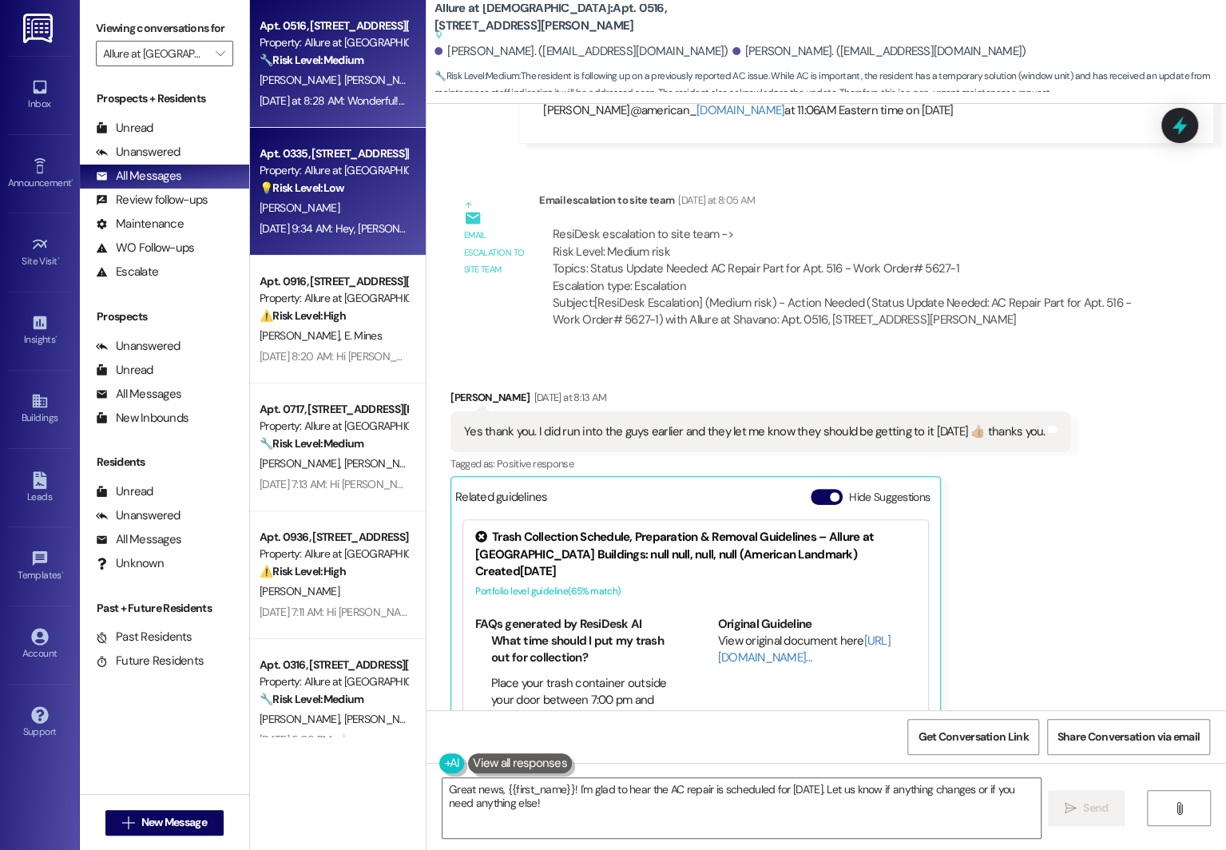
click at [358, 206] on div "A. Alazizi" at bounding box center [333, 208] width 151 height 20
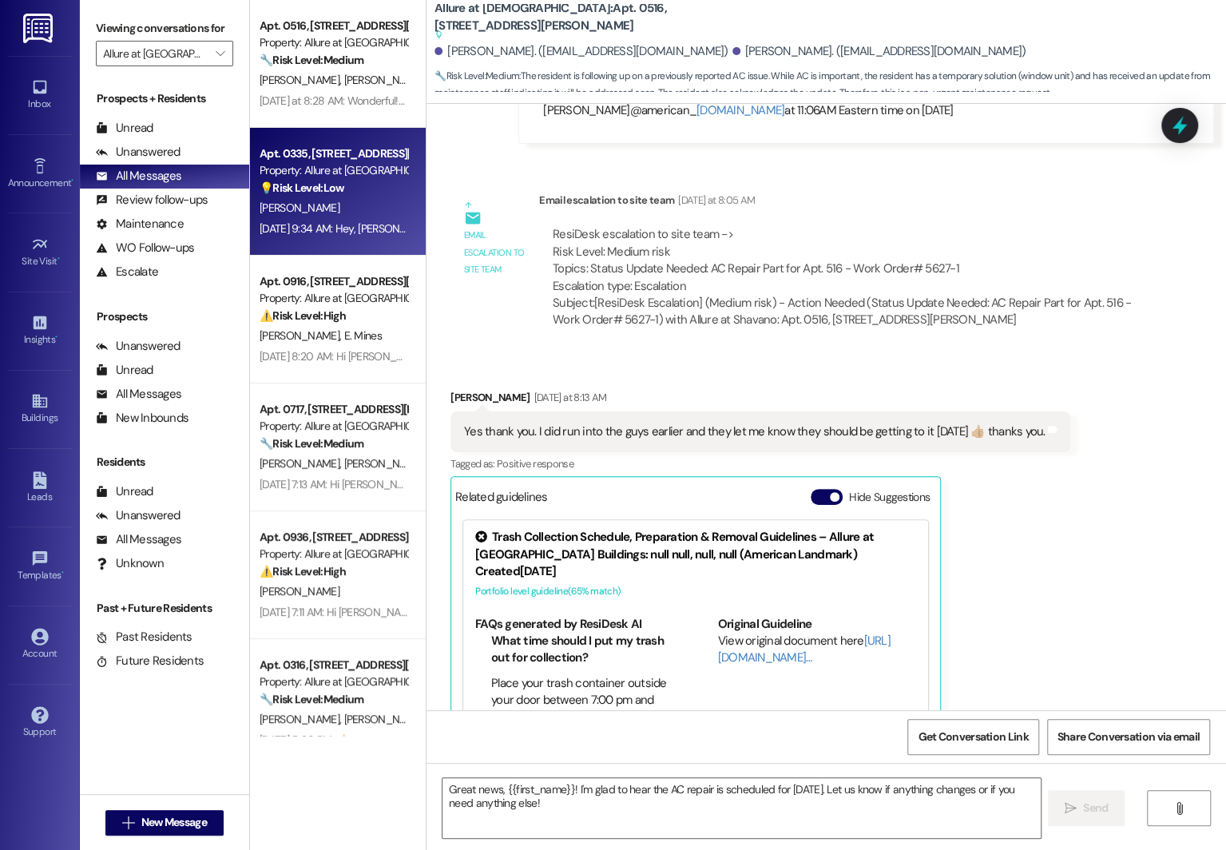
type textarea "Fetching suggested responses. Please feel free to read through the conversation…"
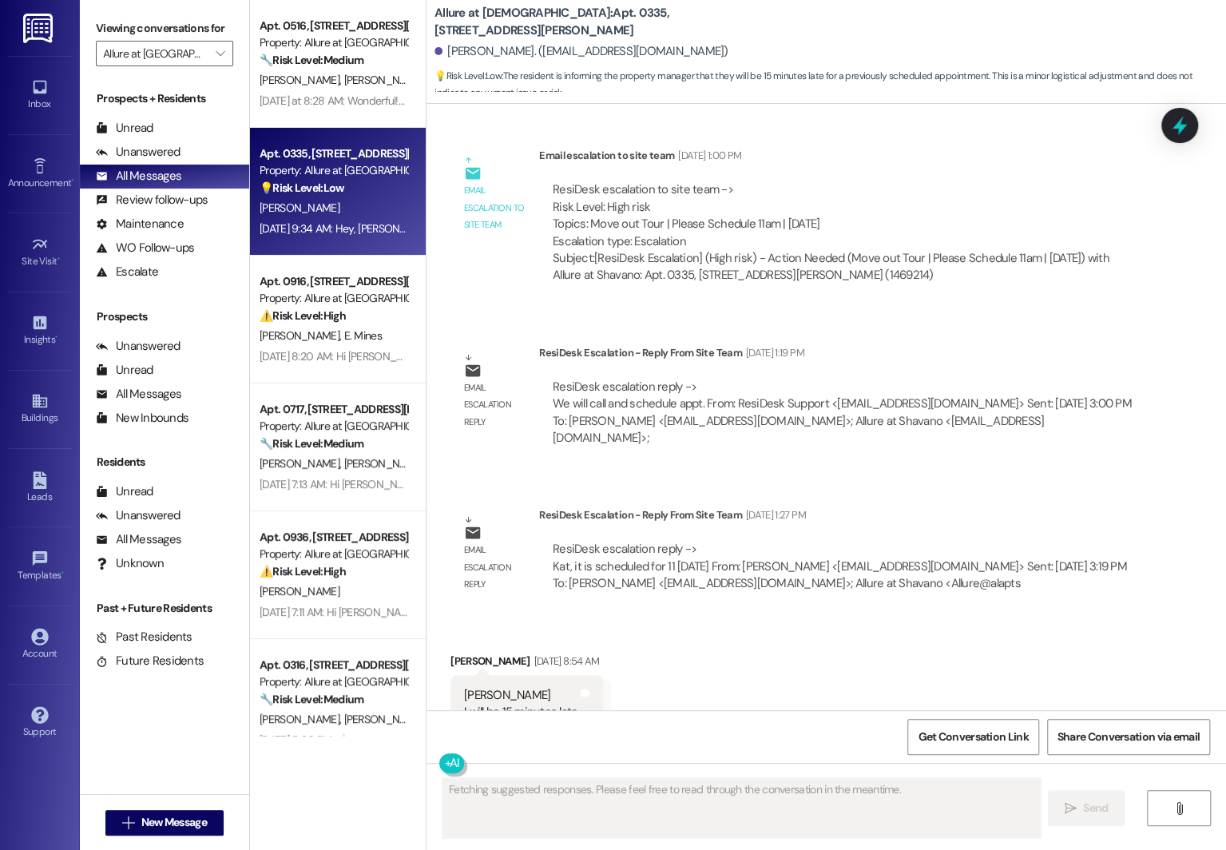
scroll to position [2369, 0]
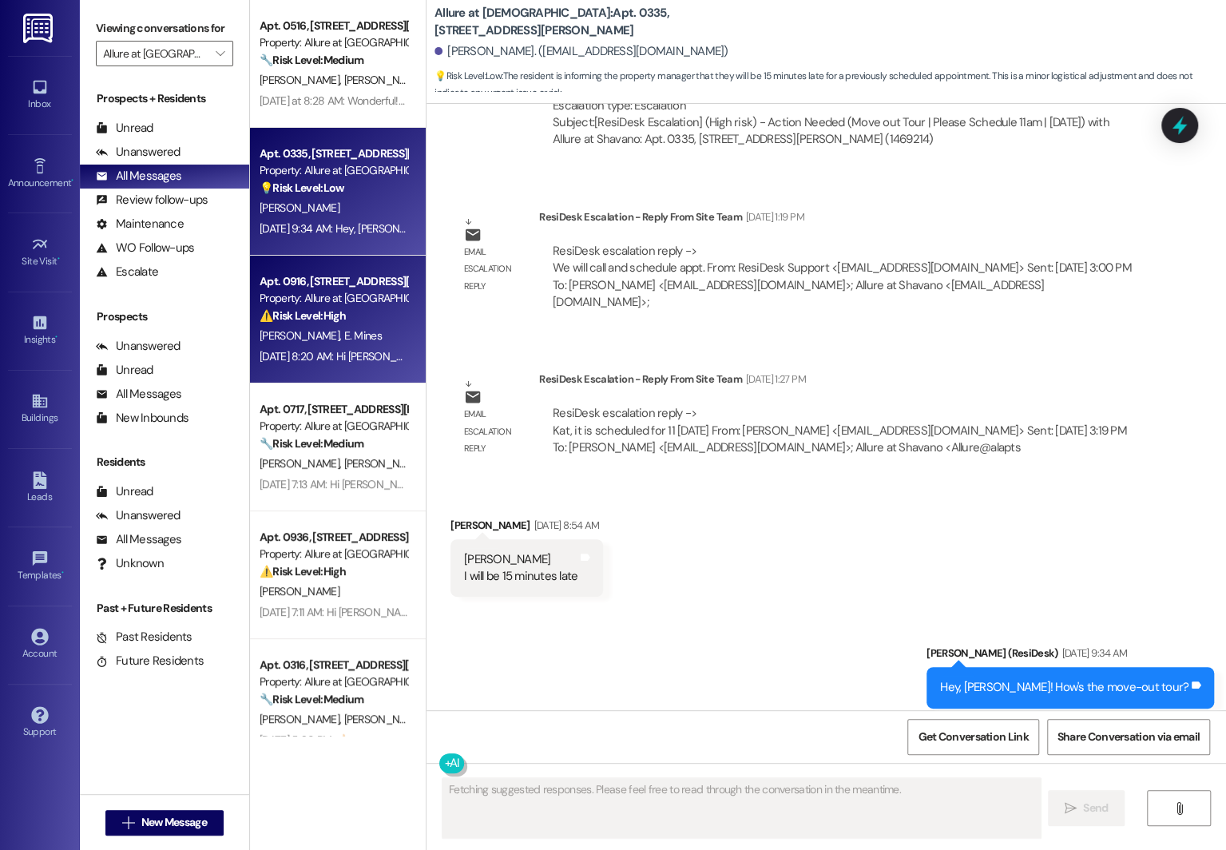
click at [335, 311] on strong "⚠️ Risk Level: High" at bounding box center [303, 315] width 86 height 14
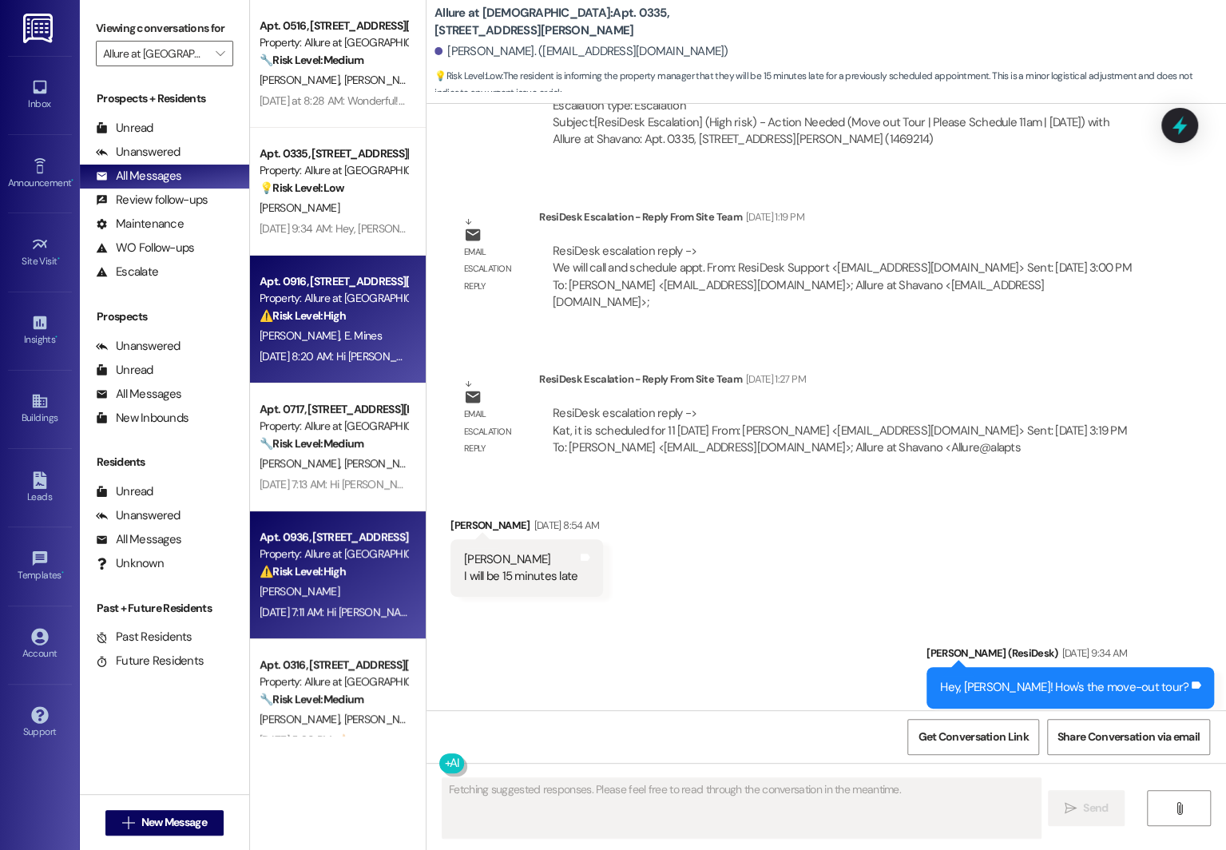
scroll to position [647, 0]
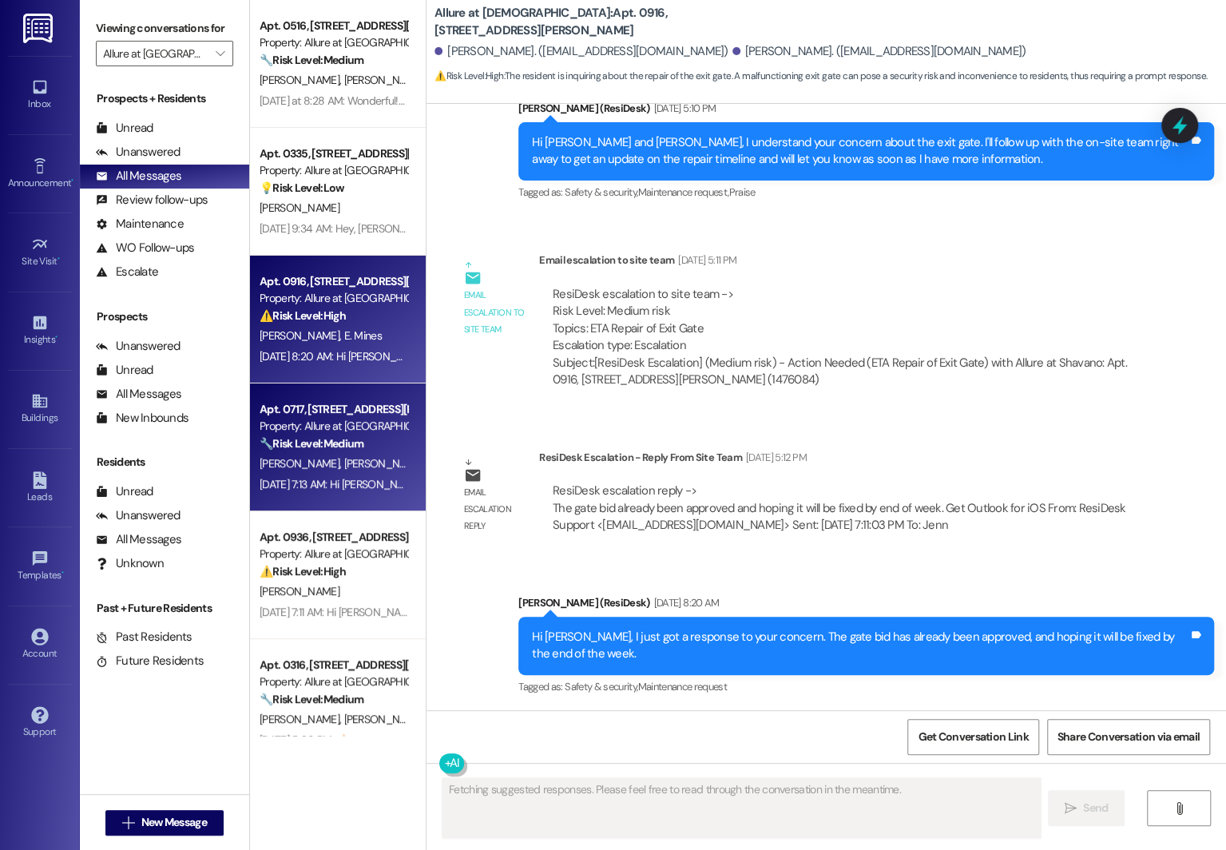
click at [302, 453] on div "Apt. 0717, 4601 De Zavala Rd Property: Allure at Shavano 🔧 Risk Level: Medium T…" at bounding box center [333, 426] width 151 height 54
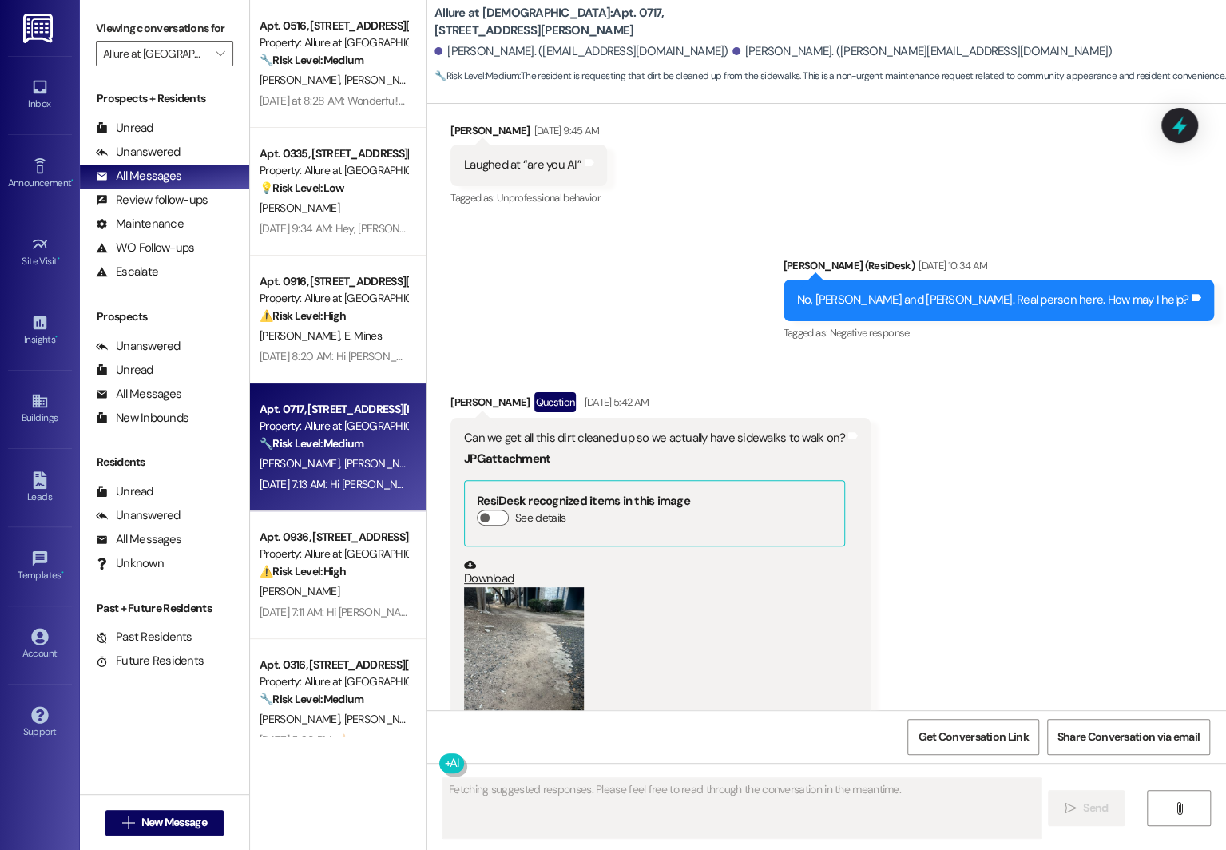
scroll to position [550, 0]
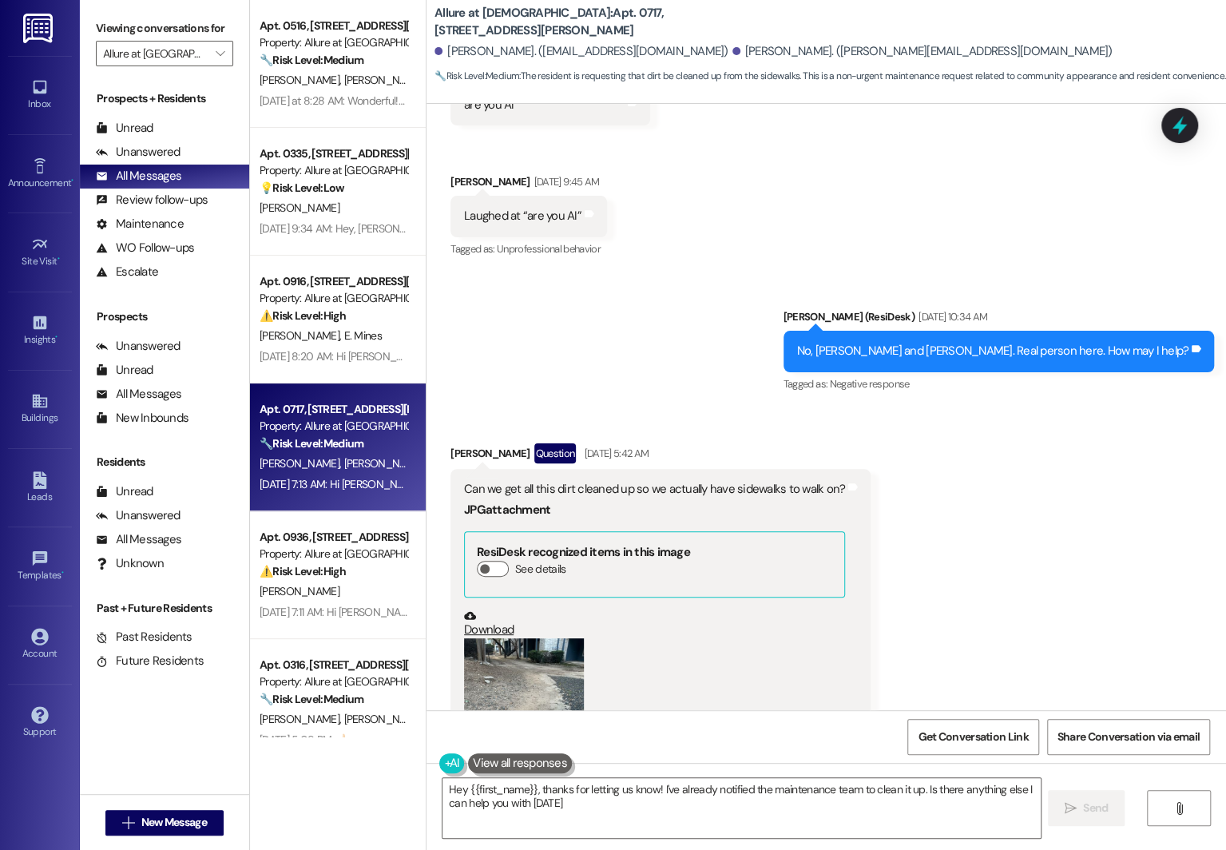
type textarea "Hey {{first_name}}, thanks for letting us know! I've already notified the maint…"
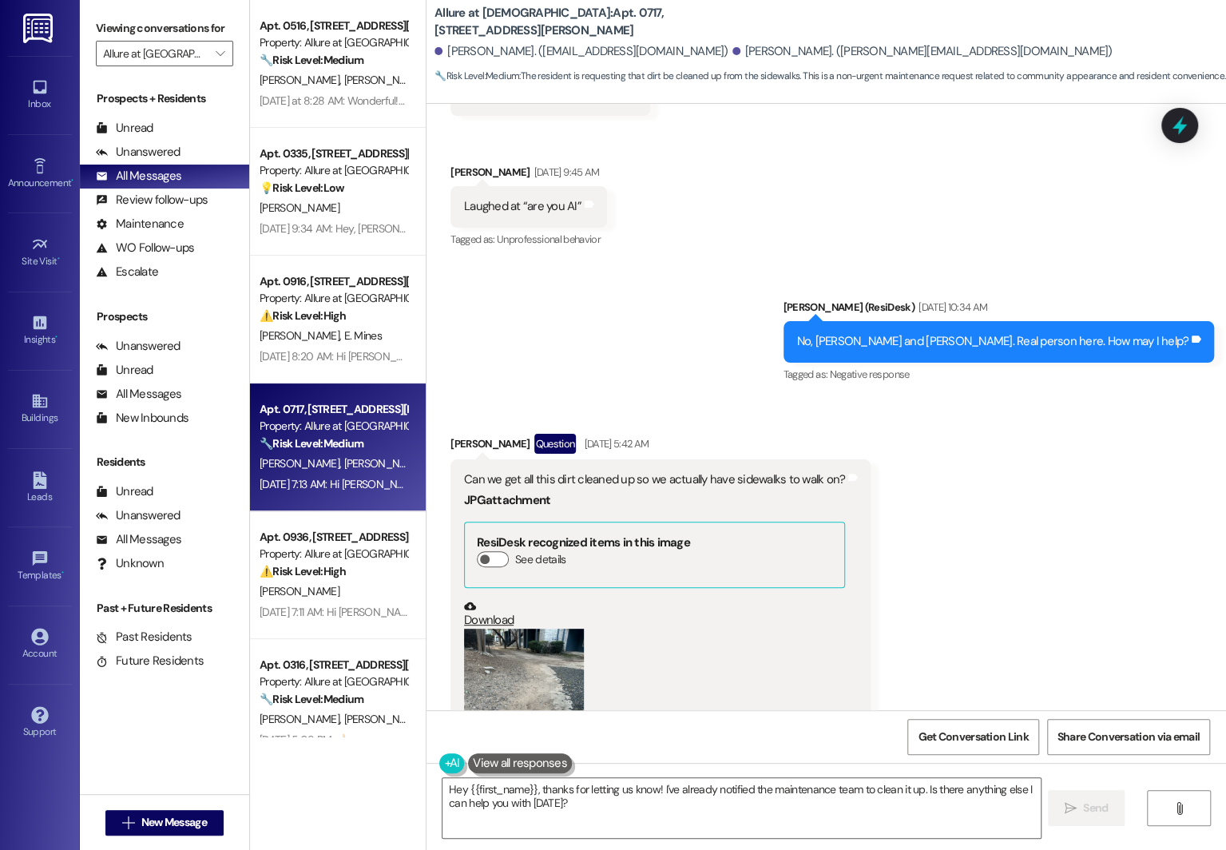
scroll to position [1208, 0]
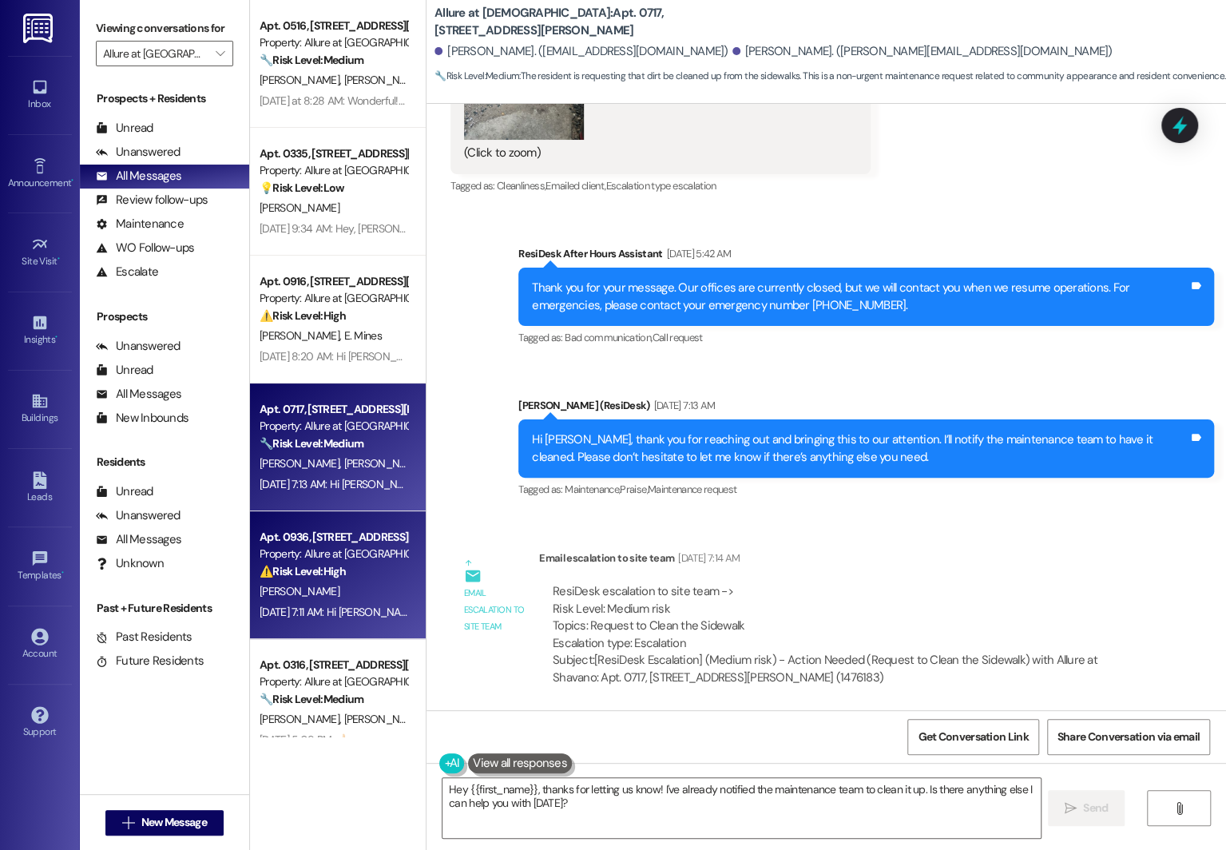
click at [307, 570] on strong "⚠️ Risk Level: High" at bounding box center [303, 571] width 86 height 14
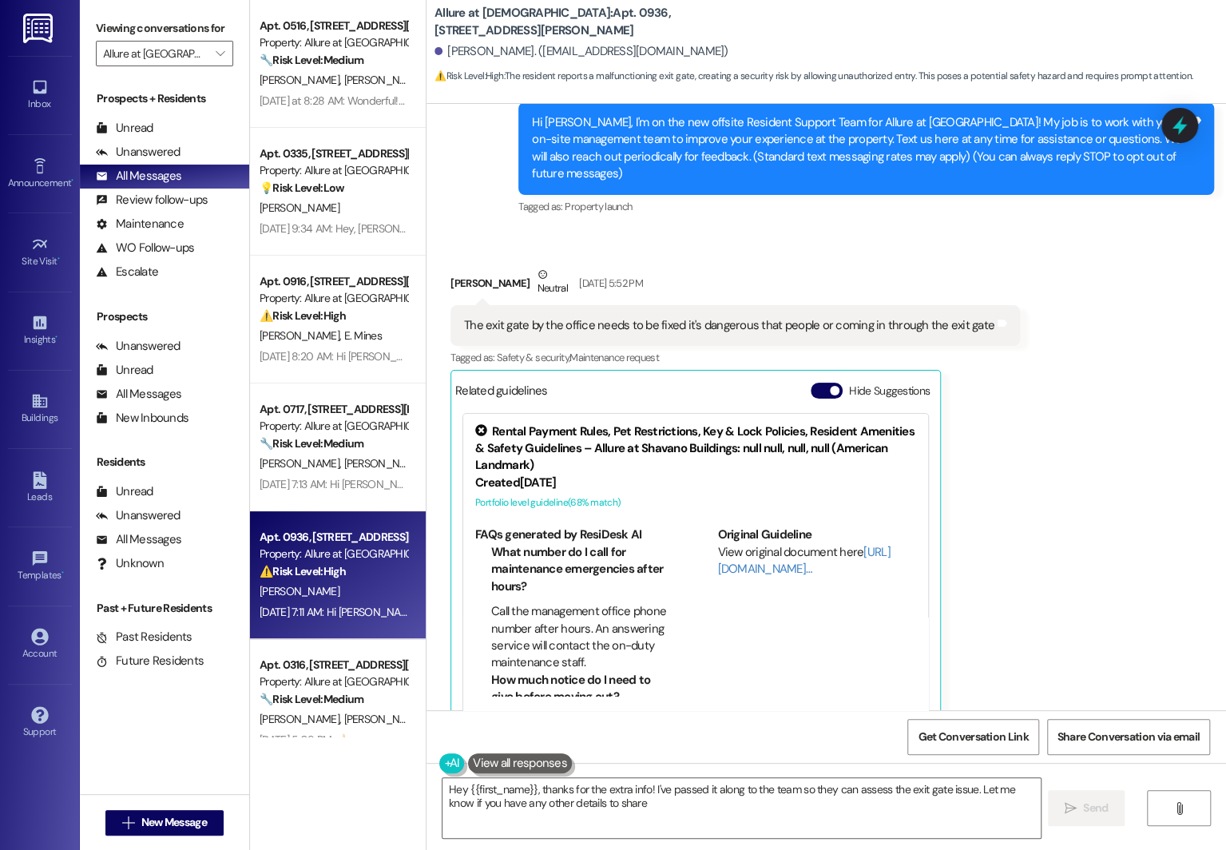
type textarea "Hey {{first_name}}, thanks for the extra info! I've passed it along to the team…"
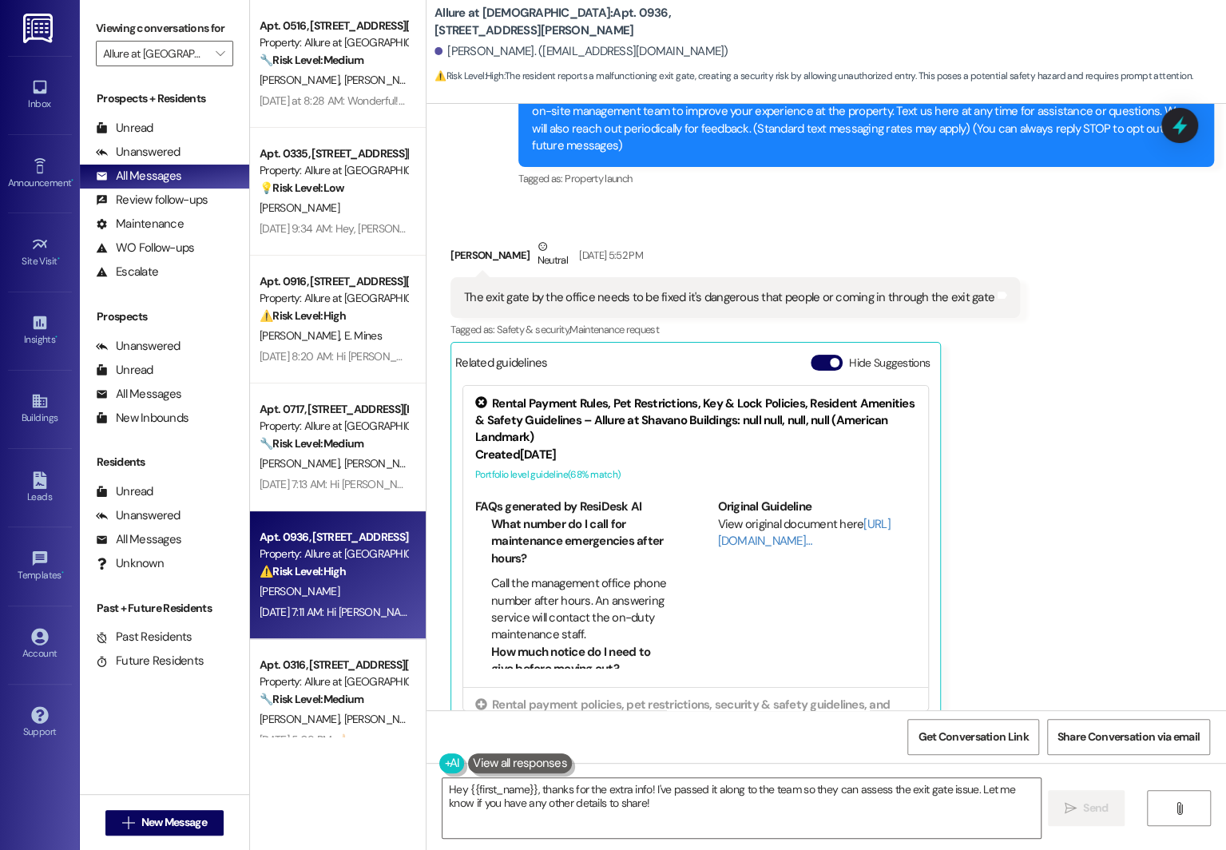
scroll to position [401, 0]
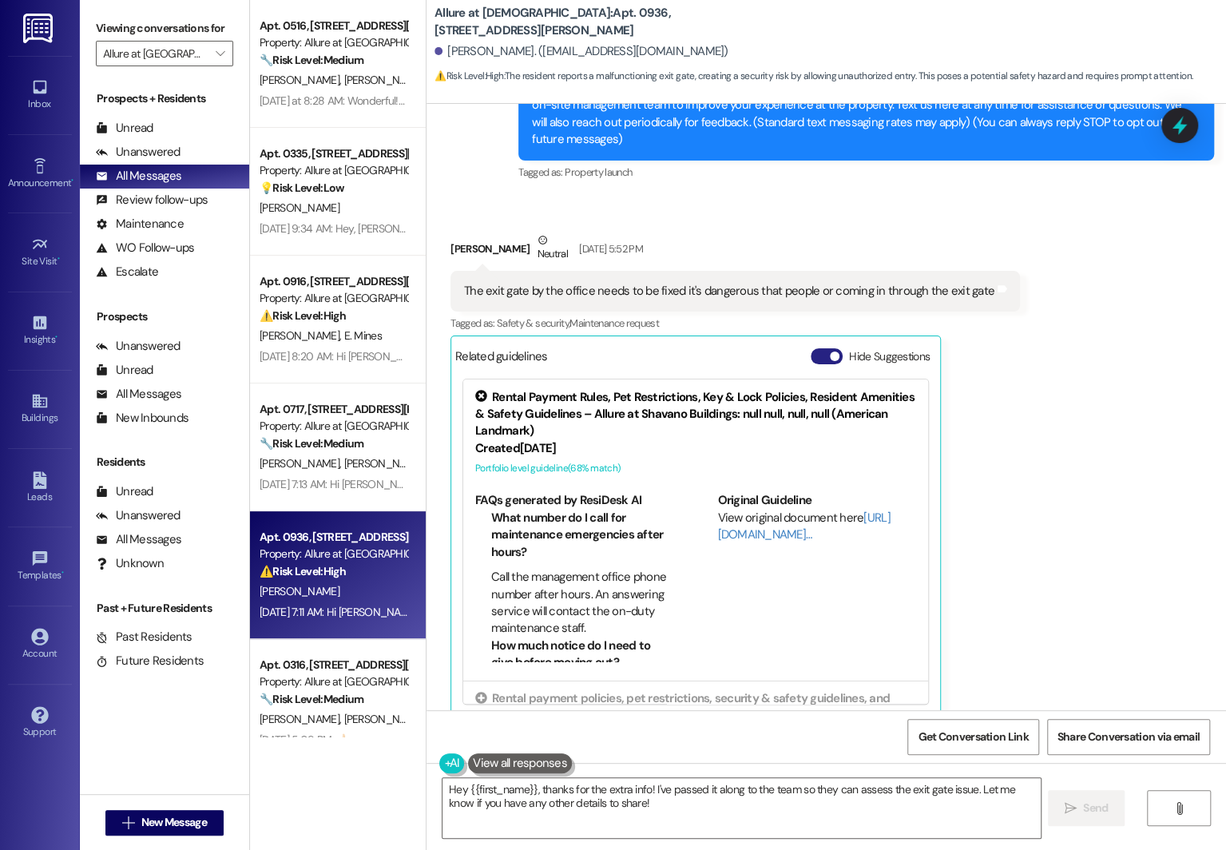
click at [814, 348] on button "Hide Suggestions" at bounding box center [827, 356] width 32 height 16
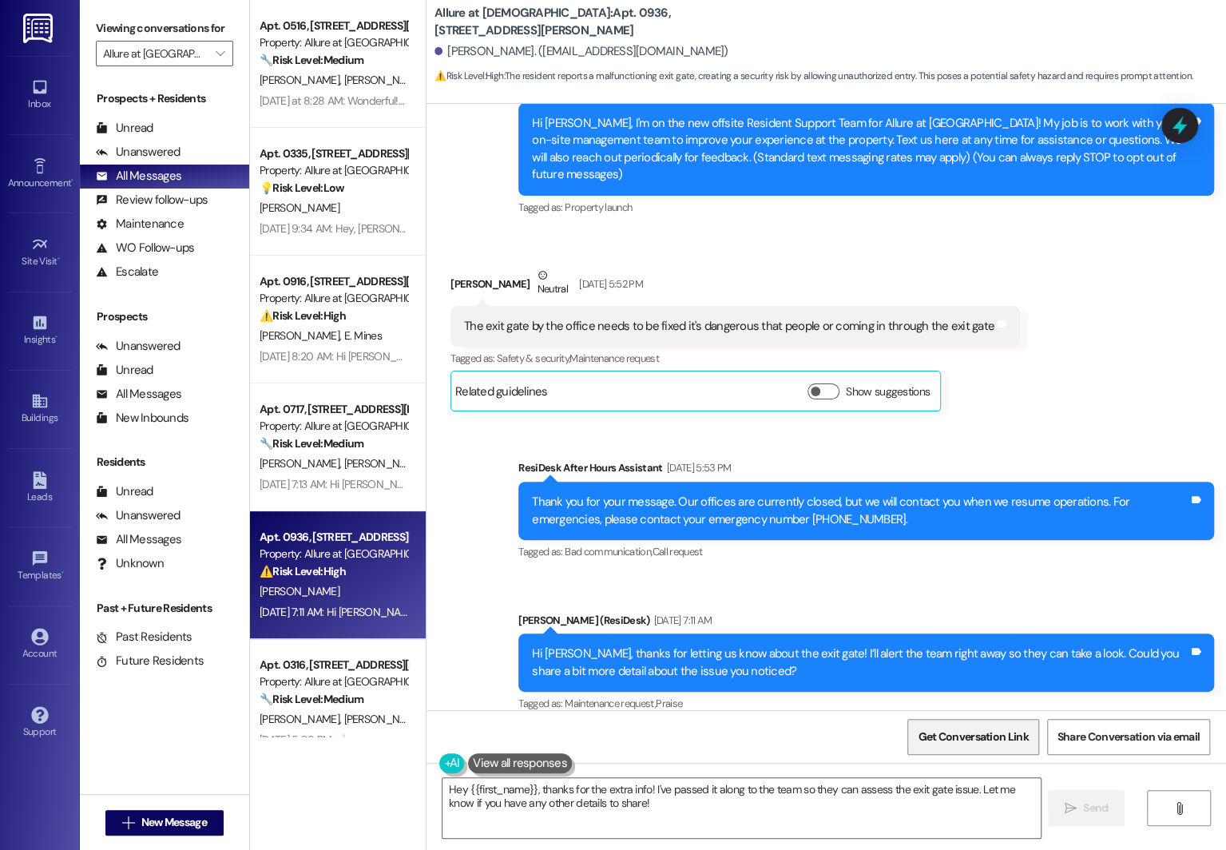
click at [966, 744] on span "Get Conversation Link" at bounding box center [973, 737] width 117 height 34
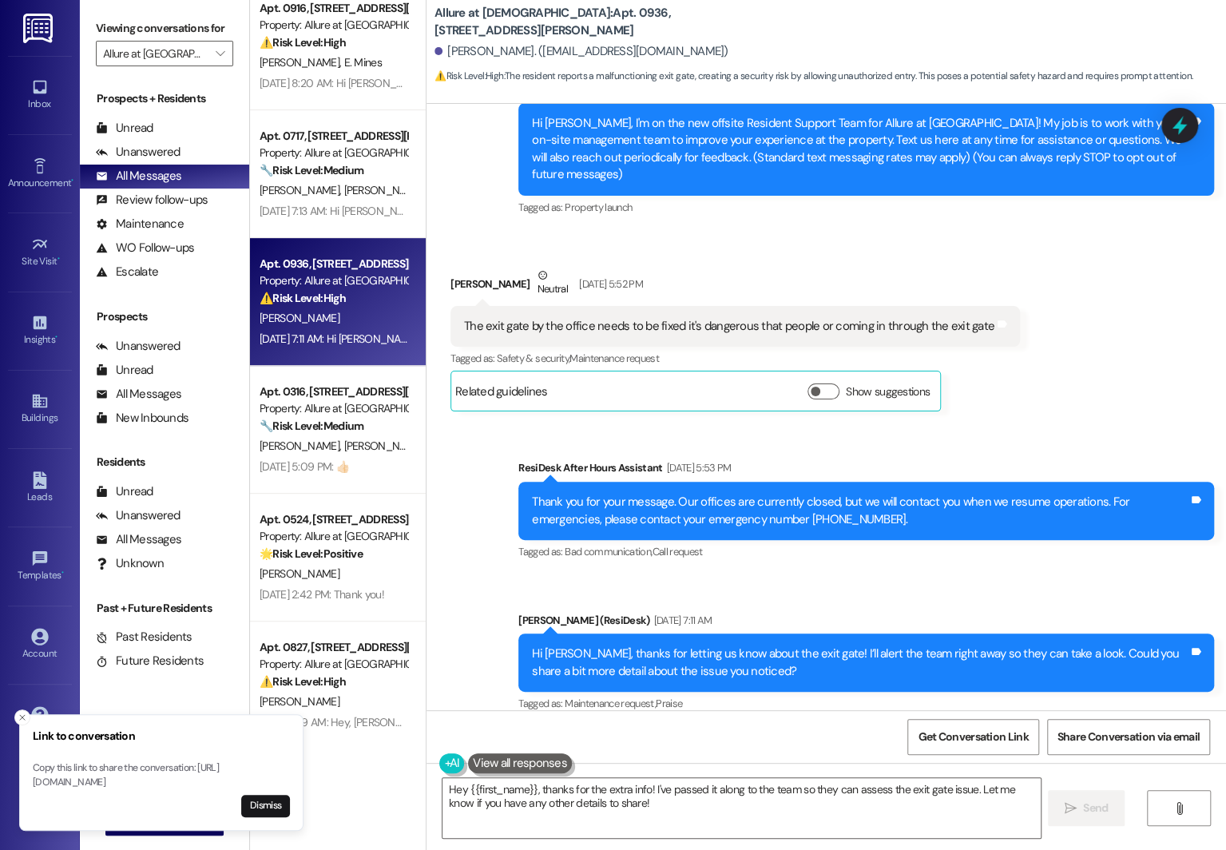
scroll to position [276, 0]
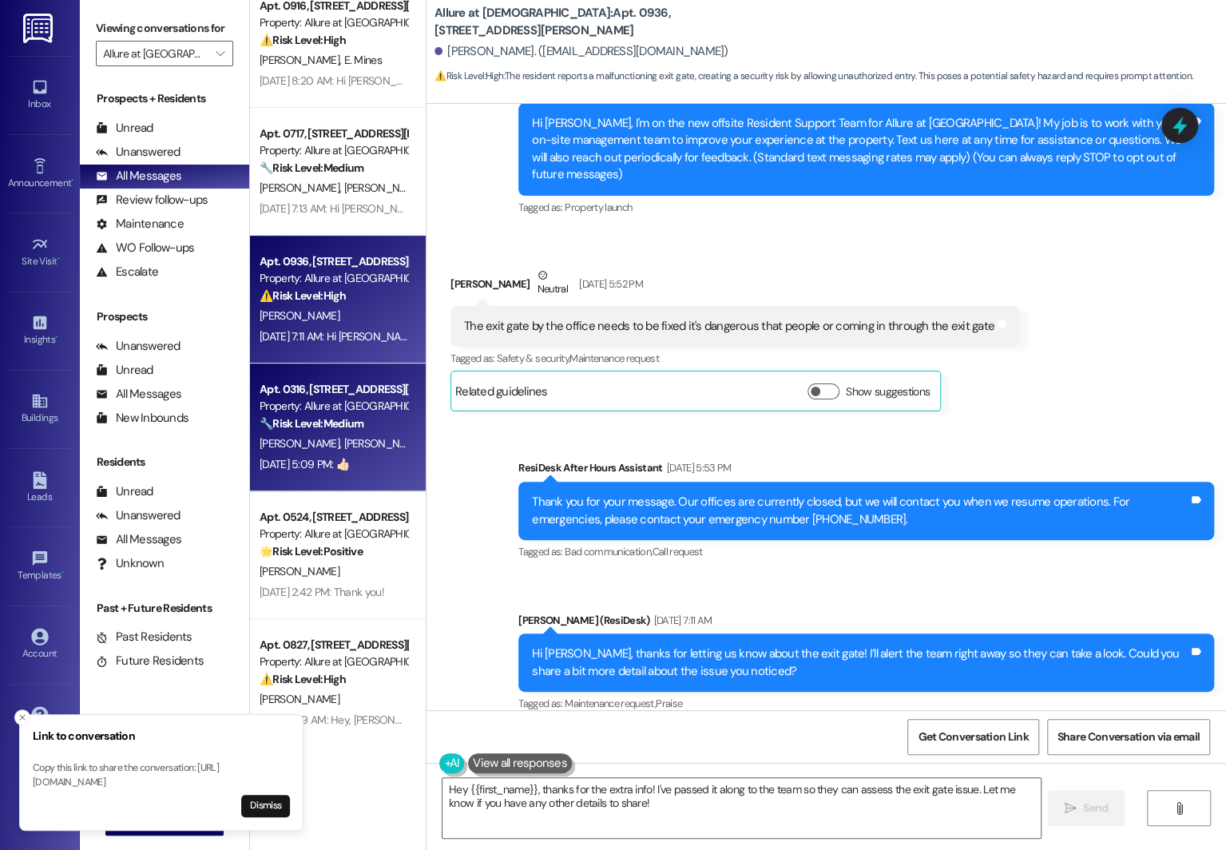
click at [304, 460] on div "Sep 15, 2025 at 5:09 PM: 👍🏻 Sep 15, 2025 at 5:09 PM: 👍🏻" at bounding box center [304, 464] width 89 height 14
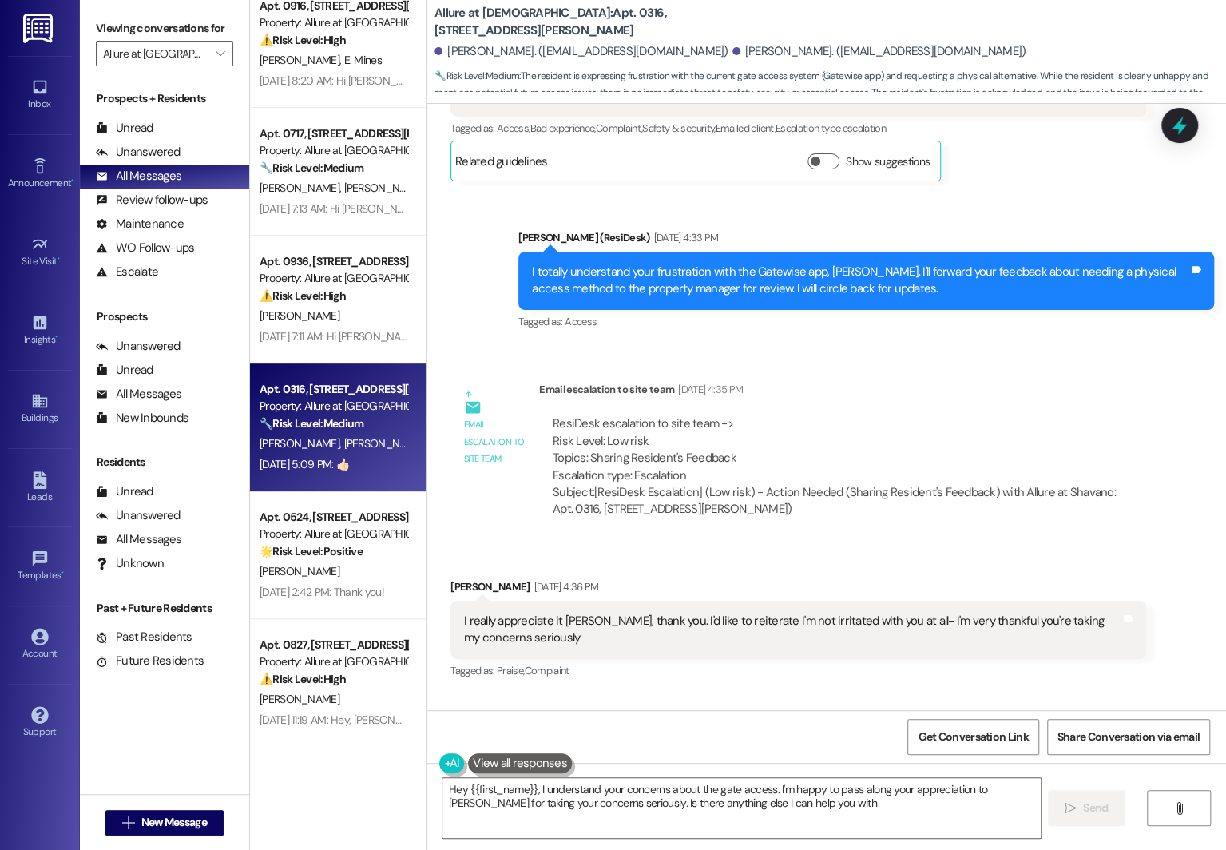
type textarea "Hey {{first_name}}, I understand your concerns about the gate access. I'm happy…"
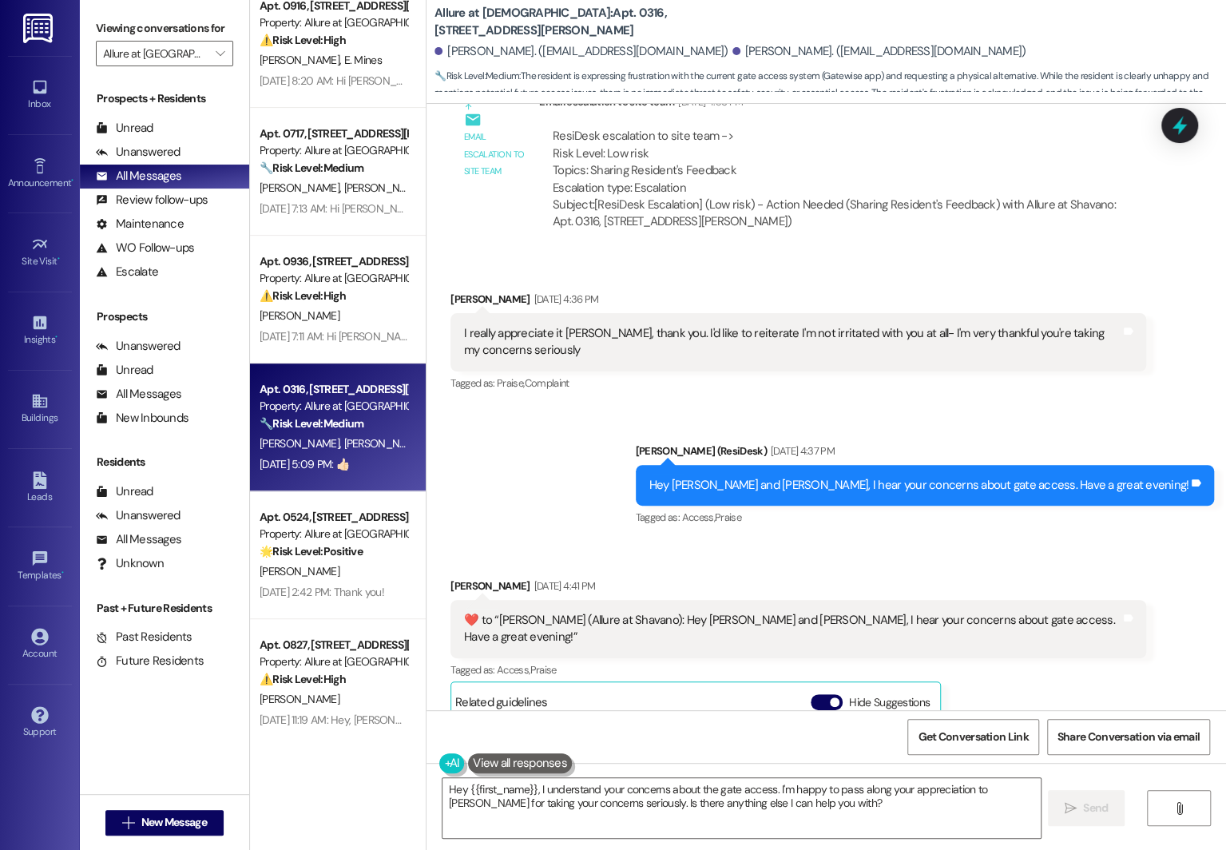
scroll to position [2195, 0]
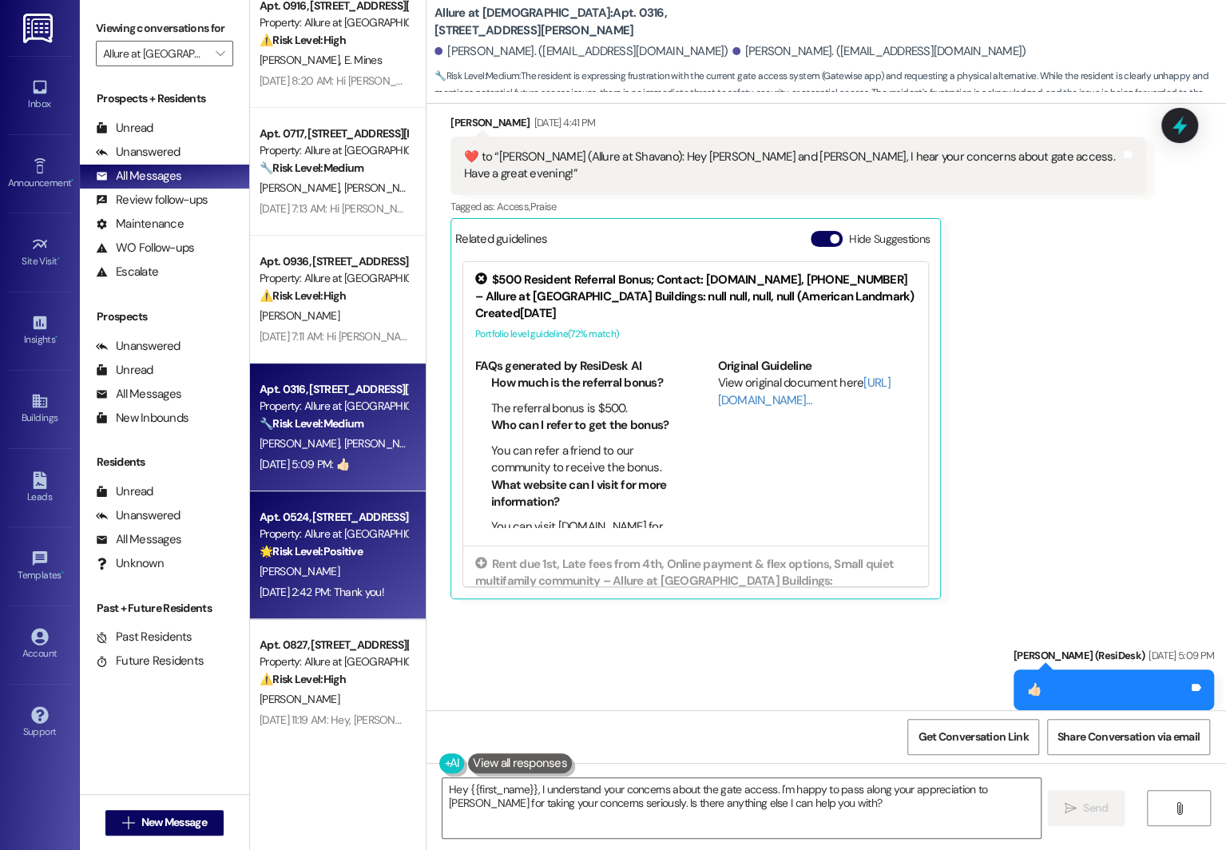
click at [284, 576] on span "M. Yosko" at bounding box center [300, 571] width 80 height 14
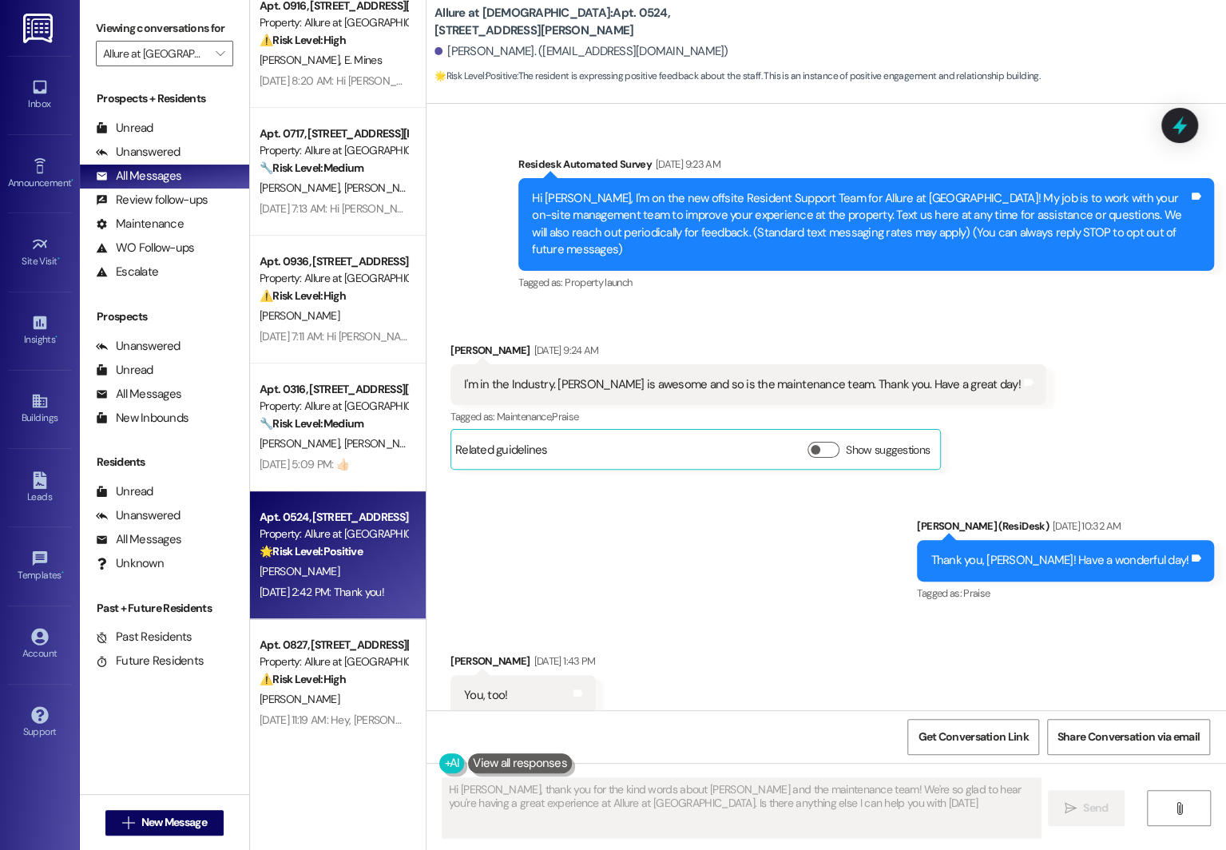
type textarea "Hi Melissa, thank you for the kind words about Katherine and the maintenance te…"
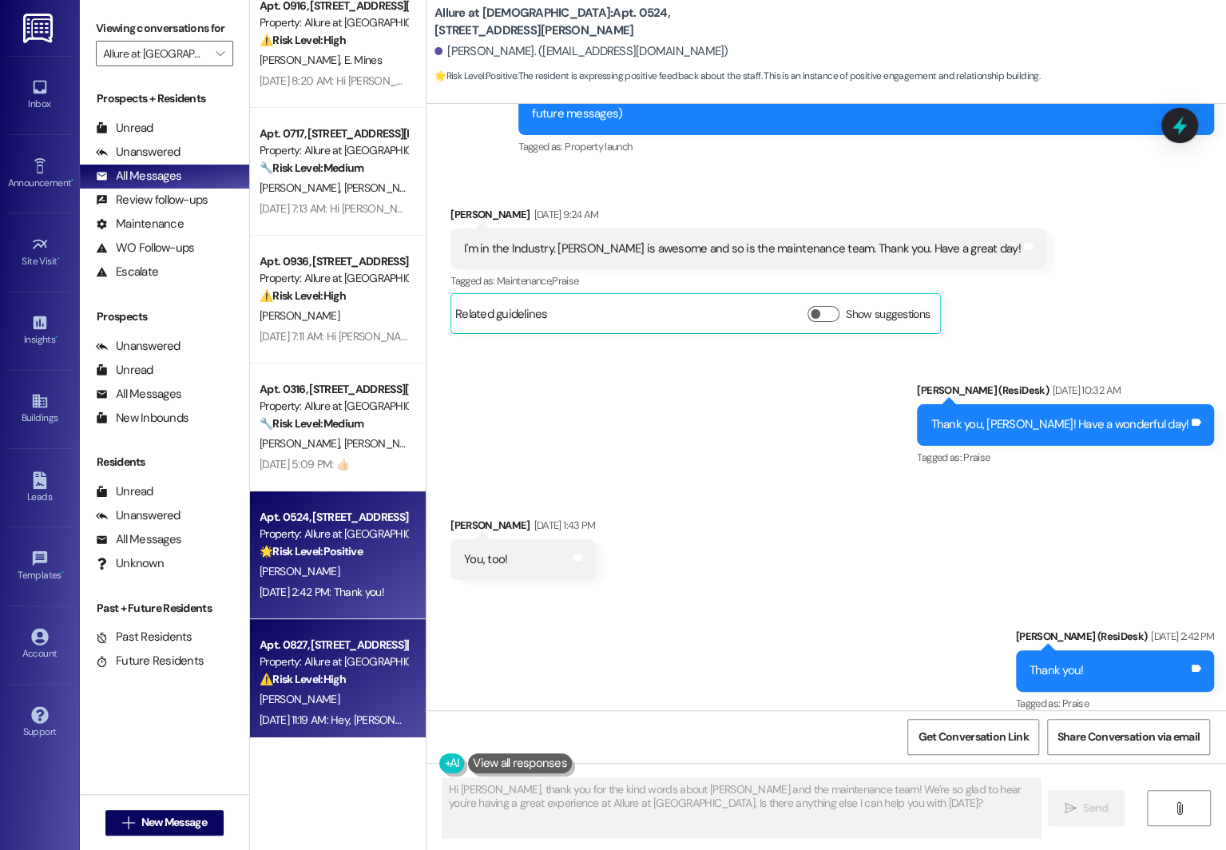
click at [264, 687] on div "⚠️ Risk Level: High The resident is inquiring about a promised gift card incent…" at bounding box center [334, 679] width 148 height 17
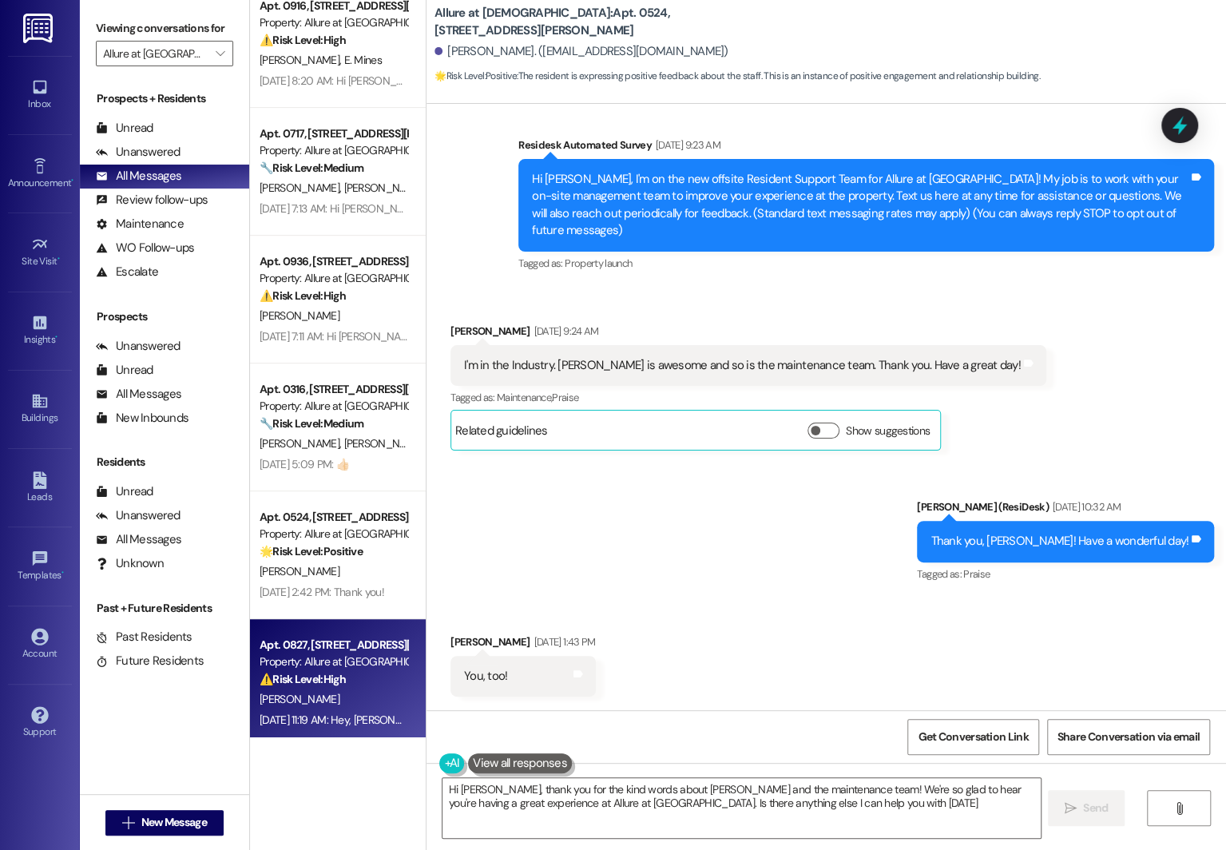
type textarea "Hi Melissa, thank you for the kind words about Katherine and the maintenance te…"
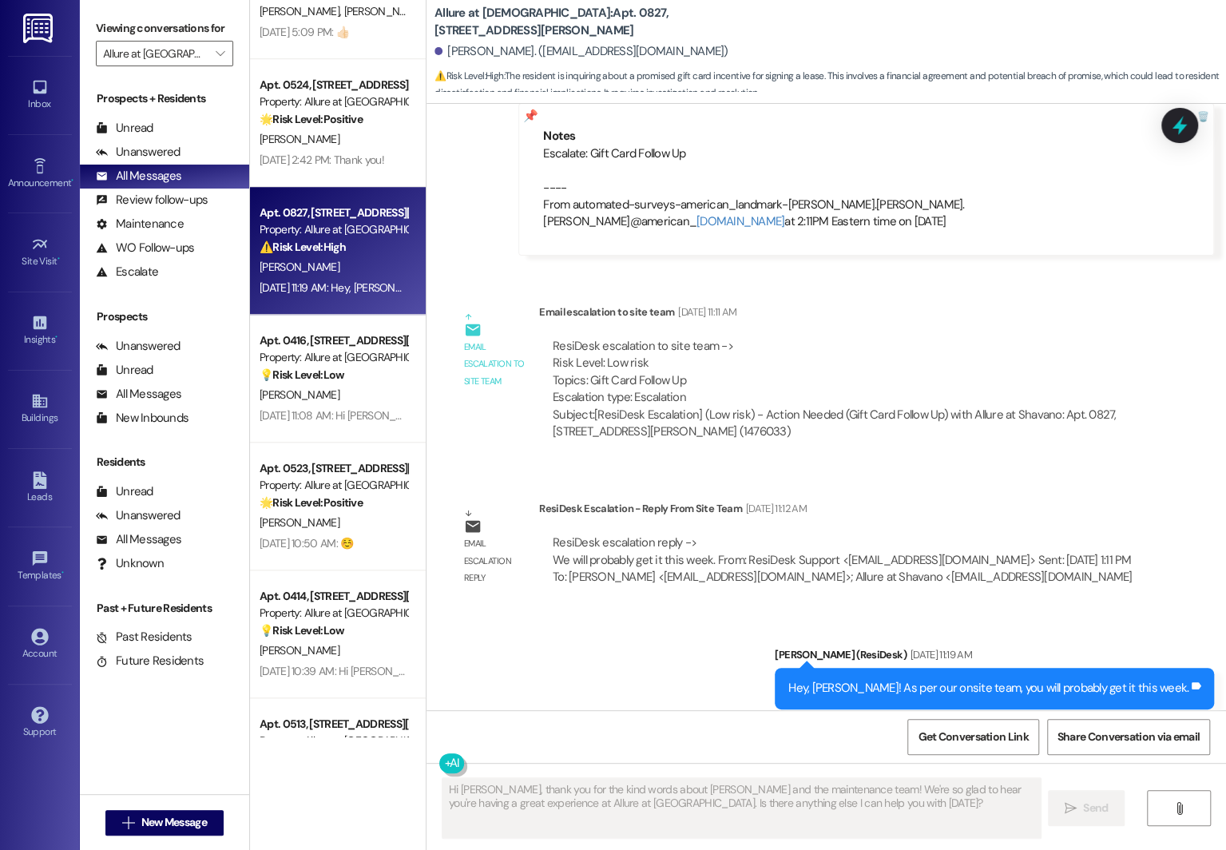
scroll to position [724, 0]
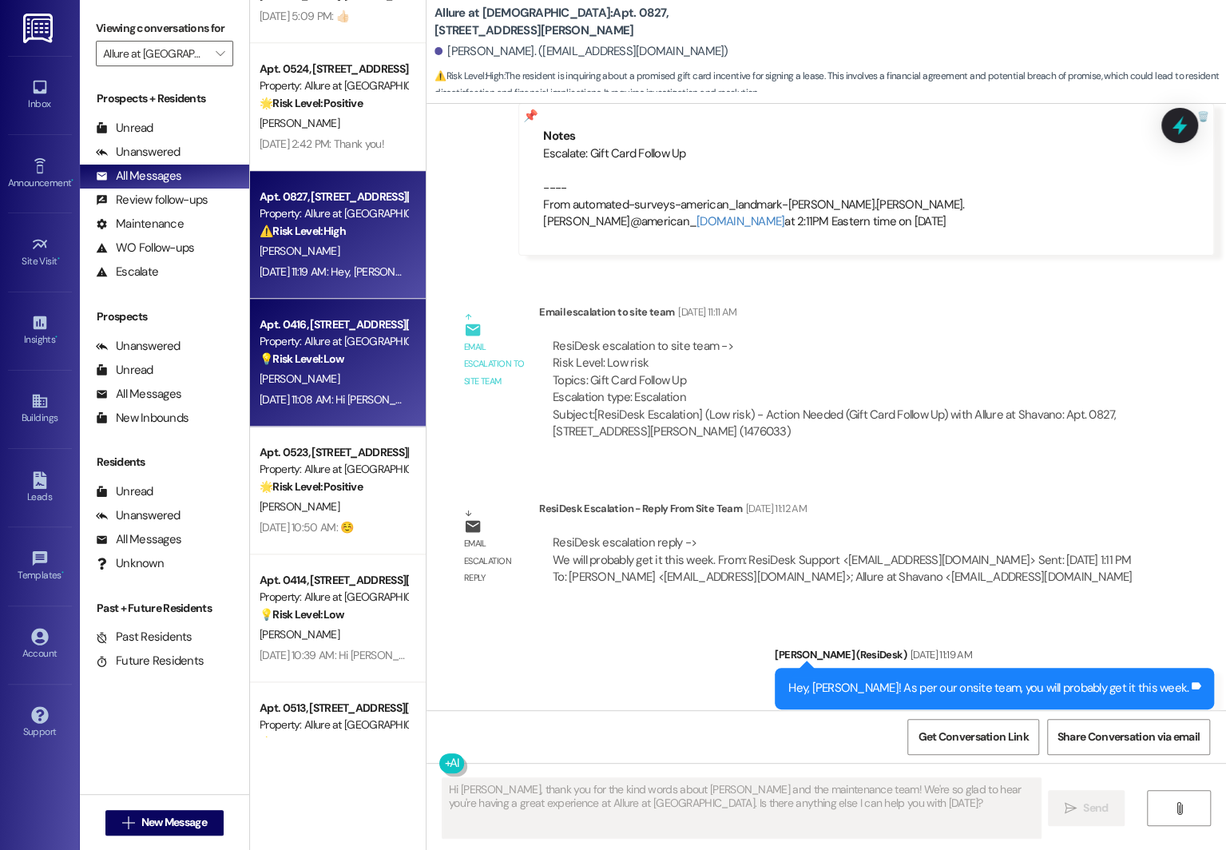
click at [323, 327] on div "Apt. 0416, 4601 De Zavala Rd" at bounding box center [334, 324] width 148 height 17
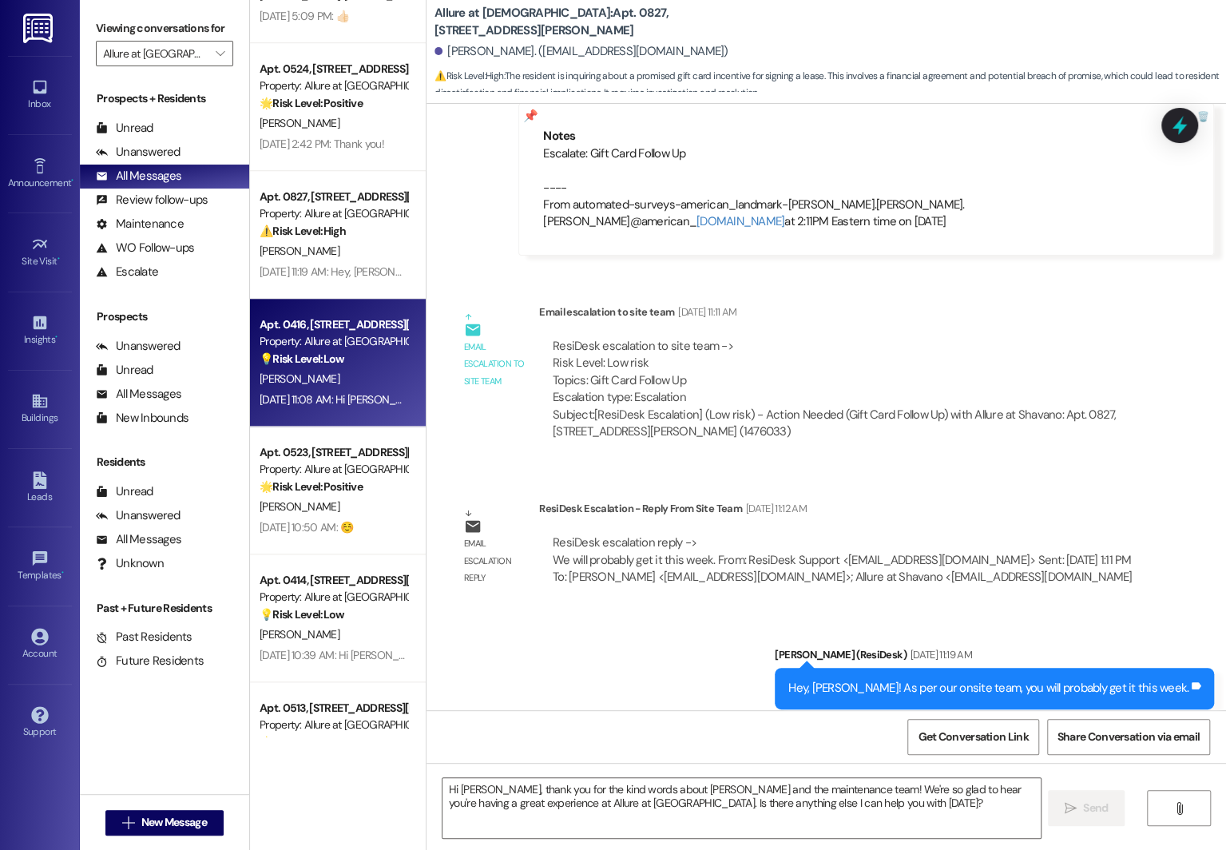
type textarea "Fetching suggested responses. Please feel free to read through the conversation…"
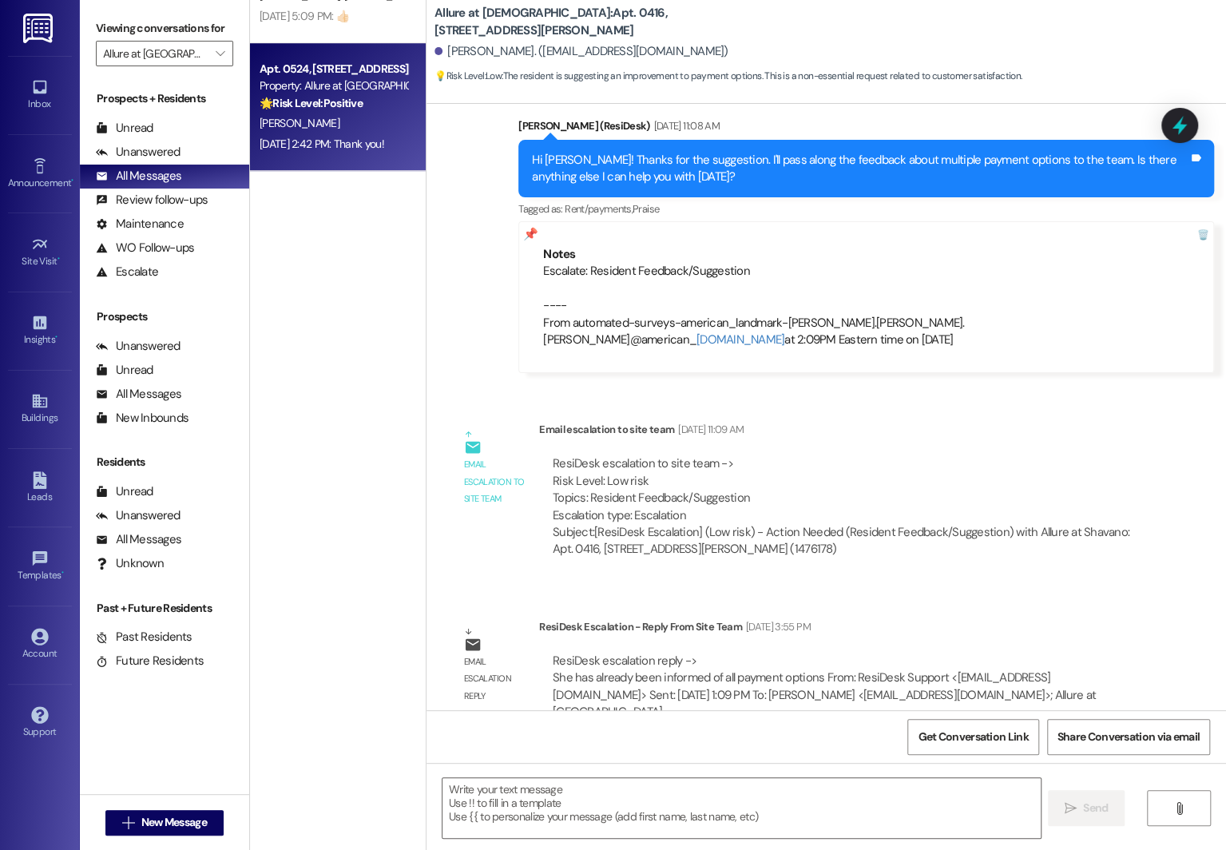
scroll to position [0, 0]
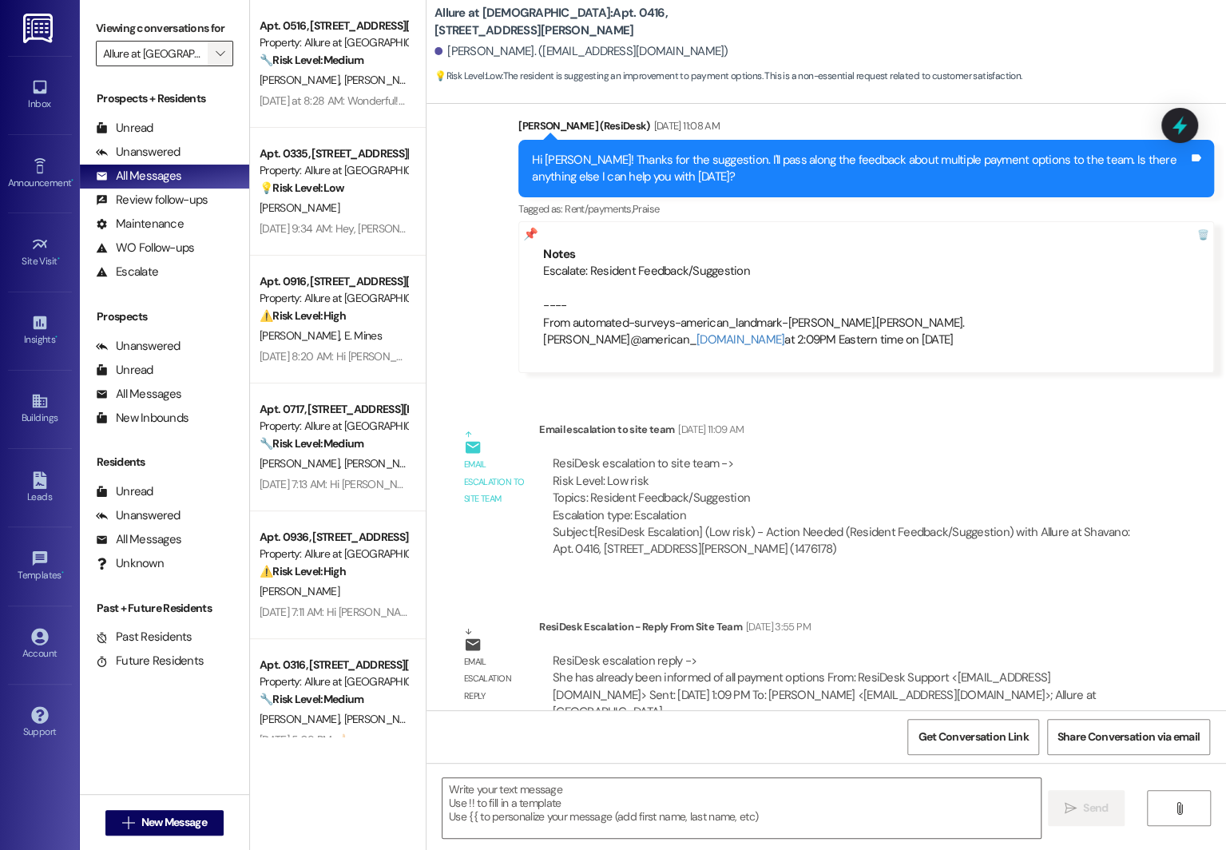
click at [208, 66] on button "" at bounding box center [221, 54] width 26 height 26
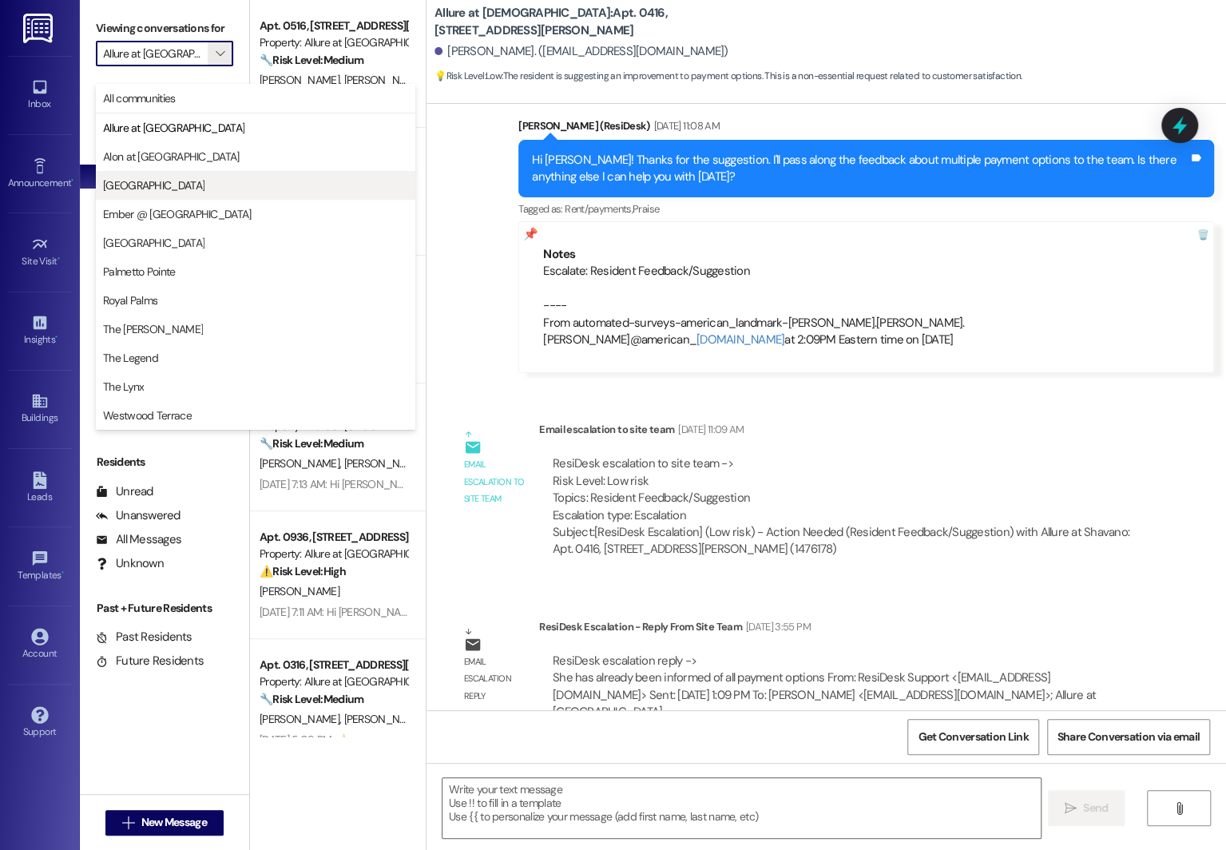
click at [161, 189] on span "Clear Springs" at bounding box center [153, 185] width 101 height 16
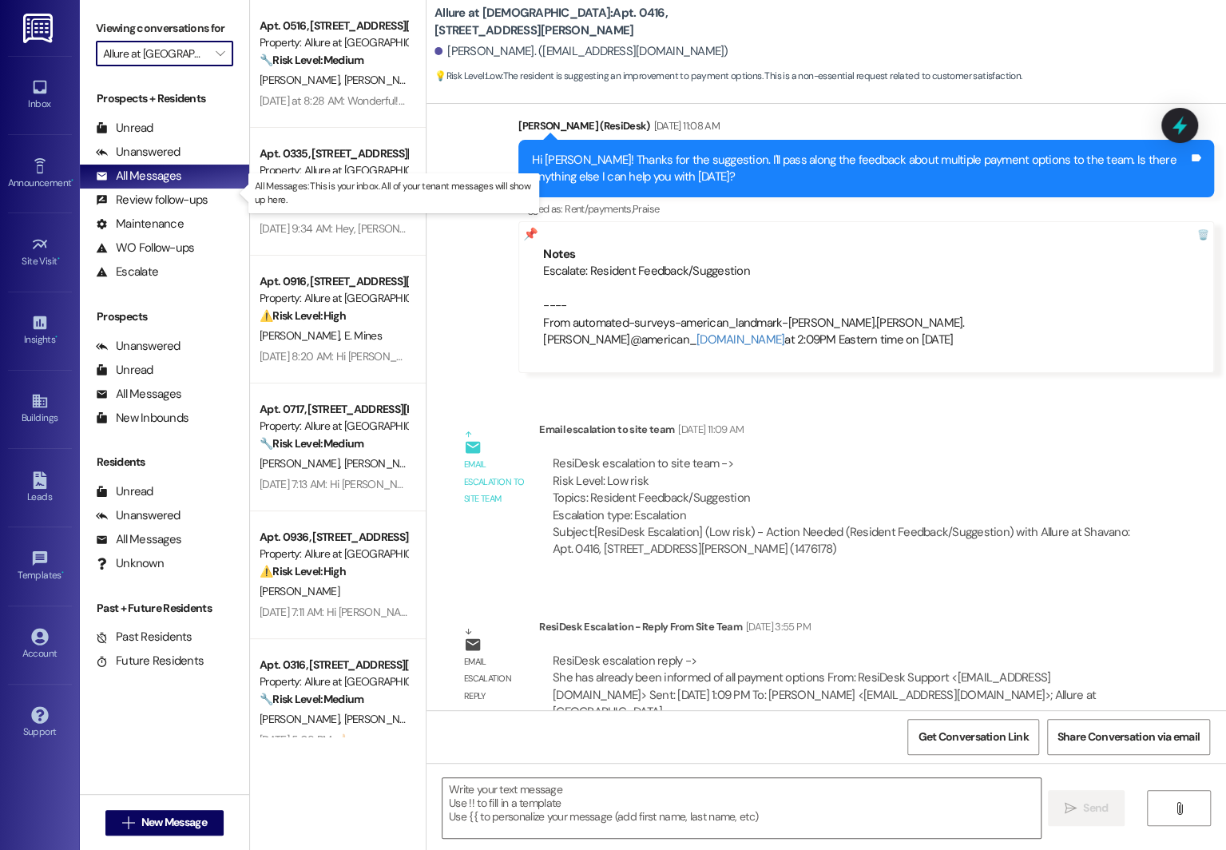
type input "Clear Springs"
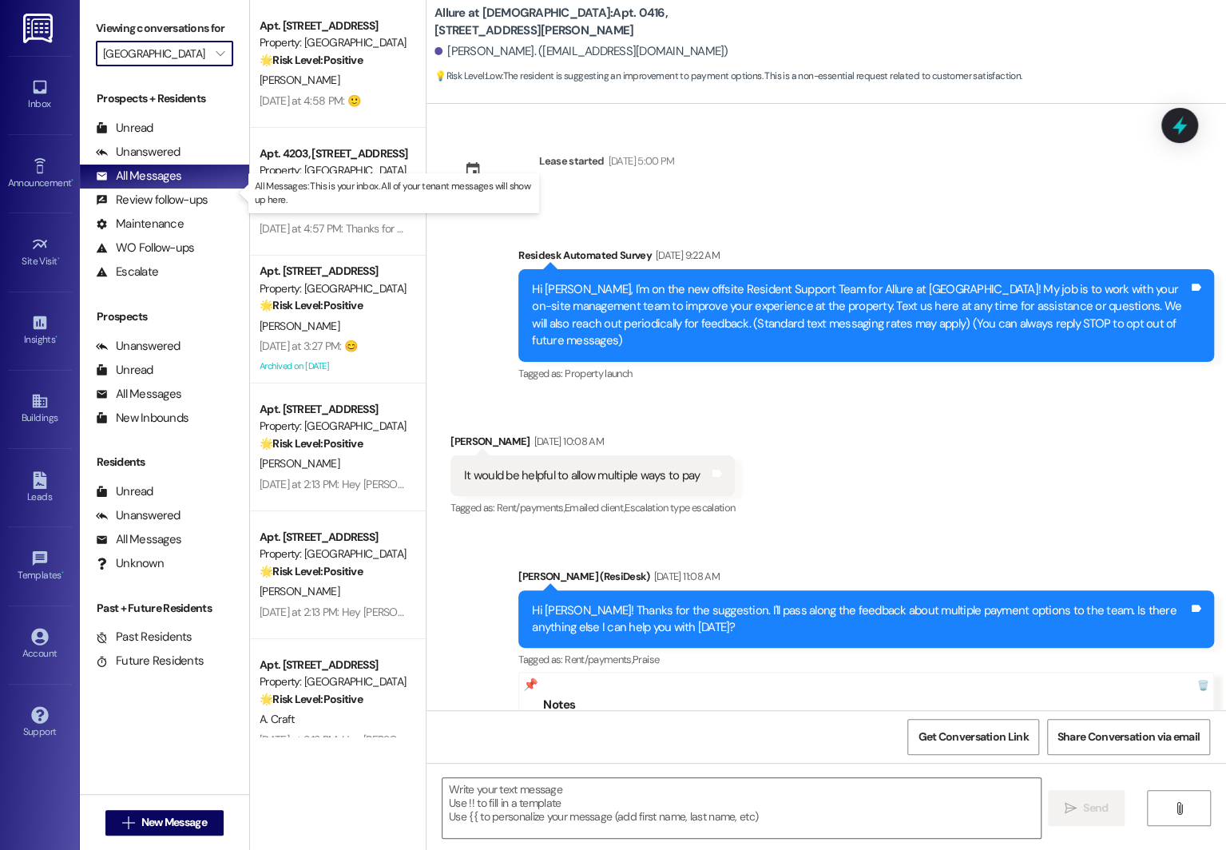
type textarea "Fetching suggested responses. Please feel free to read through the conversation…"
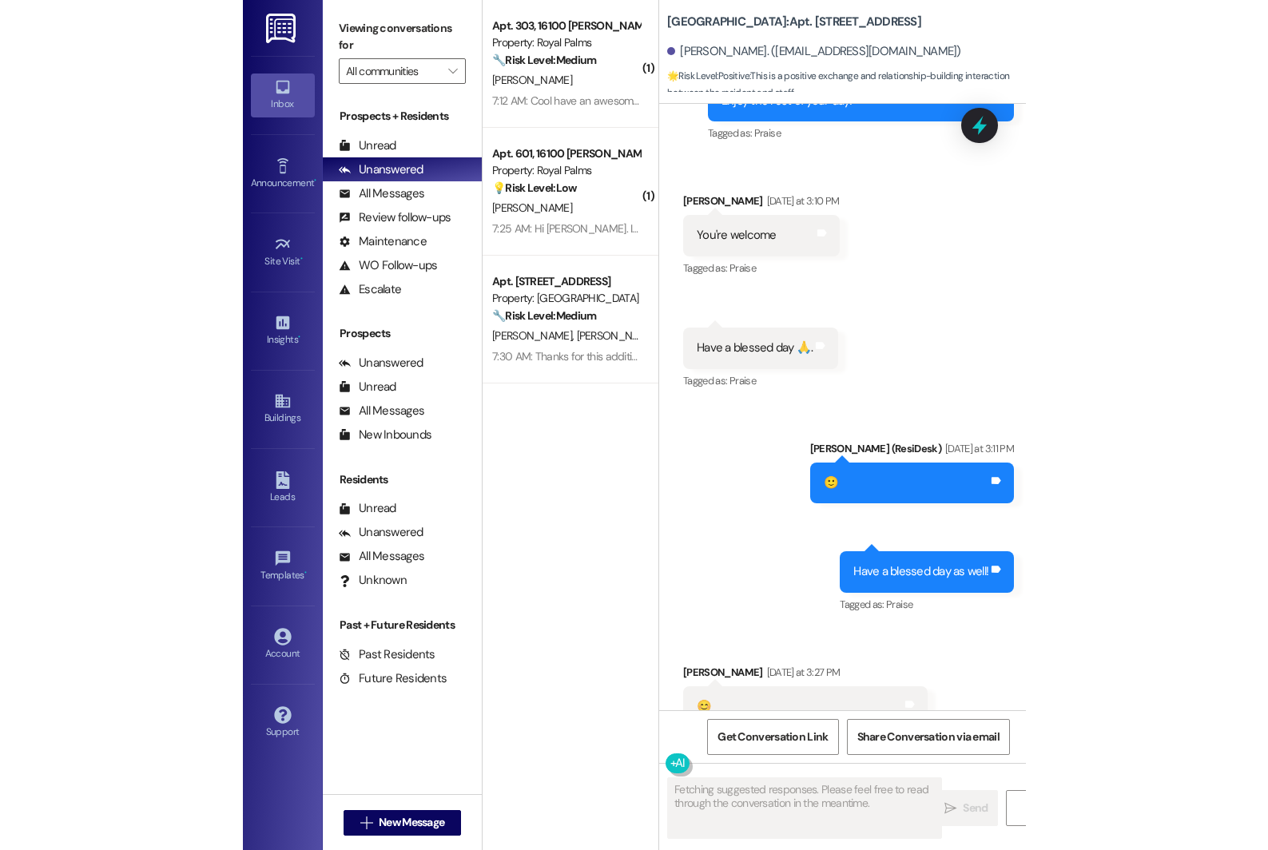
scroll to position [4356, 0]
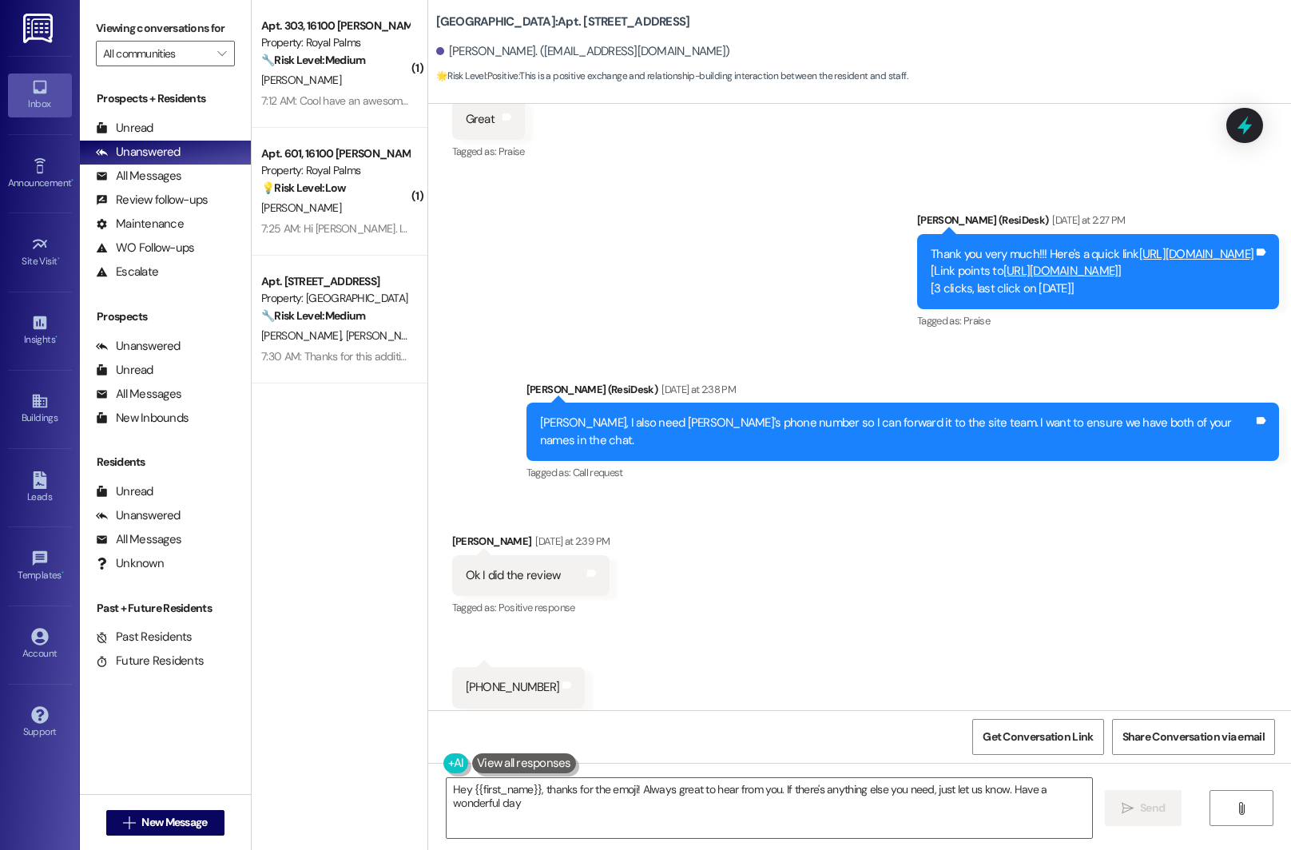
type textarea "Hey {{first_name}}, thanks for the emoji! Always great to hear from you. If the…"
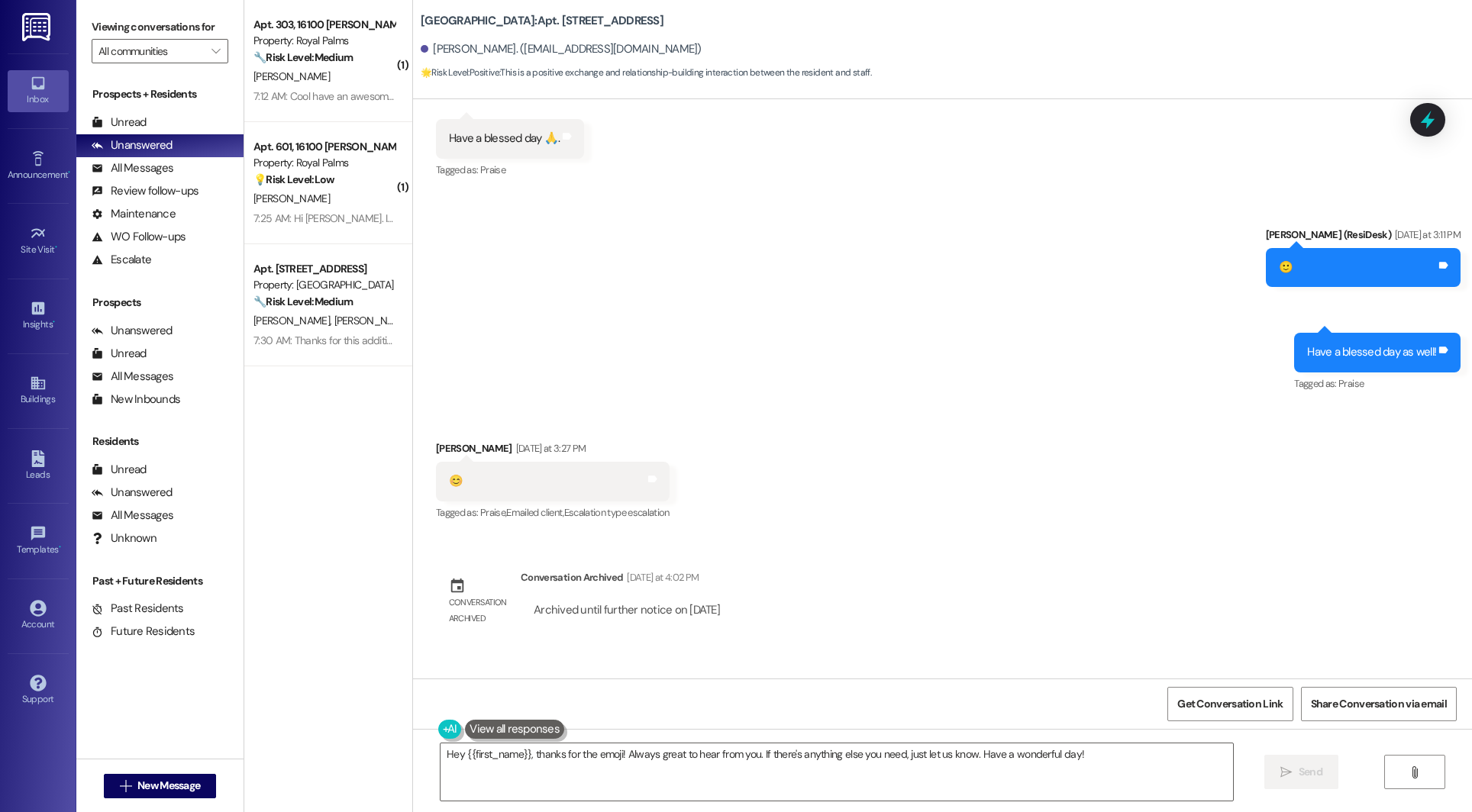
scroll to position [3906, 0]
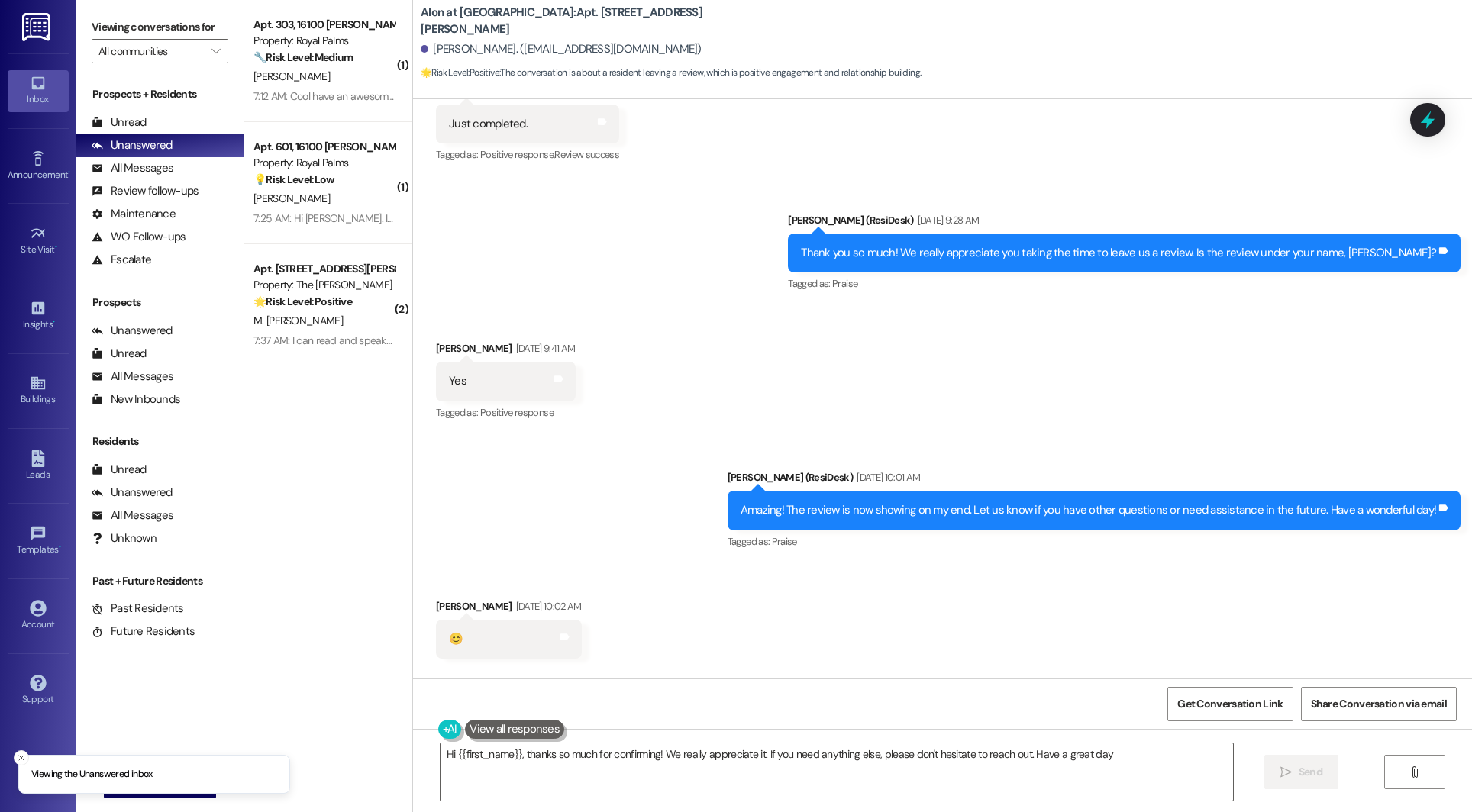
type textarea "Hi {{first_name}}, thanks so much for confirming! We really appreciate it. If y…"
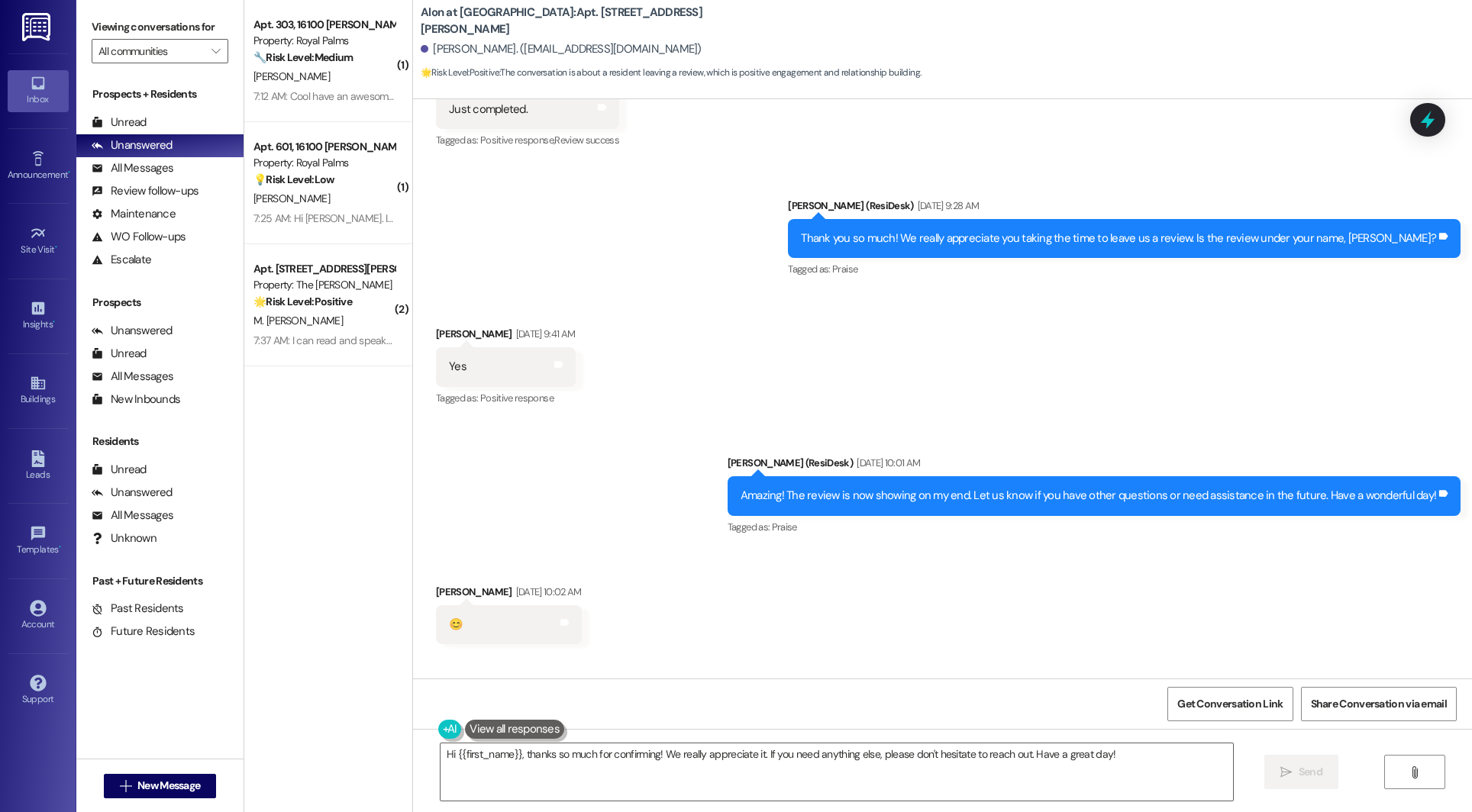
scroll to position [3154, 0]
